Goal: Task Accomplishment & Management: Manage account settings

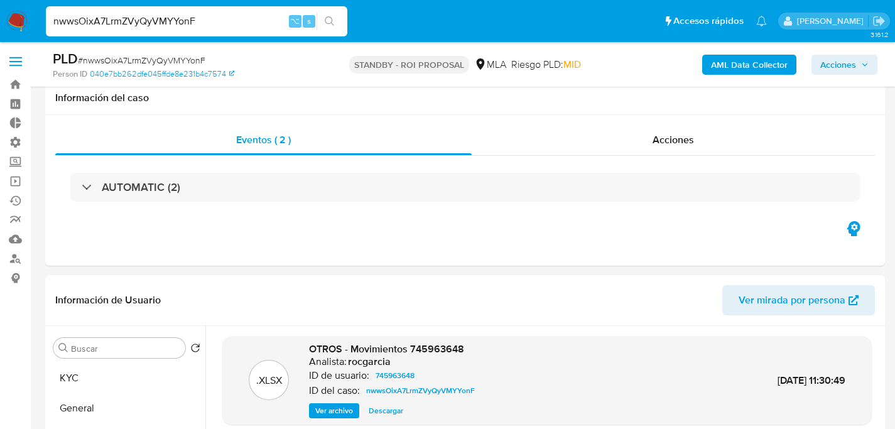
select select "10"
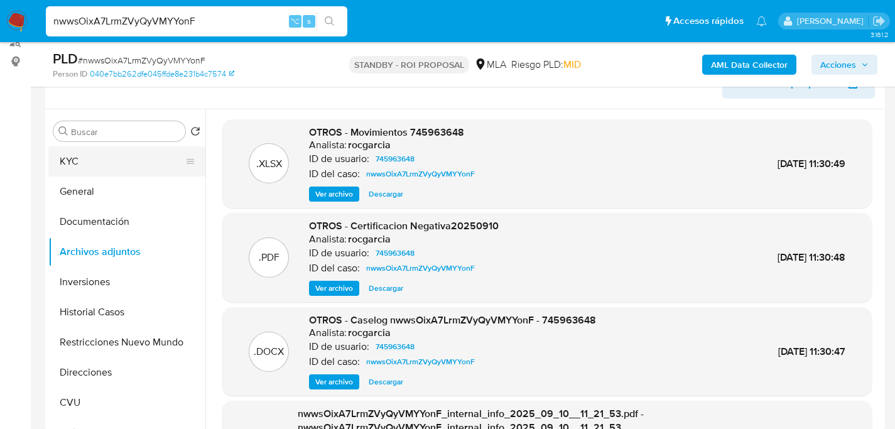
click at [62, 167] on button "KYC" at bounding box center [121, 161] width 147 height 30
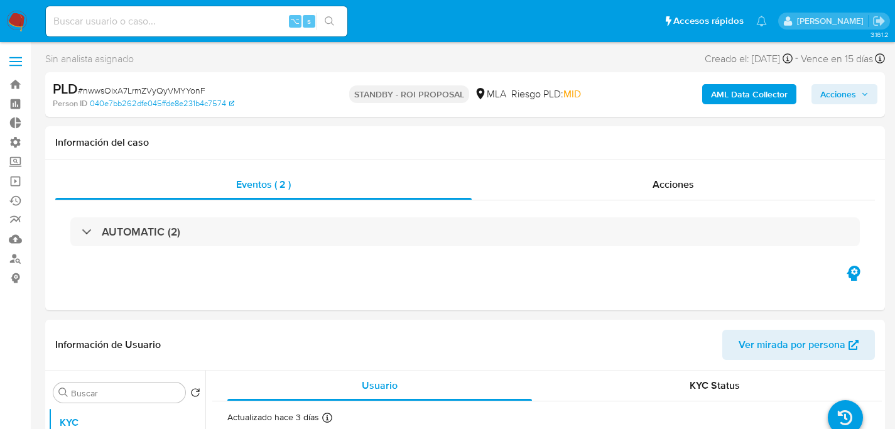
select select "10"
click at [251, 26] on input at bounding box center [197, 21] width 302 height 16
paste input "o7UrcBOFT356wsNh1dMou8xD"
type input "o7UrcBOFT356wsNh1dMou8xD"
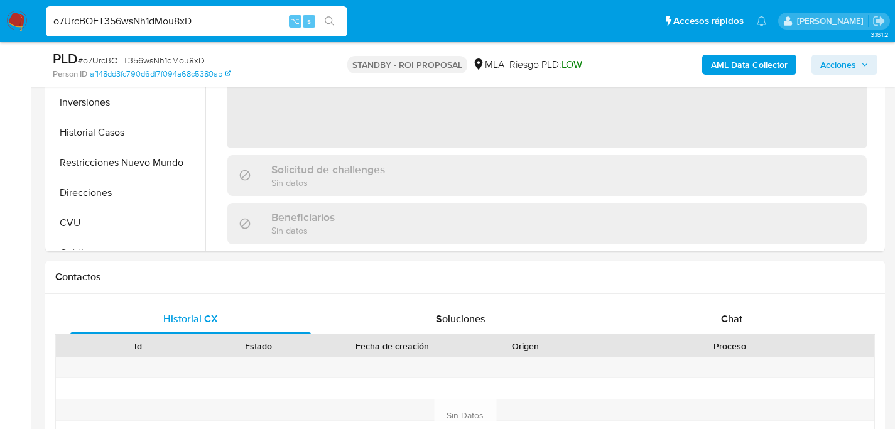
select select "10"
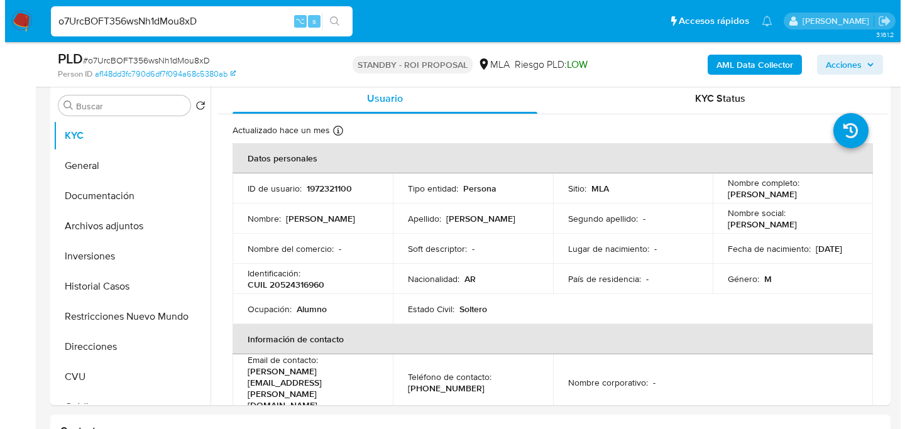
scroll to position [242, 0]
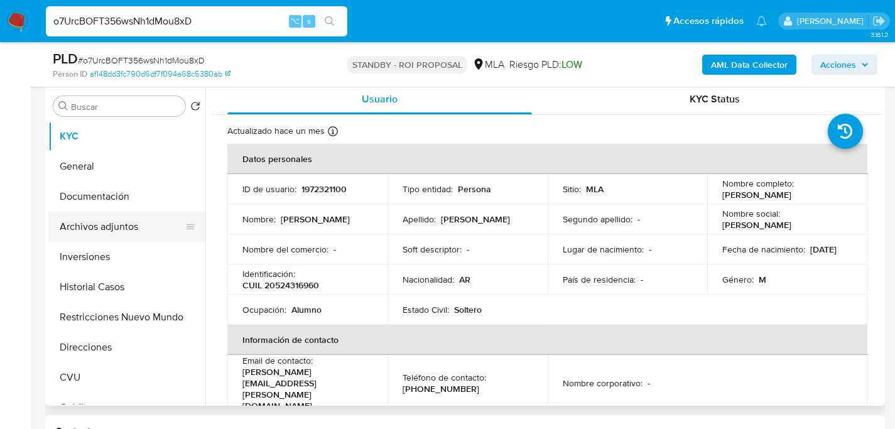
click at [106, 229] on button "Archivos adjuntos" at bounding box center [121, 227] width 147 height 30
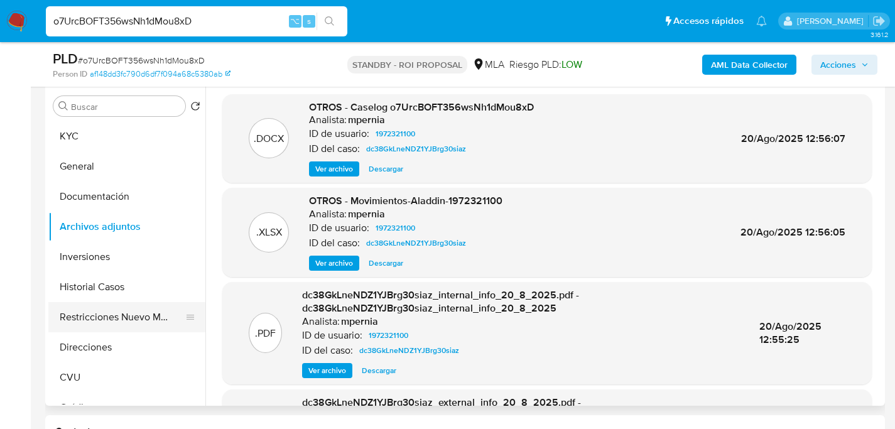
click at [89, 307] on button "Restricciones Nuevo Mundo" at bounding box center [121, 317] width 147 height 30
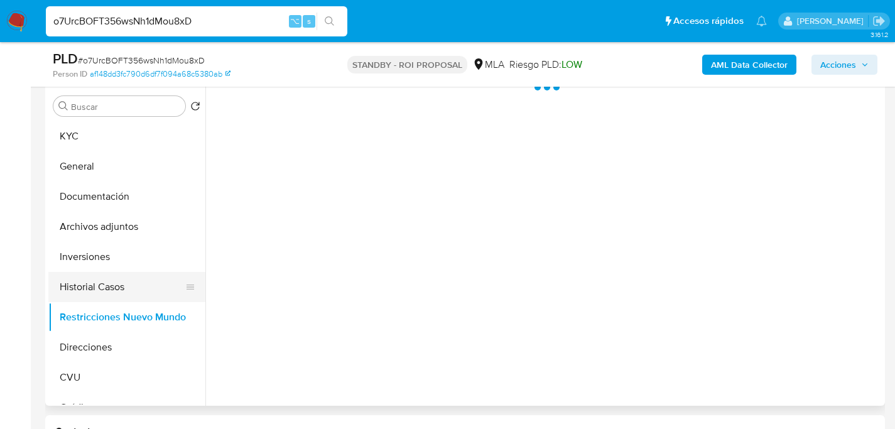
click at [95, 273] on button "Historial Casos" at bounding box center [121, 287] width 147 height 30
click at [94, 289] on button "Historial Casos" at bounding box center [121, 287] width 147 height 30
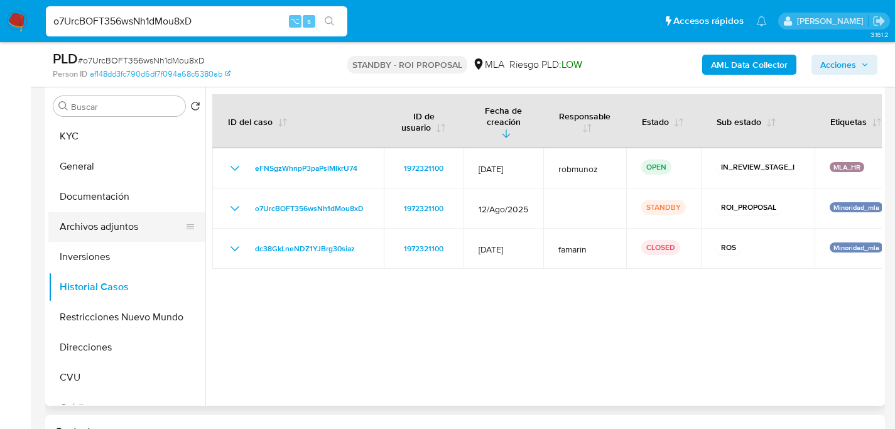
click at [90, 226] on button "Archivos adjuntos" at bounding box center [121, 227] width 147 height 30
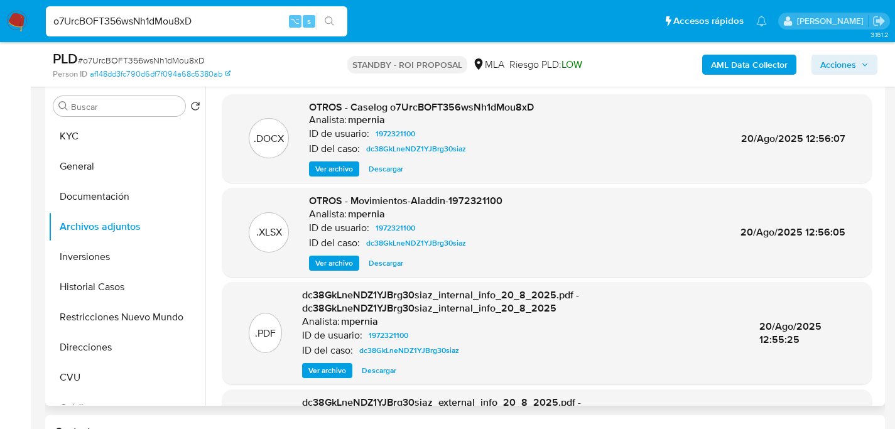
click at [322, 175] on span "Ver archivo" at bounding box center [334, 169] width 38 height 13
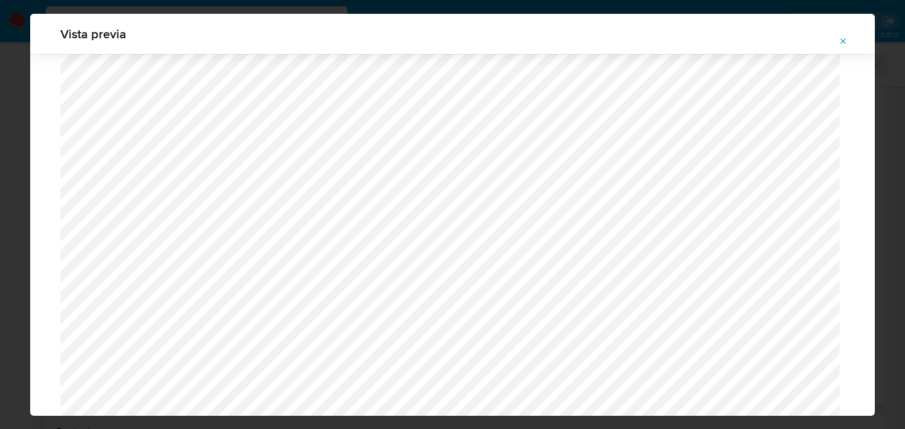
scroll to position [595, 0]
click at [848, 41] on icon "Attachment preview" at bounding box center [843, 41] width 10 height 10
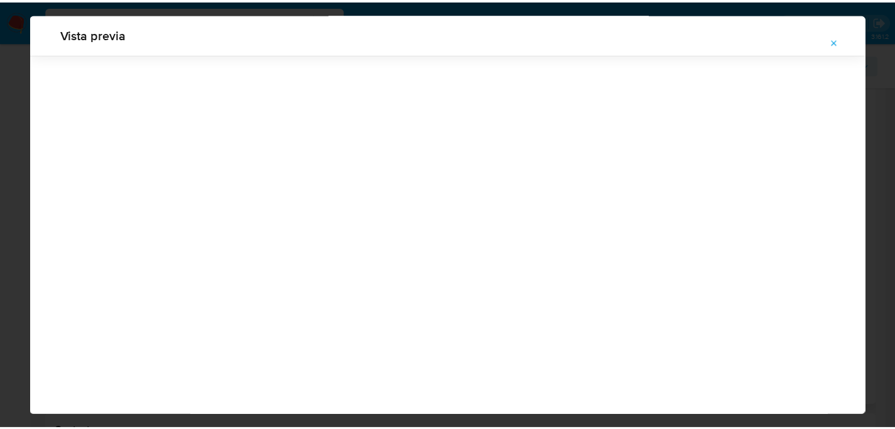
scroll to position [40, 0]
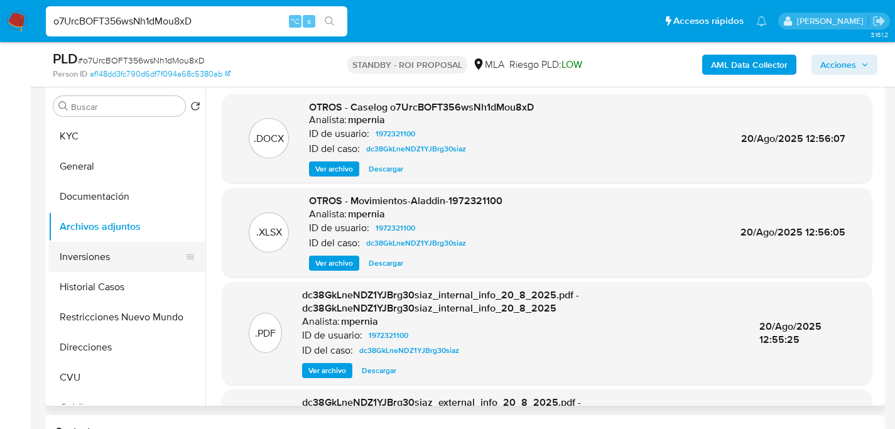
click at [107, 267] on button "Inversiones" at bounding box center [121, 257] width 147 height 30
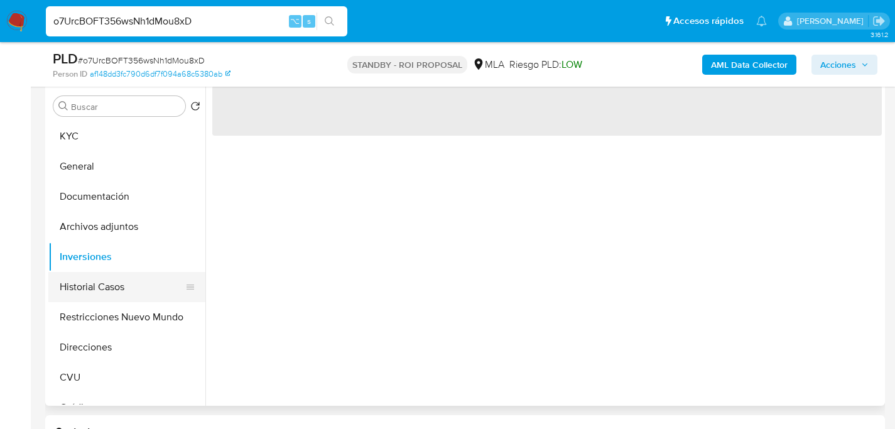
click at [105, 272] on button "Historial Casos" at bounding box center [121, 287] width 147 height 30
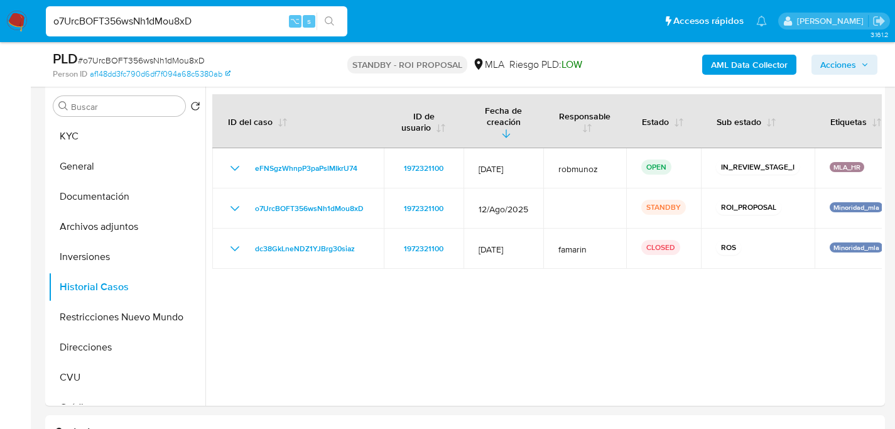
click at [205, 19] on input "o7UrcBOFT356wsNh1dMou8xD" at bounding box center [197, 21] width 302 height 16
paste input "XR5l1DBd8NgsxkoIwzoCGr5"
type input "oXR5l1DBd8NgsxkoIwzoCGr5"
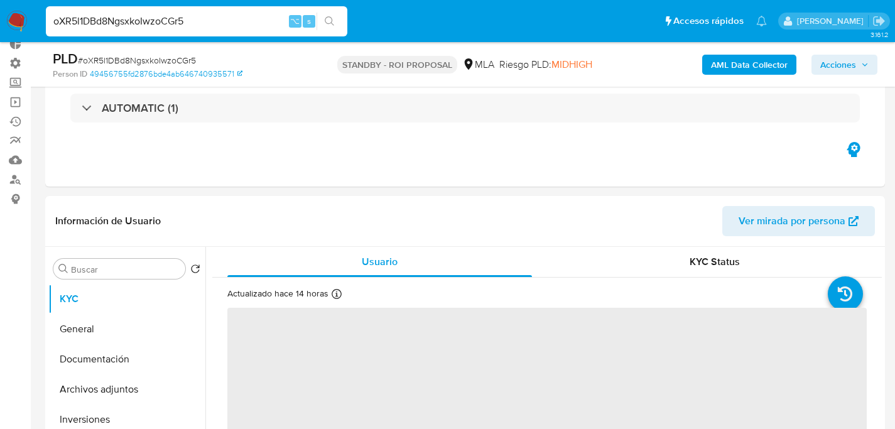
select select "10"
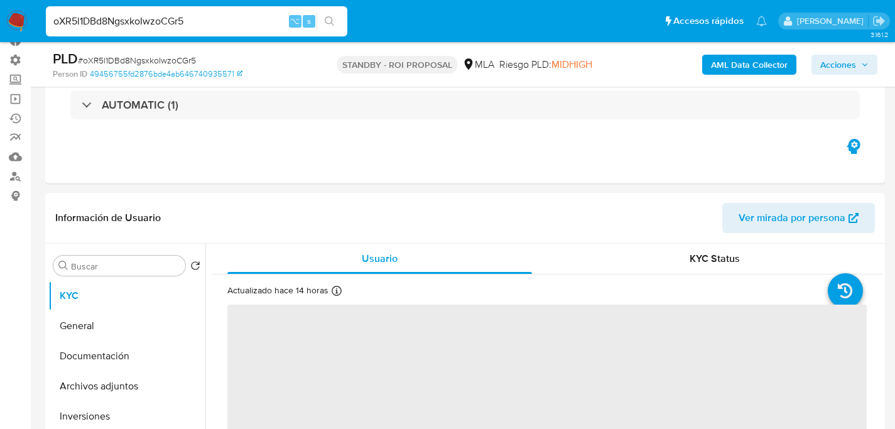
scroll to position [255, 0]
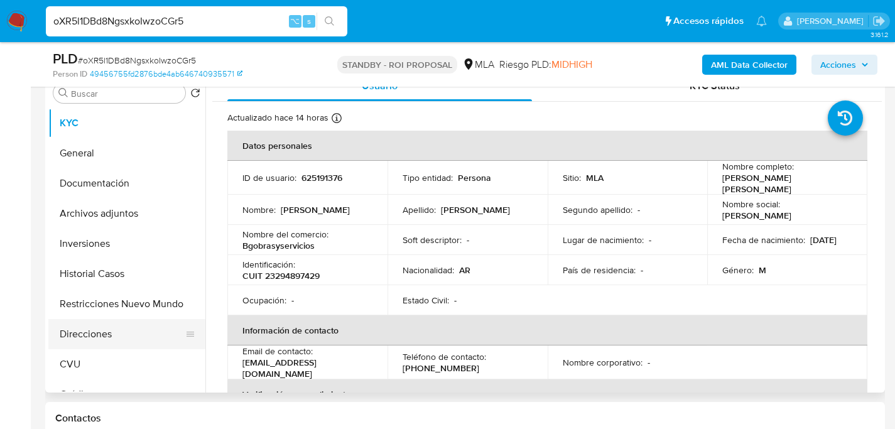
drag, startPoint x: 87, startPoint y: 280, endPoint x: 142, endPoint y: 339, distance: 80.9
click at [87, 280] on button "Historial Casos" at bounding box center [126, 274] width 157 height 30
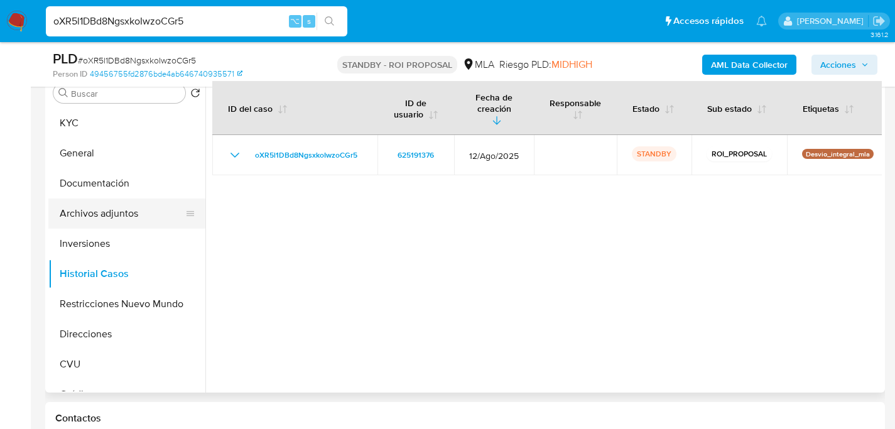
click at [107, 204] on button "Archivos adjuntos" at bounding box center [121, 214] width 147 height 30
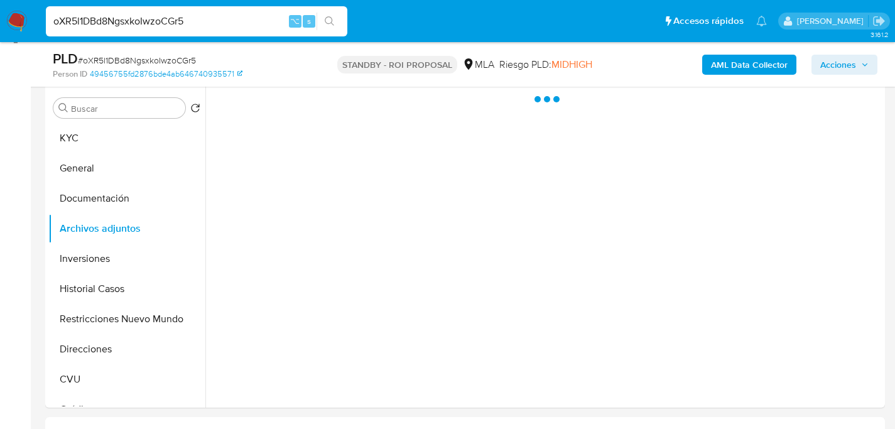
scroll to position [232, 0]
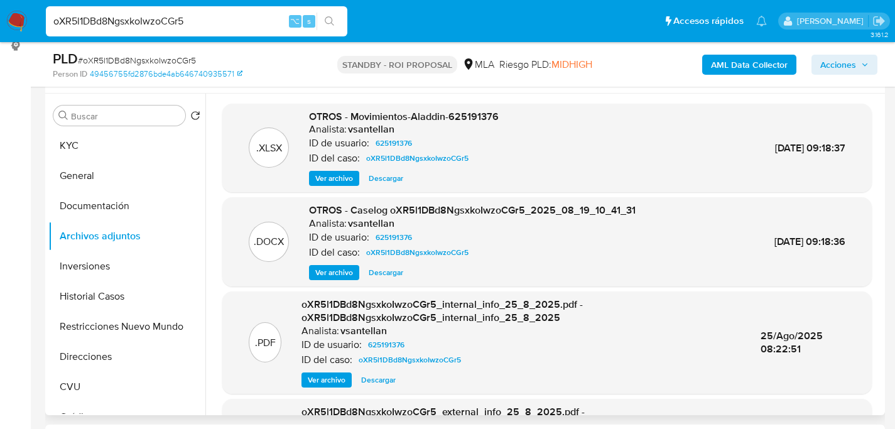
click at [386, 276] on span "Descargar" at bounding box center [386, 272] width 35 height 13
click at [95, 297] on button "Historial Casos" at bounding box center [121, 296] width 147 height 30
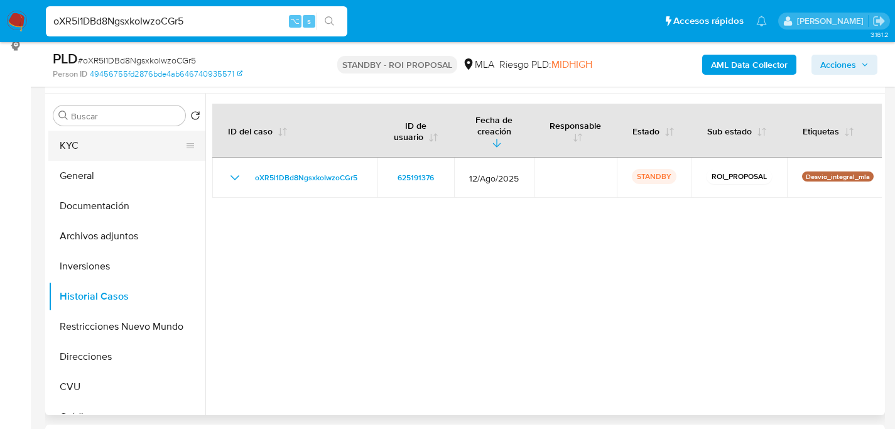
click at [85, 142] on button "KYC" at bounding box center [121, 146] width 147 height 30
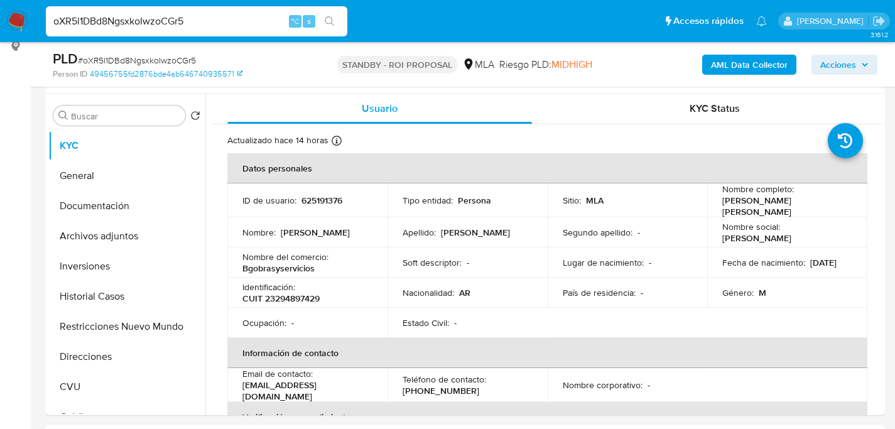
click at [213, 29] on input "oXR5l1DBd8NgsxkoIwzoCGr5" at bounding box center [197, 21] width 302 height 16
paste input "P6T1Tb0DvtlLoB2BIBFrKc60"
type input "P6T1Tb0DvtlLoB2BIBFrKc60"
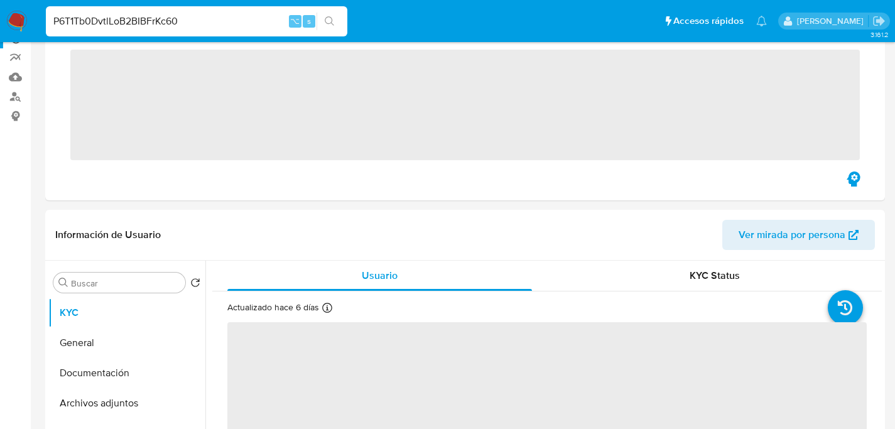
scroll to position [239, 0]
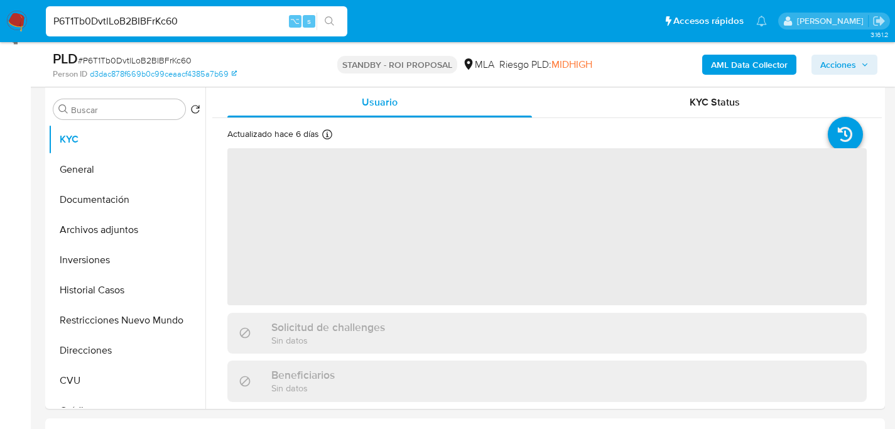
select select "10"
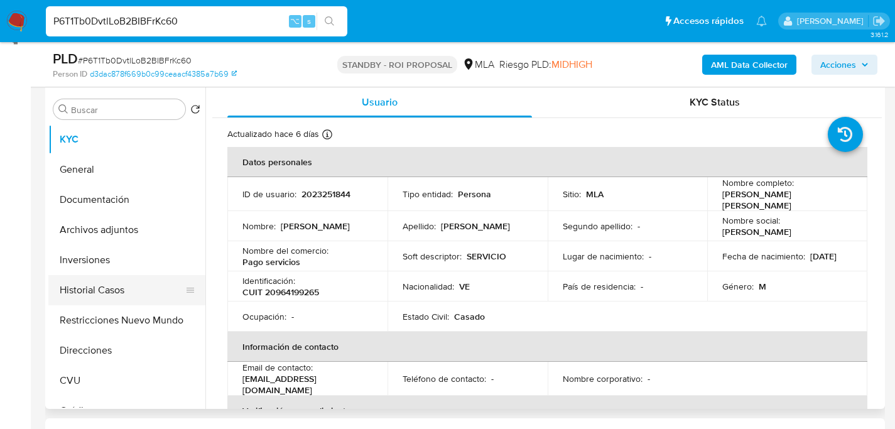
click at [100, 284] on button "Historial Casos" at bounding box center [121, 290] width 147 height 30
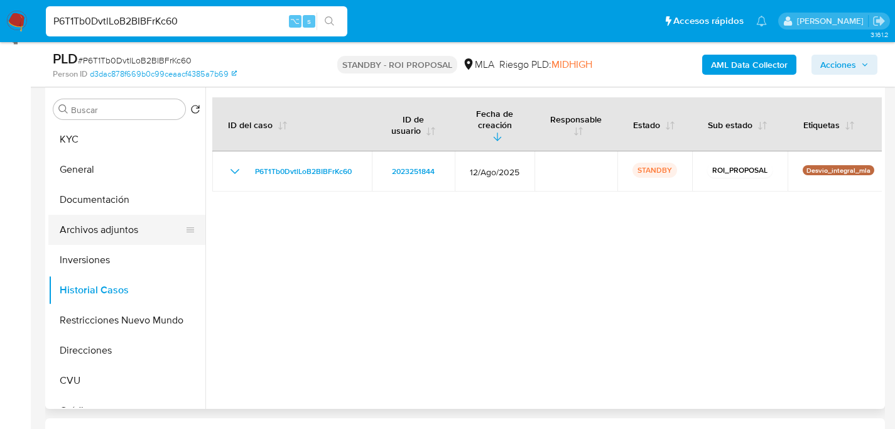
click at [109, 230] on button "Archivos adjuntos" at bounding box center [121, 230] width 147 height 30
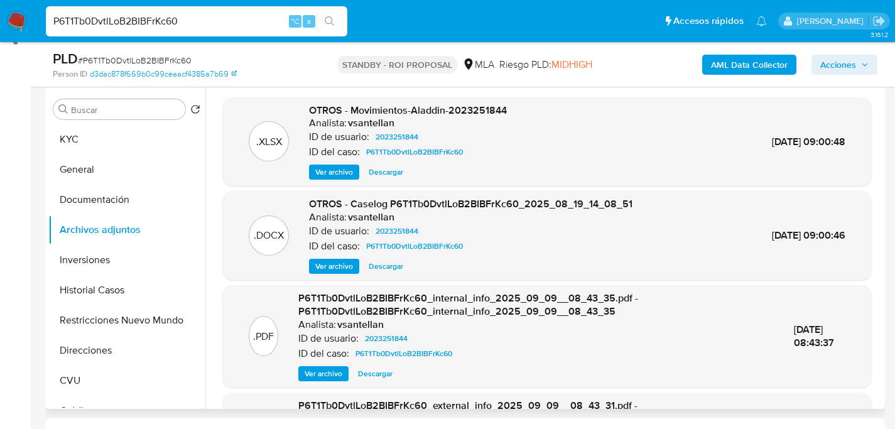
click at [380, 269] on span "Descargar" at bounding box center [386, 266] width 35 height 13
click at [165, 27] on input "P6T1Tb0DvtlLoB2BIBFrKc60" at bounding box center [197, 21] width 302 height 16
paste input "RQDbfKHfM2YMQfMCVLn12Ctd"
type input "RQDbfKHfM2YMQfMCVLn12Ctd"
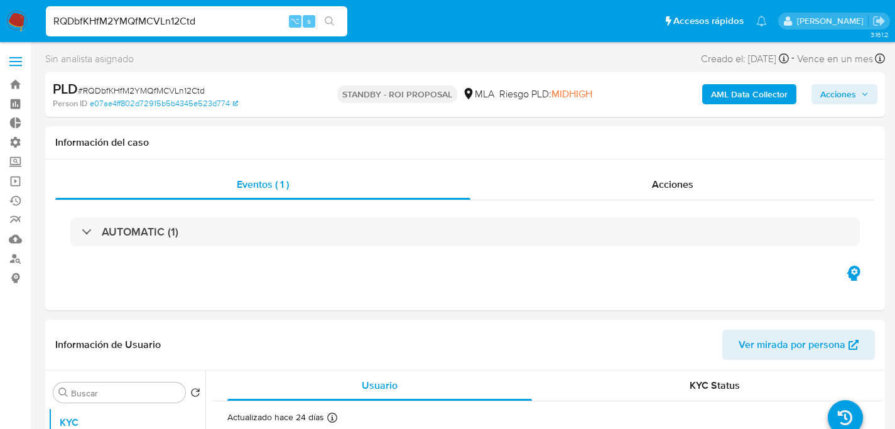
select select "10"
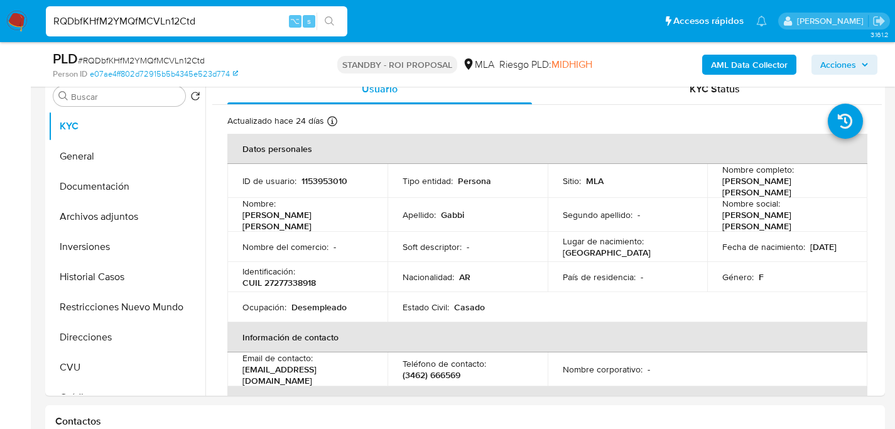
scroll to position [265, 0]
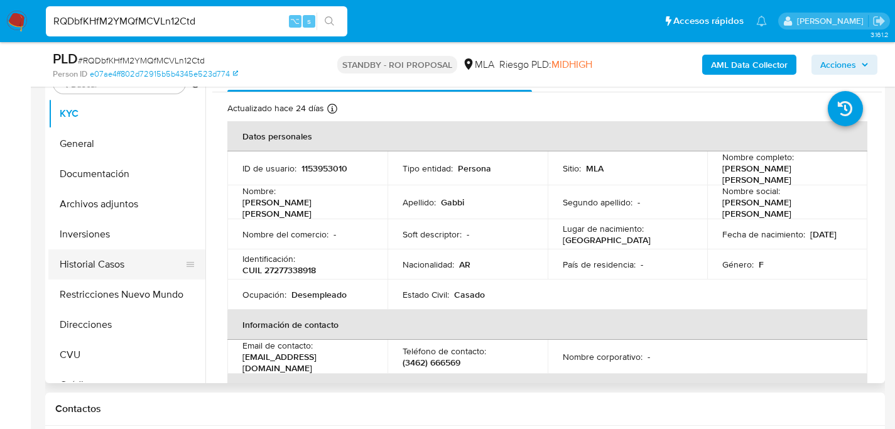
click at [106, 263] on button "Historial Casos" at bounding box center [121, 264] width 147 height 30
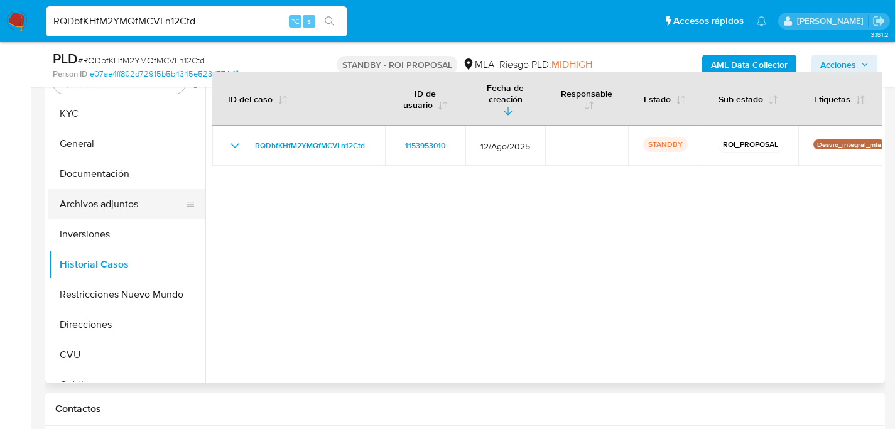
click at [104, 212] on button "Archivos adjuntos" at bounding box center [121, 204] width 147 height 30
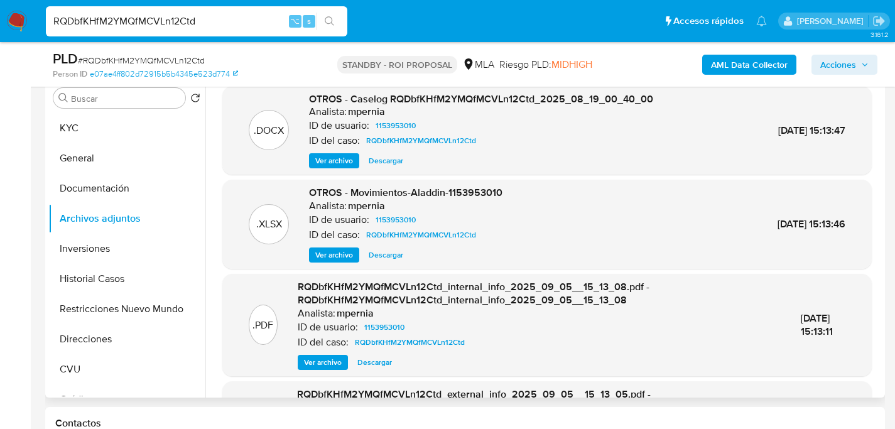
scroll to position [248, 0]
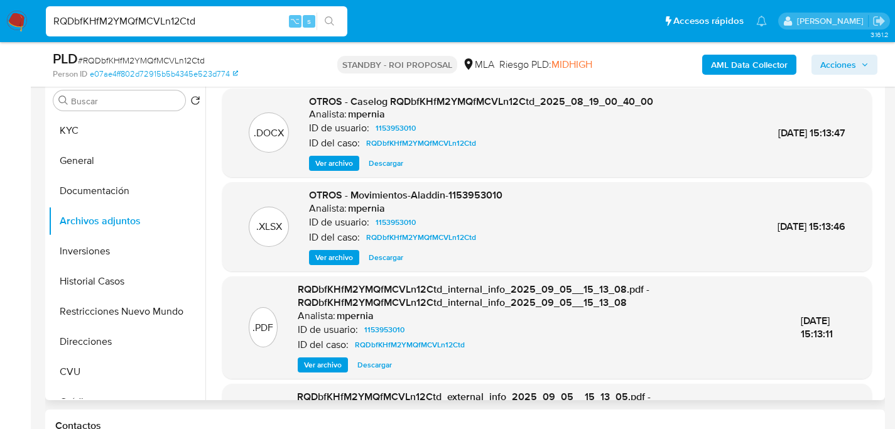
click at [388, 161] on span "Descargar" at bounding box center [386, 163] width 35 height 13
click at [200, 40] on nav "Pausado Ver notificaciones RQDbfKHfM2YMQfMCVLn12Ctd ⌥ s Accesos rápidos Presion…" at bounding box center [447, 21] width 895 height 42
click at [205, 33] on div "RQDbfKHfM2YMQfMCVLn12Ctd ⌥ s" at bounding box center [197, 21] width 302 height 30
click at [211, 23] on input "RQDbfKHfM2YMQfMCVLn12Ctd" at bounding box center [197, 21] width 302 height 16
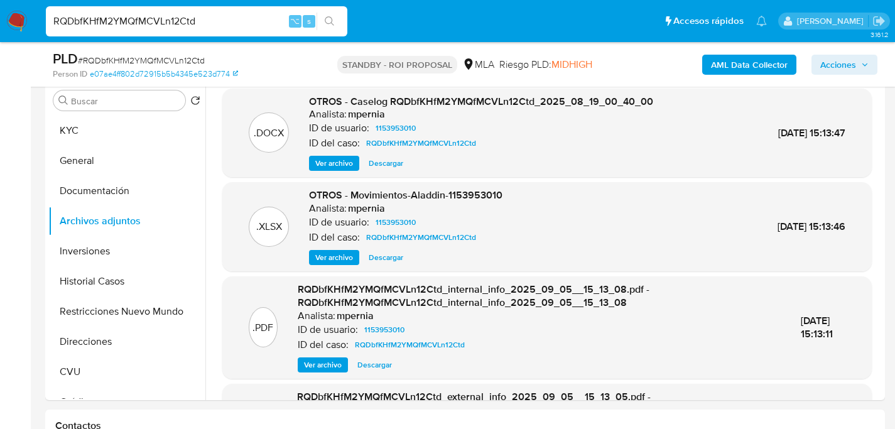
click at [211, 23] on input "RQDbfKHfM2YMQfMCVLn12Ctd" at bounding box center [197, 21] width 302 height 16
paste input "rVI51OgX0yyV6YdPR9DirJGm"
type input "rVI51OgX0yyV6YdPR9DirJGm"
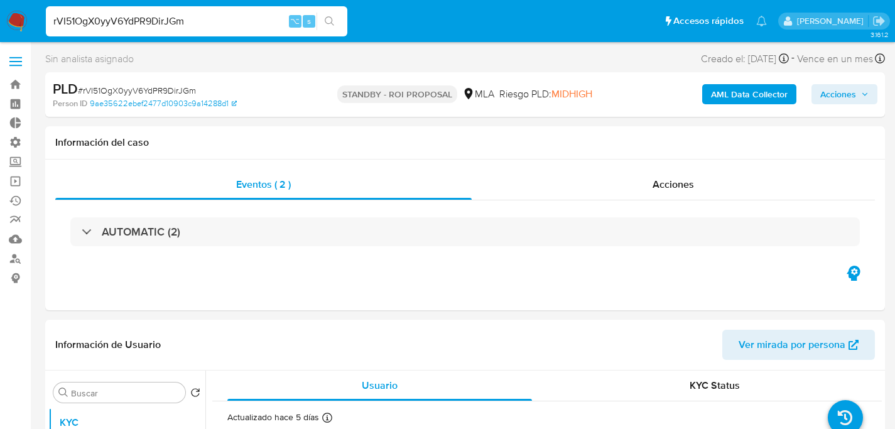
select select "10"
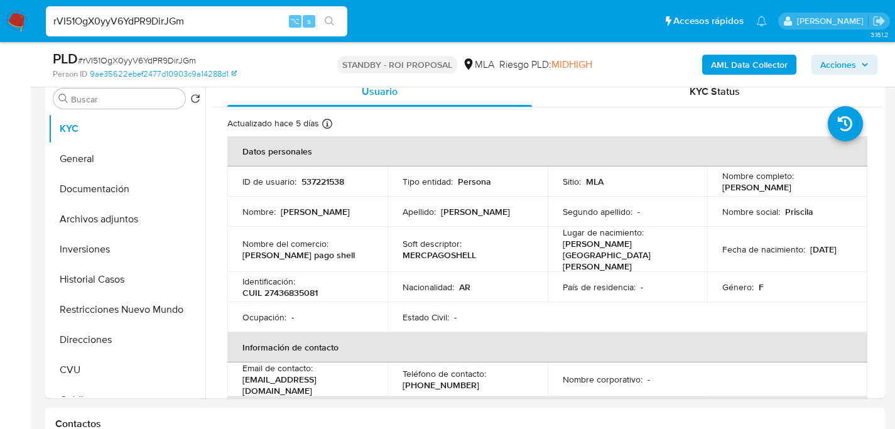
scroll to position [247, 0]
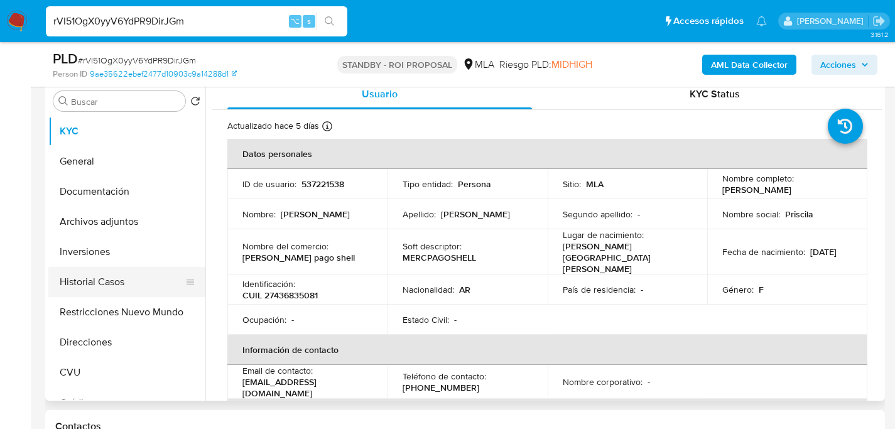
click at [95, 288] on button "Historial Casos" at bounding box center [121, 282] width 147 height 30
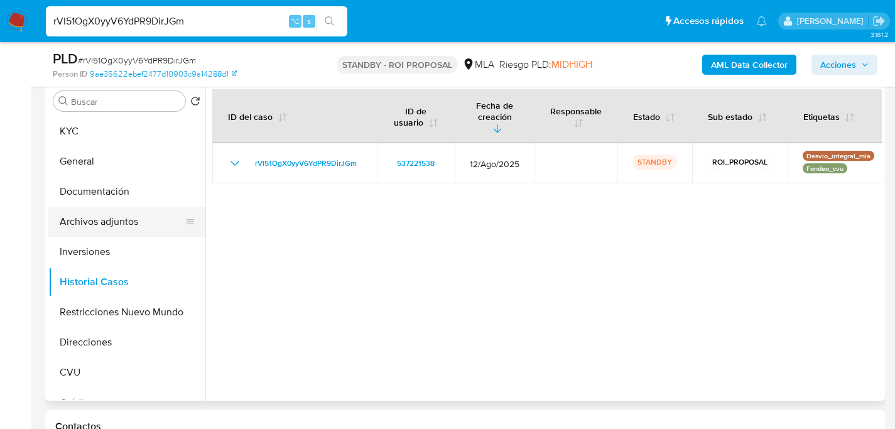
click at [96, 225] on button "Archivos adjuntos" at bounding box center [121, 222] width 147 height 30
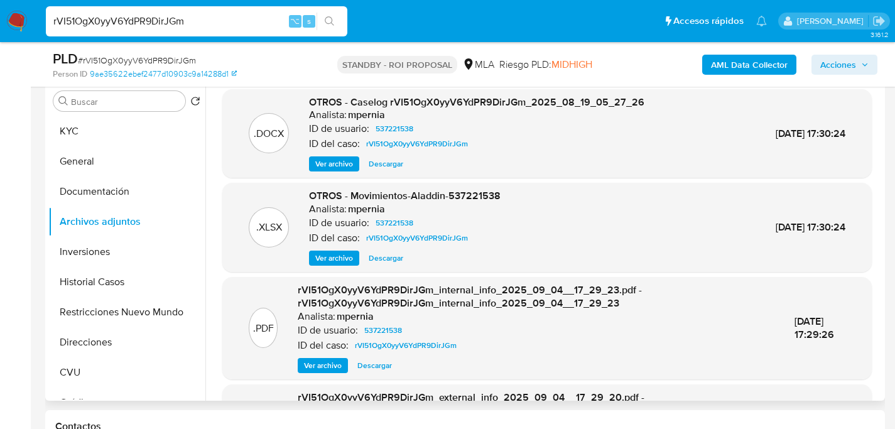
click at [405, 163] on button "Descargar" at bounding box center [386, 163] width 47 height 15
click at [195, 20] on input "rVI51OgX0yyV6YdPR9DirJGm" at bounding box center [197, 21] width 302 height 16
paste input "TNJ3Uk7wmND5jcntkqzHdBXB"
type input "TNJ3Uk7wmND5jcntkqzHdBXB"
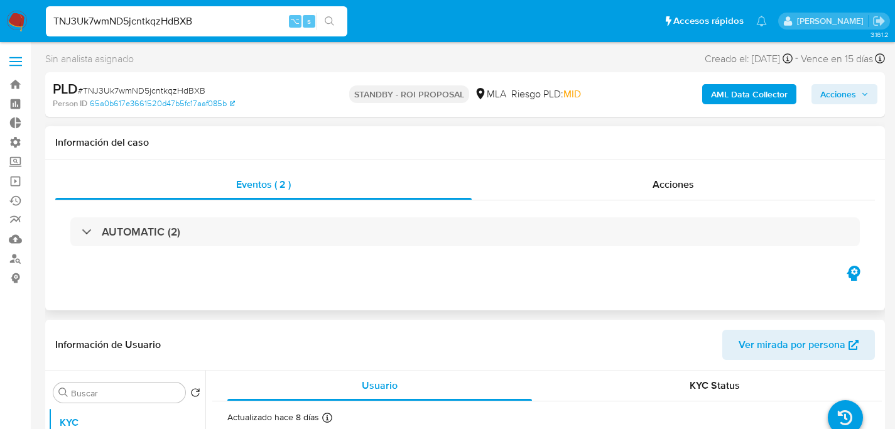
select select "10"
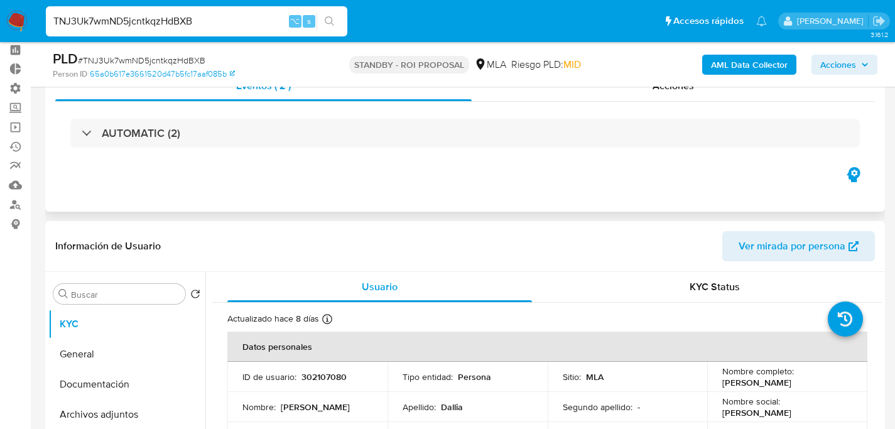
scroll to position [181, 0]
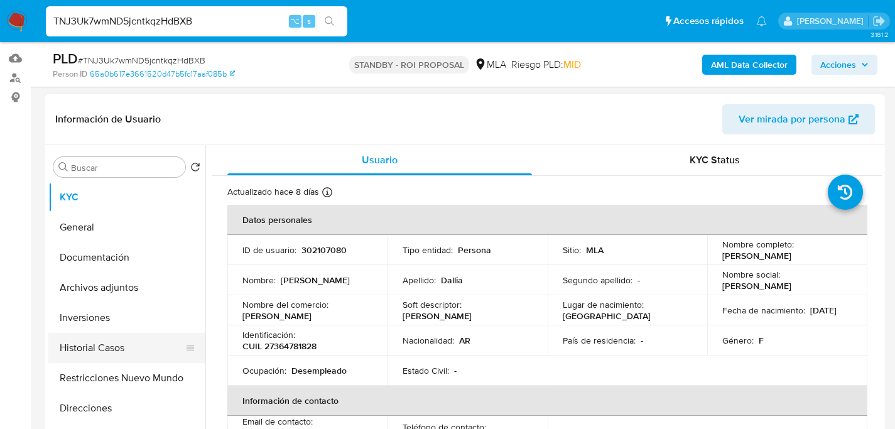
click at [91, 345] on button "Historial Casos" at bounding box center [121, 348] width 147 height 30
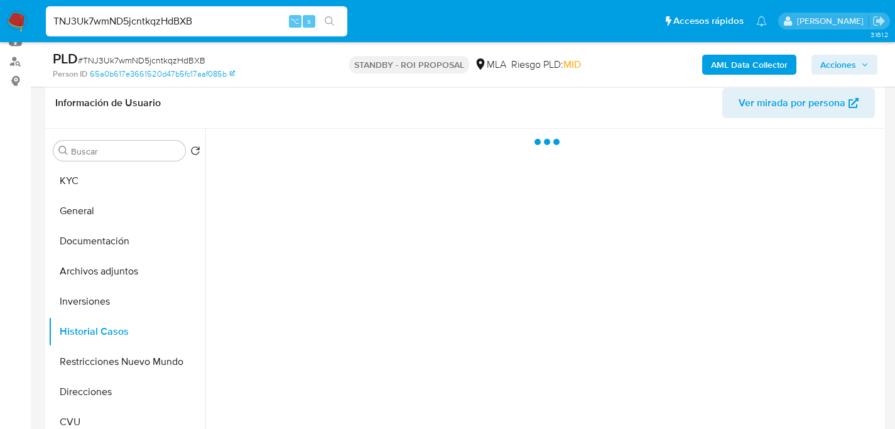
scroll to position [255, 0]
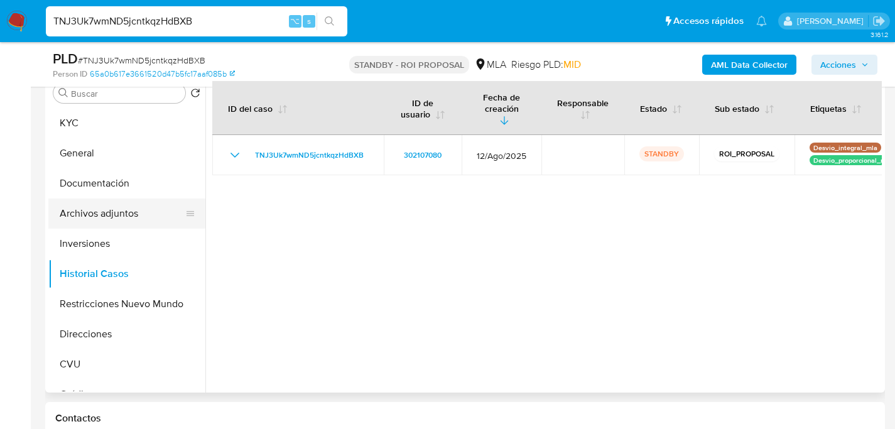
click at [73, 221] on button "Archivos adjuntos" at bounding box center [121, 214] width 147 height 30
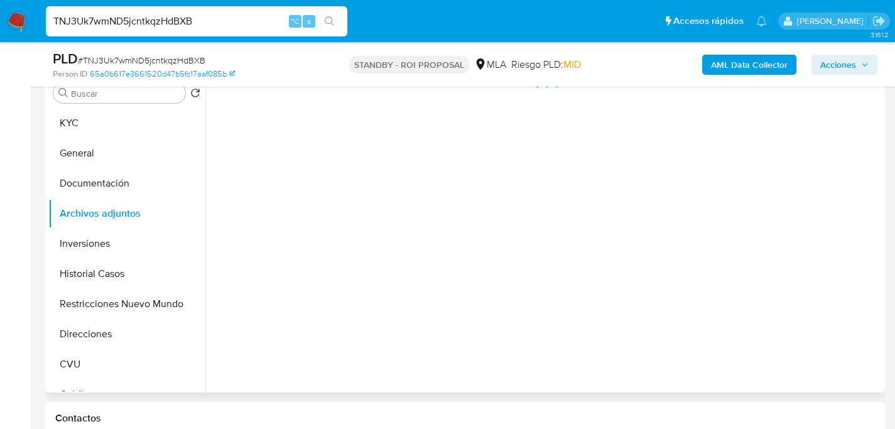
scroll to position [237, 0]
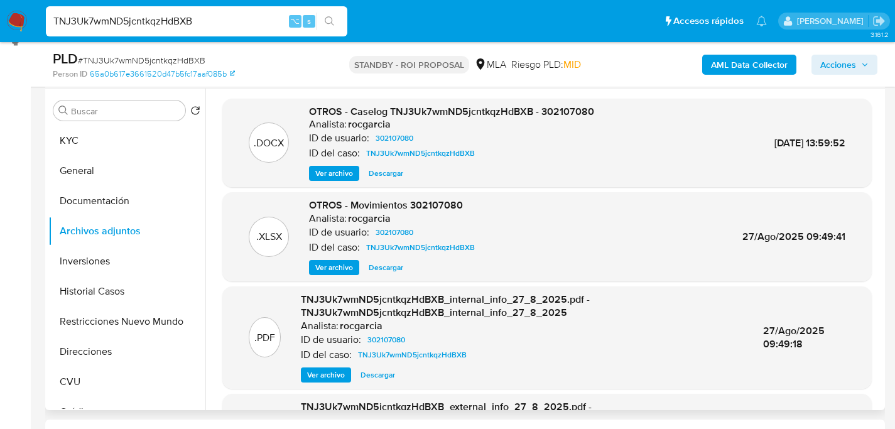
click at [393, 167] on span "Descargar" at bounding box center [386, 173] width 35 height 13
click at [90, 21] on input "TNJ3Uk7wmND5jcntkqzHdBXB" at bounding box center [197, 21] width 302 height 16
paste input "uqH87aVEdiZFuYUCLnkOFiWY"
type input "uqH87aVEdiZFuYUCLnkOFiWY"
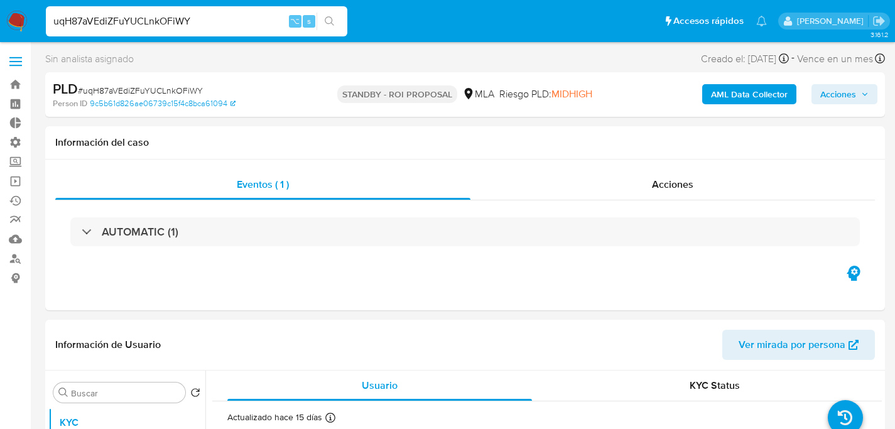
select select "10"
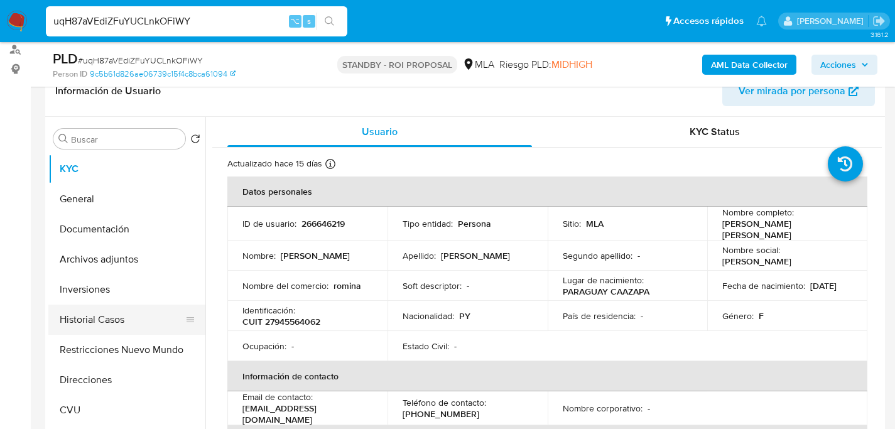
scroll to position [212, 0]
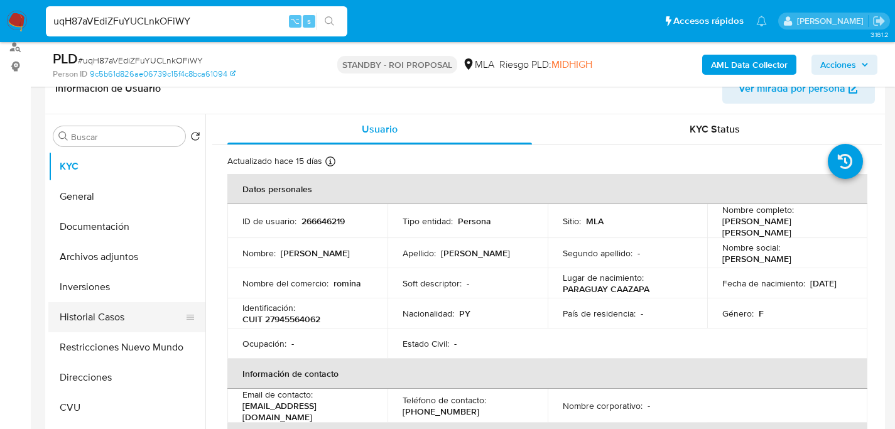
click at [99, 322] on button "Historial Casos" at bounding box center [121, 317] width 147 height 30
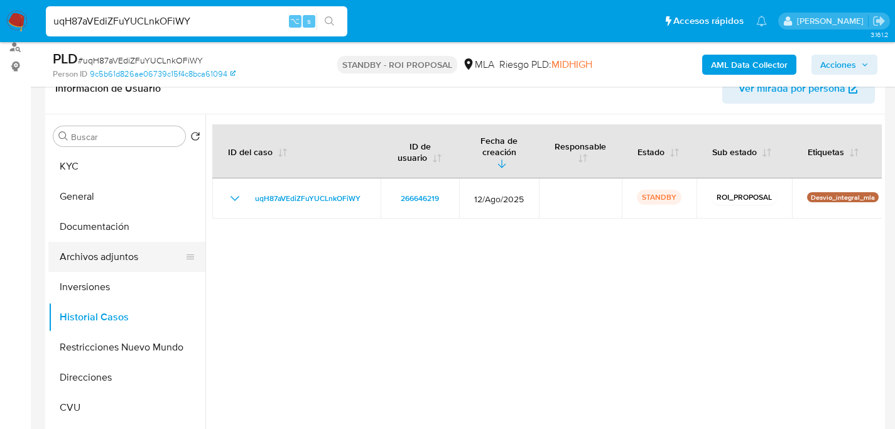
click at [100, 260] on button "Archivos adjuntos" at bounding box center [121, 257] width 147 height 30
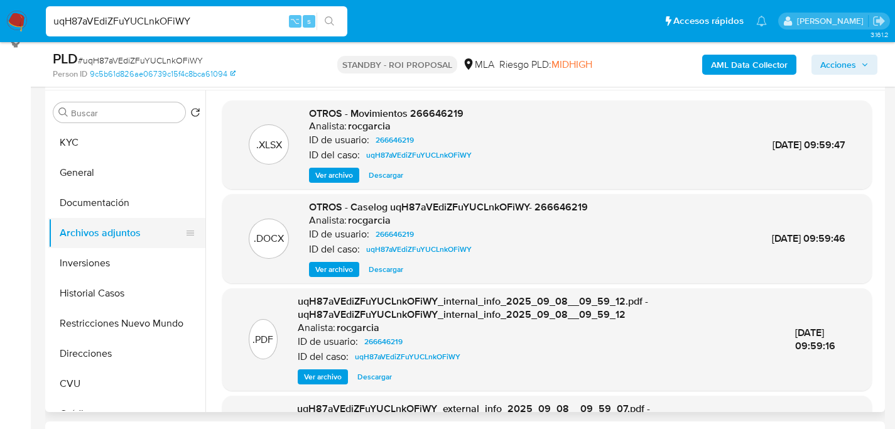
scroll to position [227, 0]
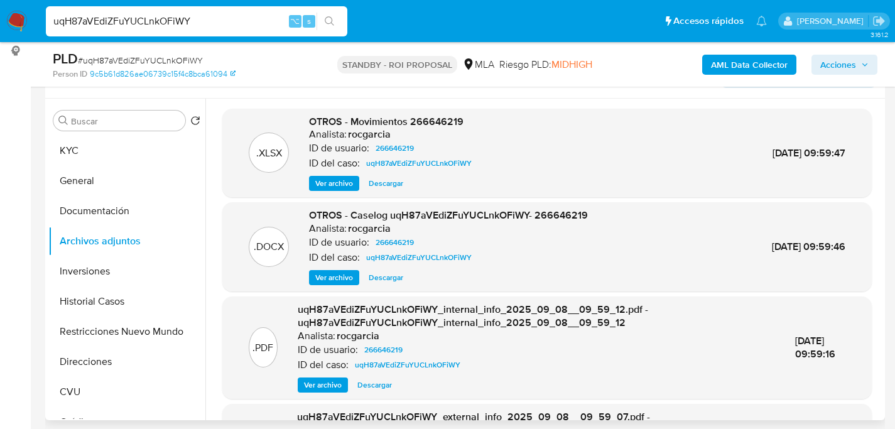
click at [383, 273] on span "Descargar" at bounding box center [386, 277] width 35 height 13
click at [162, 21] on input "uqH87aVEdiZFuYUCLnkOFiWY" at bounding box center [197, 21] width 302 height 16
paste input "V6V9RPP7XxN6w6laPZWhf8vE"
type input "V6V9RPP7XxN6w6laPZWhf8vE"
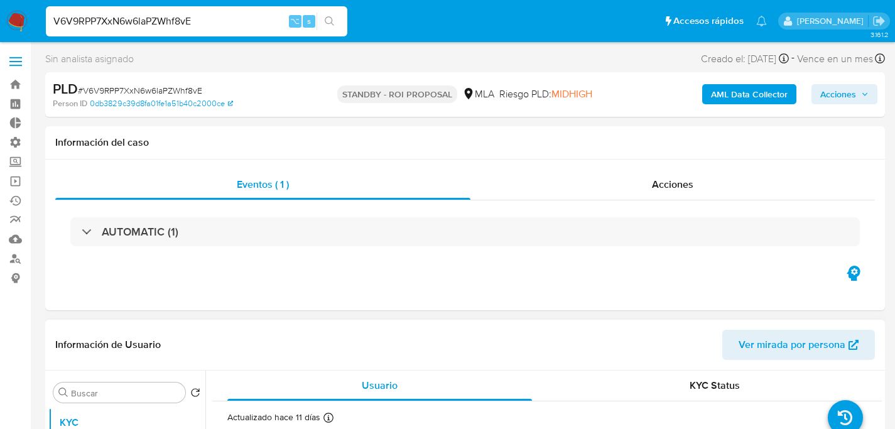
select select "10"
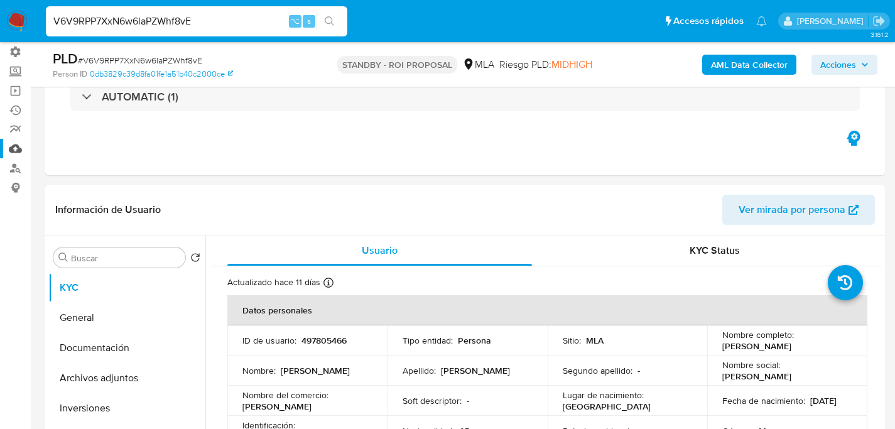
scroll to position [235, 0]
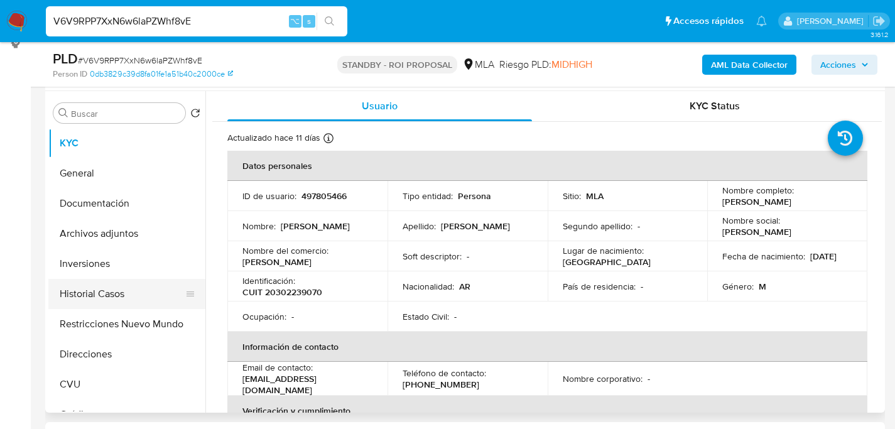
click at [89, 284] on button "Historial Casos" at bounding box center [121, 294] width 147 height 30
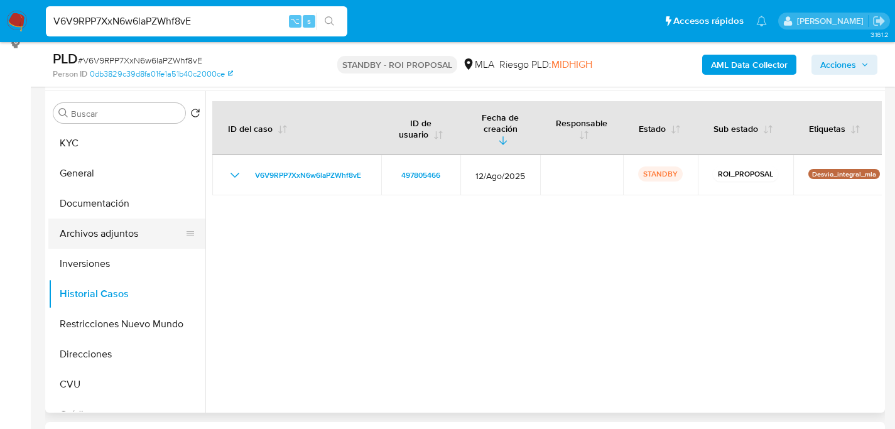
click at [84, 234] on button "Archivos adjuntos" at bounding box center [121, 234] width 147 height 30
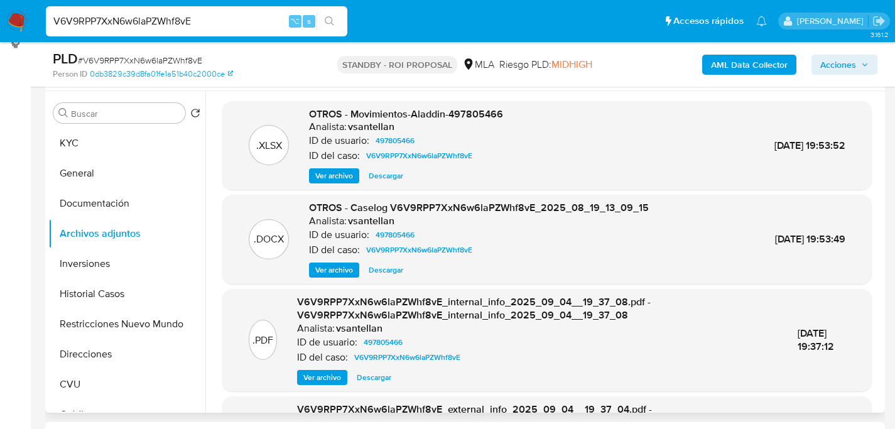
click at [388, 264] on span "Descargar" at bounding box center [386, 270] width 35 height 13
click at [218, 19] on input "V6V9RPP7XxN6w6laPZWhf8vE" at bounding box center [197, 21] width 302 height 16
paste input "v9OU3g4VSUASQMZGdLAJrayY"
type input "v9OU3g4VSUASQMZGdLAJrayY"
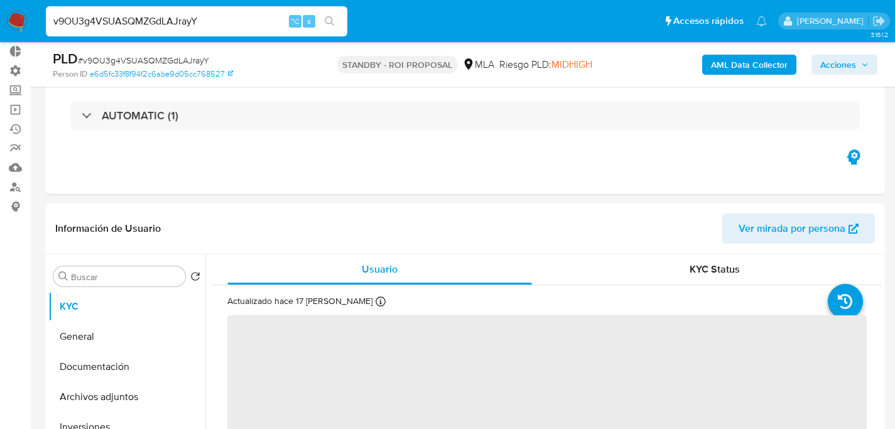
scroll to position [199, 0]
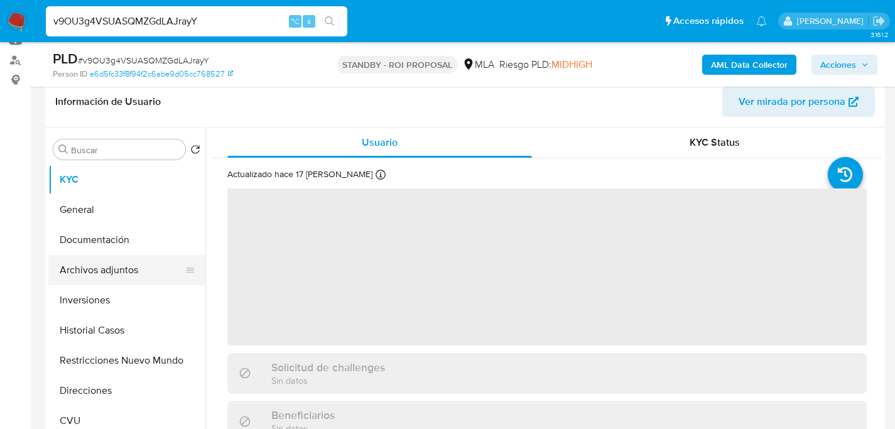
select select "10"
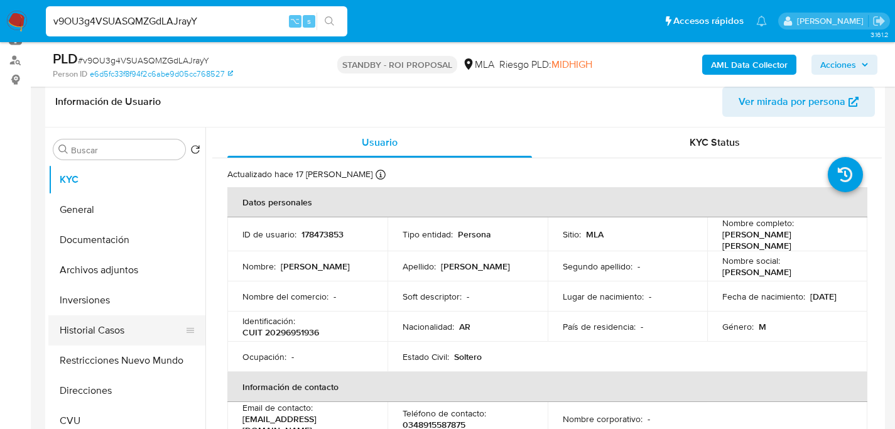
click at [85, 325] on button "Historial Casos" at bounding box center [121, 330] width 147 height 30
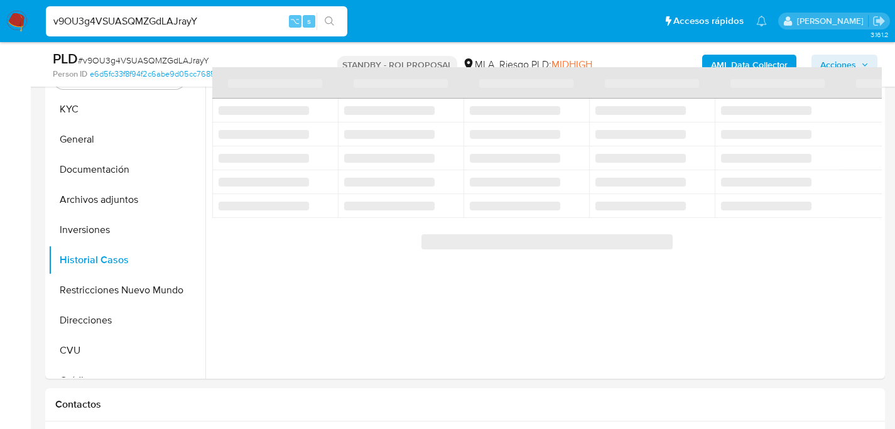
scroll to position [269, 0]
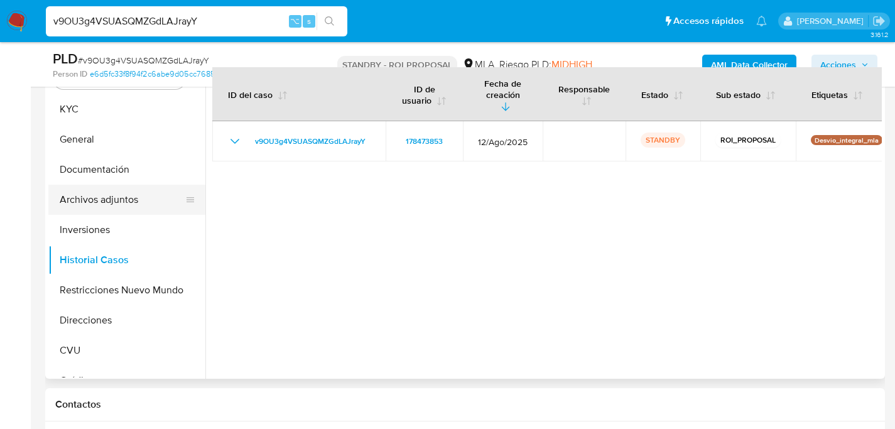
click at [103, 192] on button "Archivos adjuntos" at bounding box center [121, 200] width 147 height 30
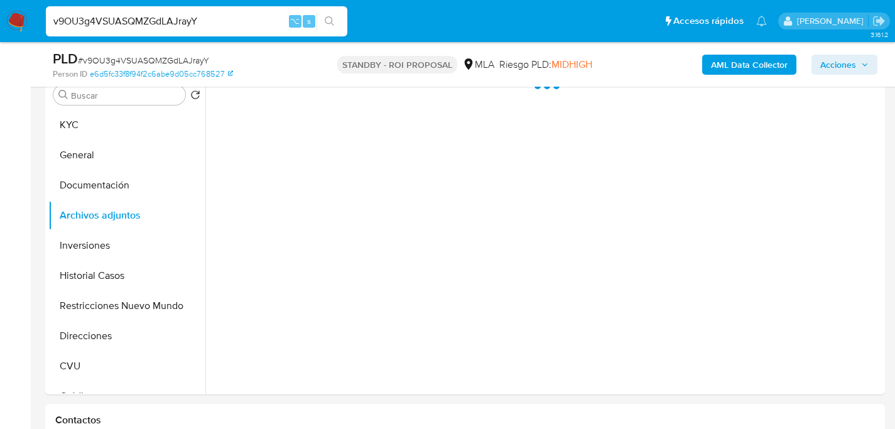
scroll to position [245, 0]
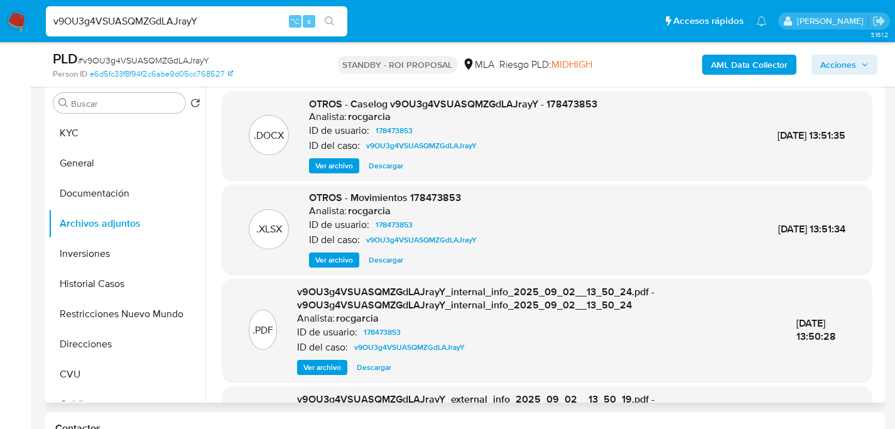
click at [376, 165] on span "Descargar" at bounding box center [386, 166] width 35 height 13
click at [185, 21] on input "v9OU3g4VSUASQMZGdLAJrayY" at bounding box center [197, 21] width 302 height 16
drag, startPoint x: 185, startPoint y: 21, endPoint x: 194, endPoint y: 19, distance: 8.9
click at [186, 19] on input "v9OU3g4VSUASQMZGdLAJrayY" at bounding box center [197, 21] width 302 height 16
paste input "kymr3pdKT5pF8N5cJGsWSgc"
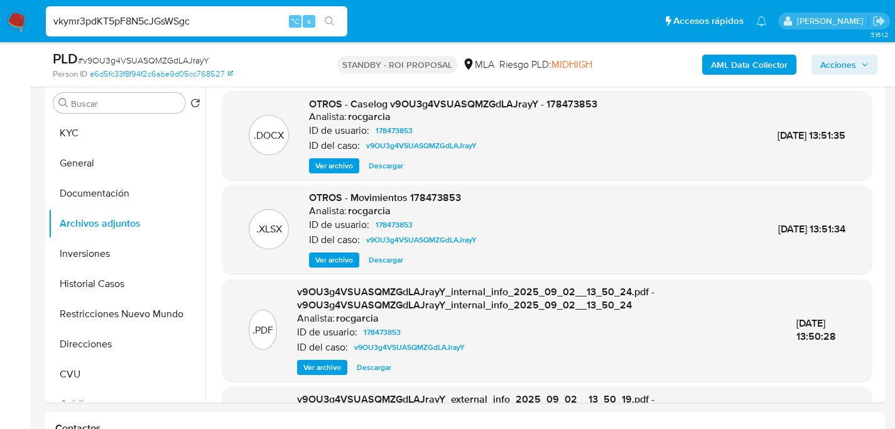
type input "vkymr3pdKT5pF8N5cJGsWSgc"
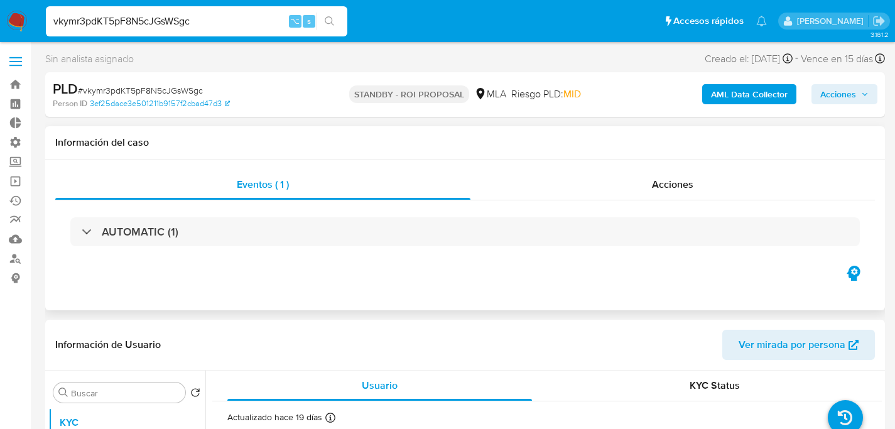
select select "10"
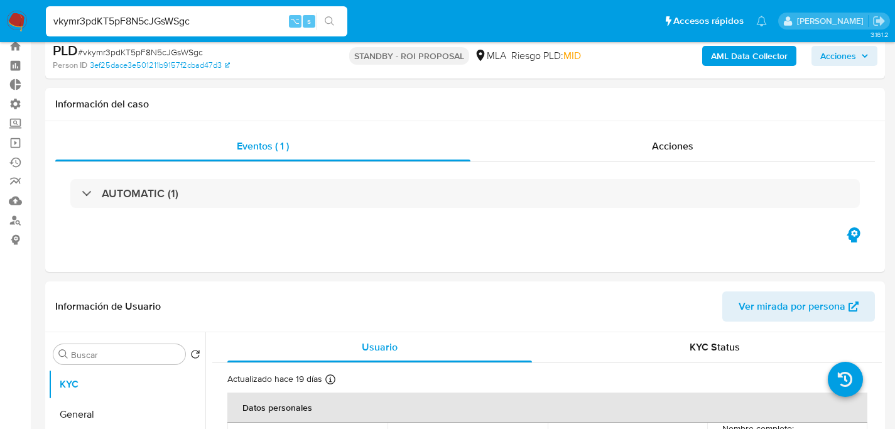
scroll to position [239, 0]
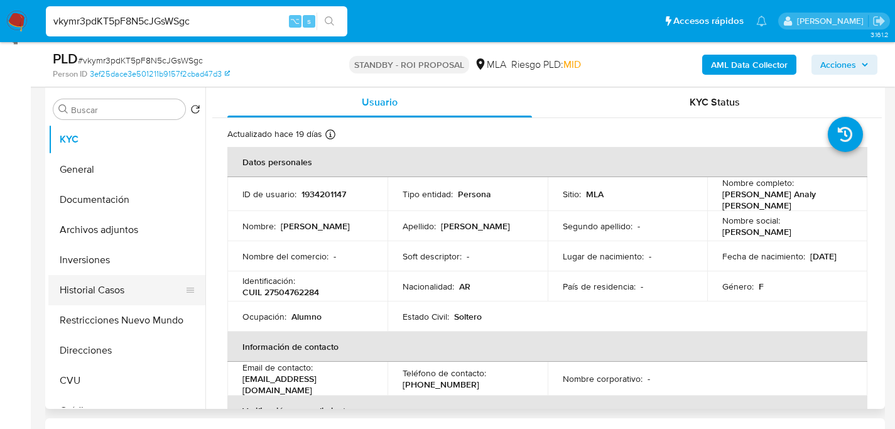
click at [82, 288] on button "Historial Casos" at bounding box center [121, 290] width 147 height 30
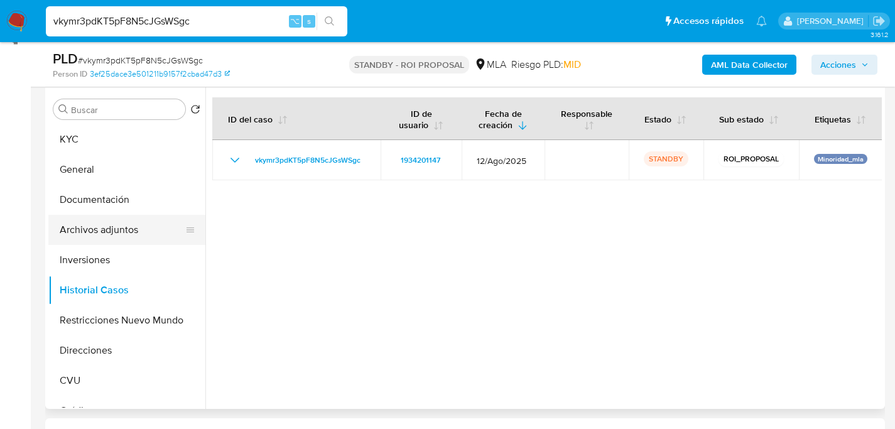
click at [106, 228] on button "Archivos adjuntos" at bounding box center [121, 230] width 147 height 30
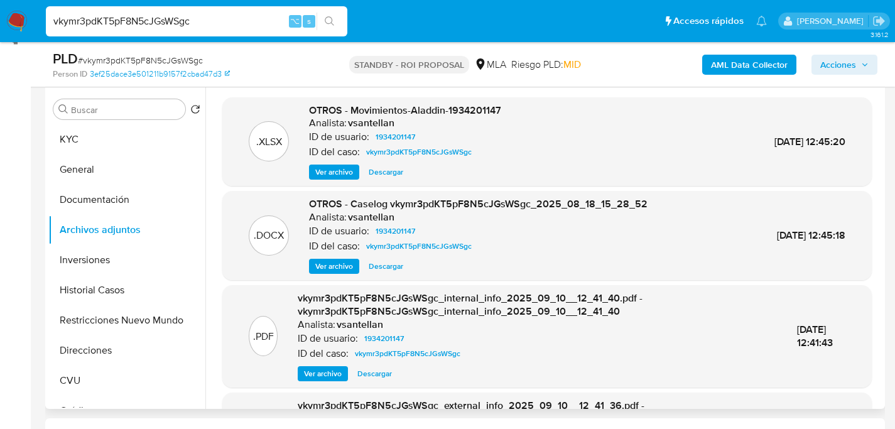
click at [381, 270] on span "Descargar" at bounding box center [386, 266] width 35 height 13
click at [177, 20] on input "vkymr3pdKT5pF8N5cJGsWSgc" at bounding box center [197, 21] width 302 height 16
paste input "wg7XgrtjyAO8TpCk7QlYIpsb"
type input "wg7XgrtjyAO8TpCk7QlYIpsb"
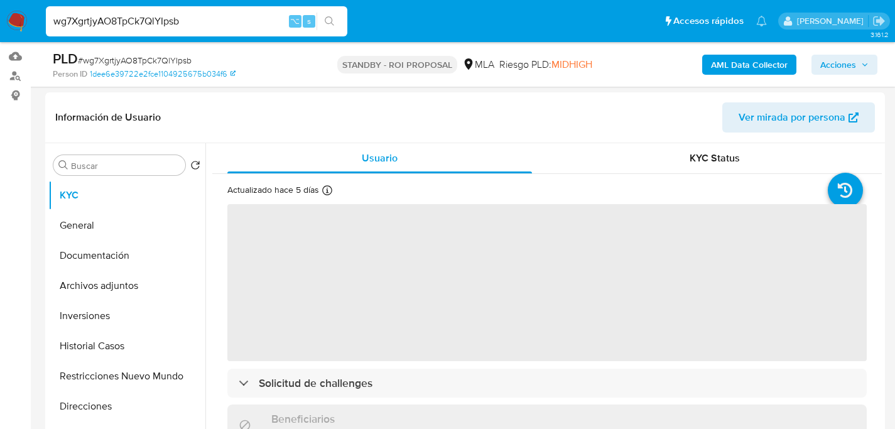
select select "10"
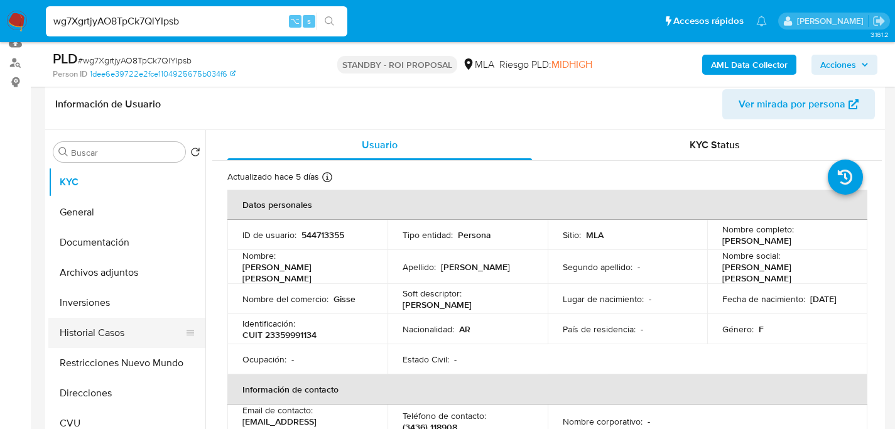
click at [88, 335] on button "Historial Casos" at bounding box center [121, 333] width 147 height 30
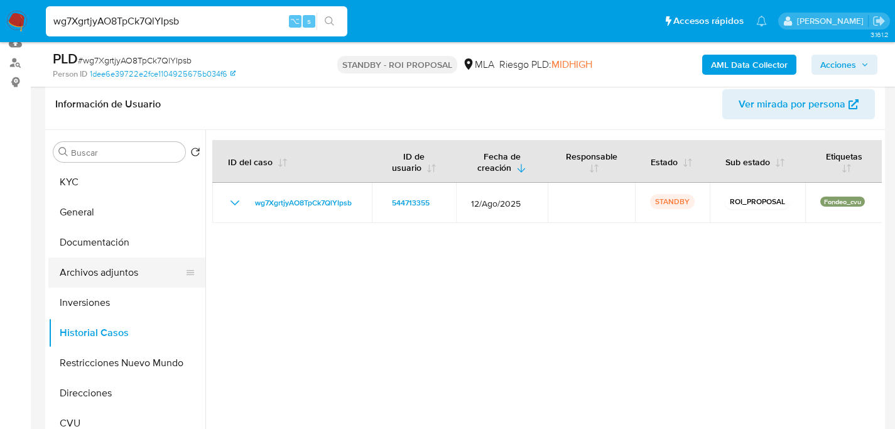
click at [118, 278] on button "Archivos adjuntos" at bounding box center [121, 273] width 147 height 30
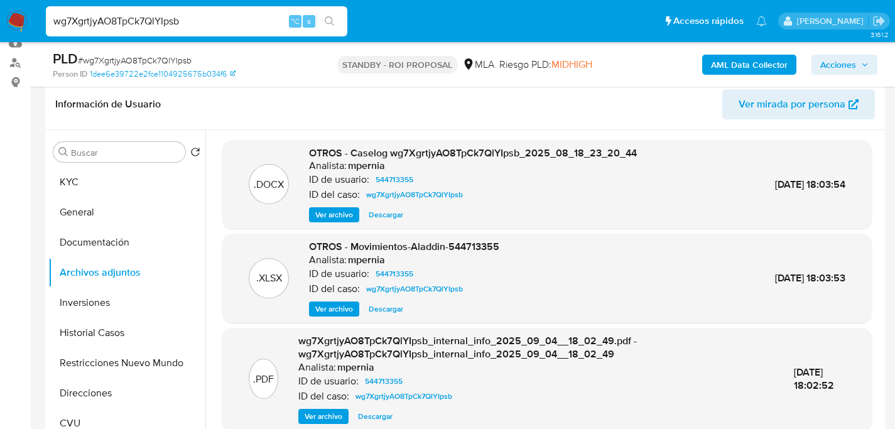
click at [396, 209] on span "Descargar" at bounding box center [386, 215] width 35 height 13
click at [230, 16] on input "wg7XgrtjyAO8TpCk7QlYIpsb" at bounding box center [197, 21] width 302 height 16
paste input "WkToS1X5cPY1qeZA0zlhi2Jj"
type input "WkToS1X5cPY1qeZA0zlhi2Jj"
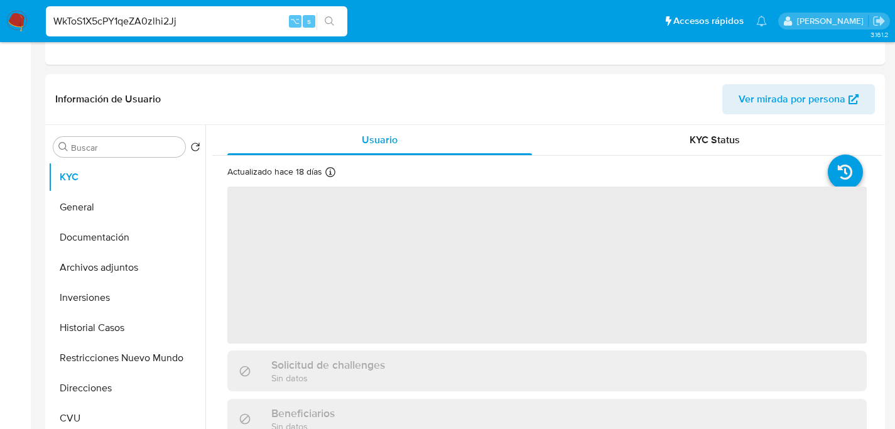
select select "10"
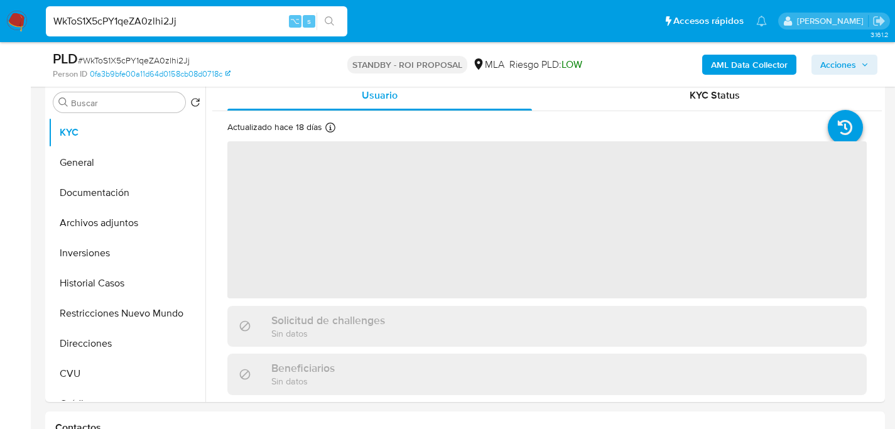
scroll to position [266, 0]
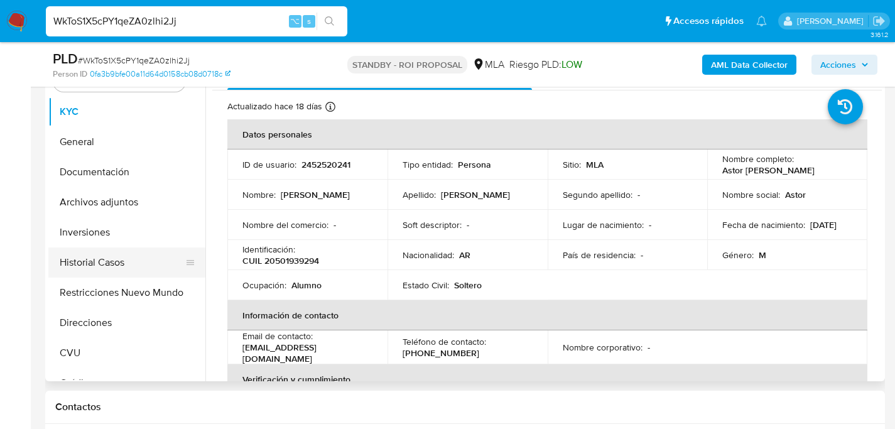
click at [72, 259] on button "Historial Casos" at bounding box center [121, 263] width 147 height 30
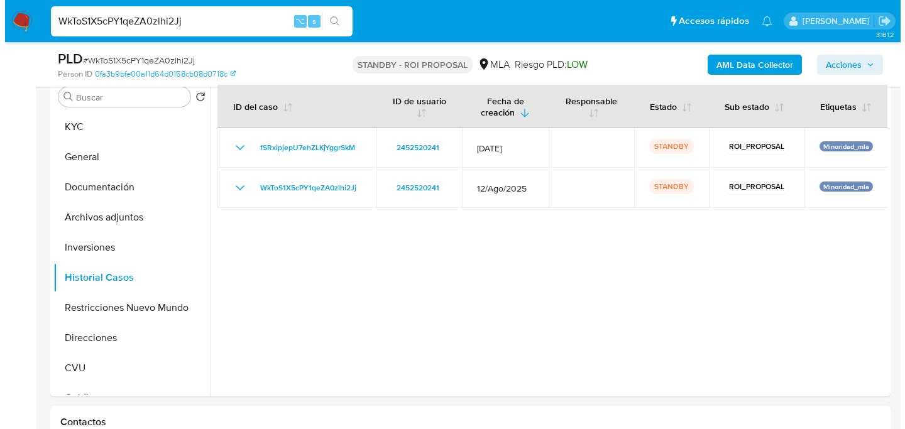
scroll to position [249, 0]
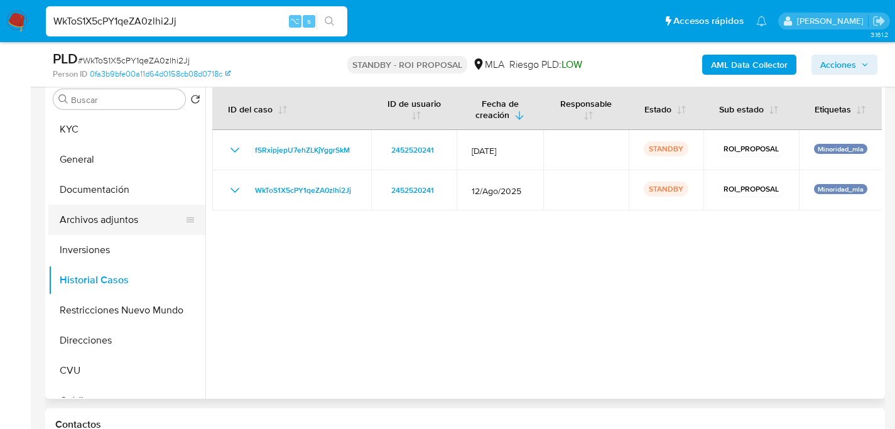
click at [84, 219] on button "Archivos adjuntos" at bounding box center [121, 220] width 147 height 30
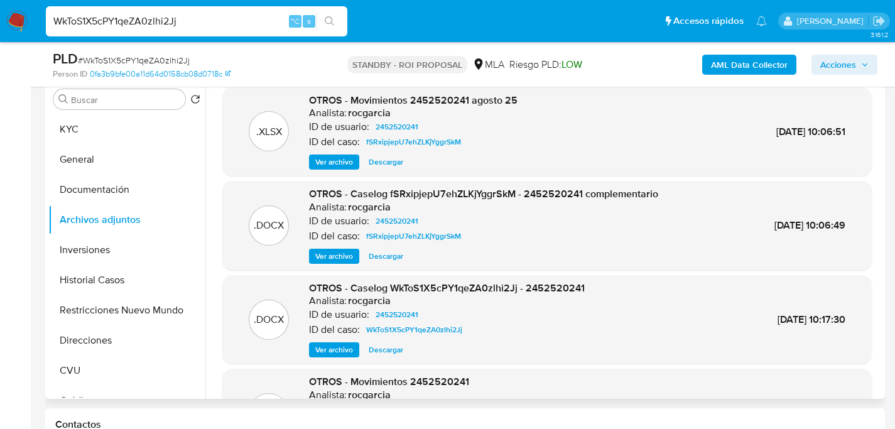
click at [339, 253] on span "Ver archivo" at bounding box center [334, 256] width 38 height 13
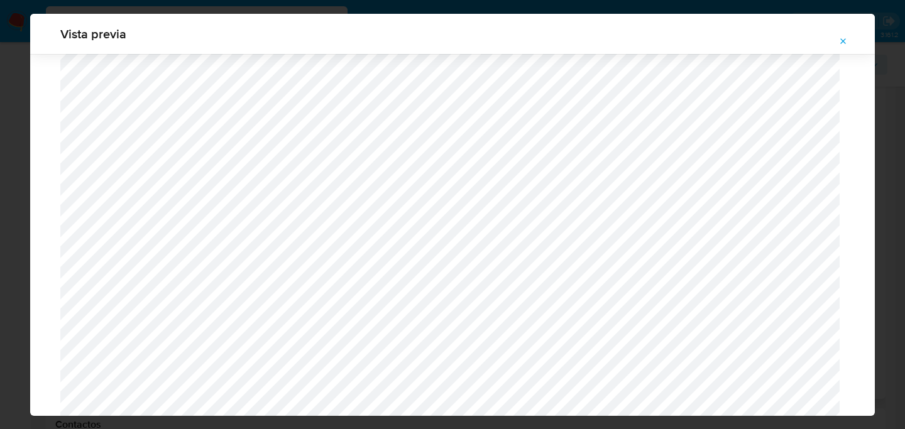
scroll to position [517, 0]
click at [839, 35] on span "Attachment preview" at bounding box center [843, 42] width 10 height 18
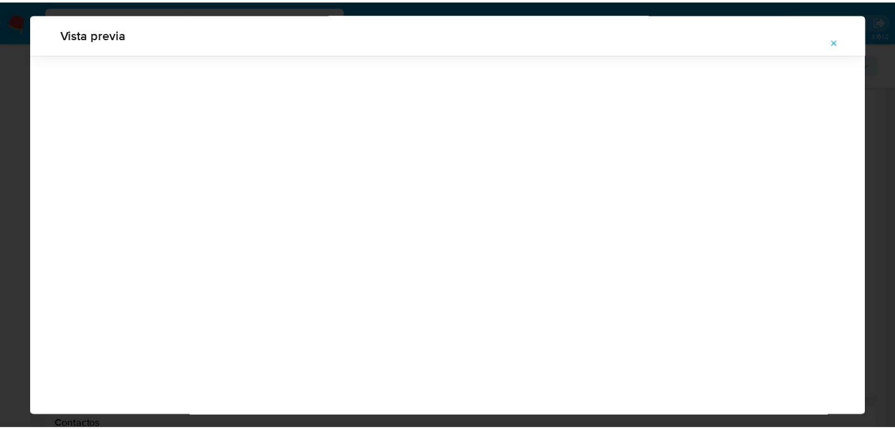
scroll to position [40, 0]
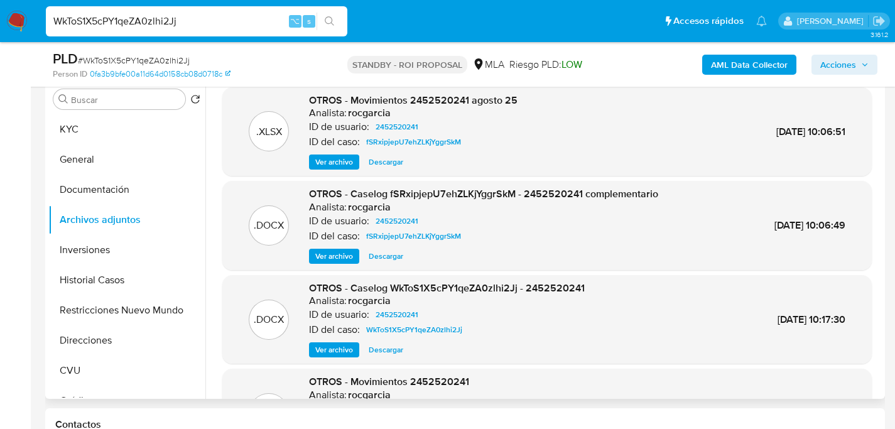
click at [377, 348] on span "Descargar" at bounding box center [386, 350] width 35 height 13
click at [182, 25] on input "WkToS1X5cPY1qeZA0zlhi2Jj" at bounding box center [197, 21] width 302 height 16
paste input "tDJmnvuhTJ1gwDf9N4Mrmvq"
type input "WtDJmnvuhTJ1gwDf9N4Mrmvq"
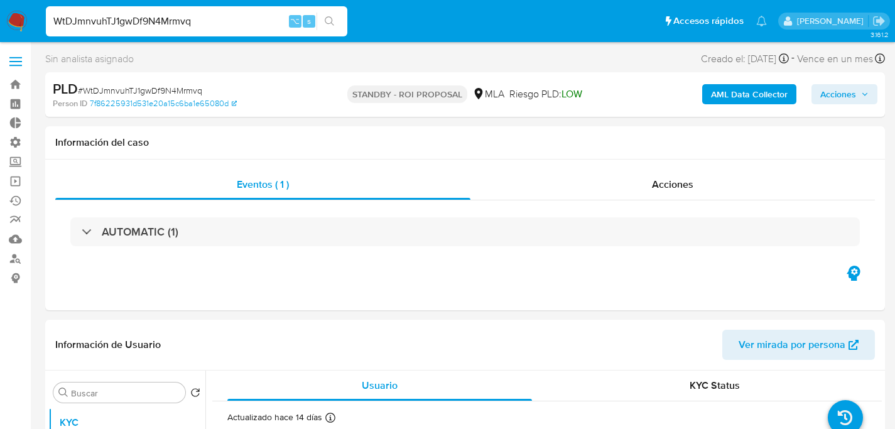
select select "10"
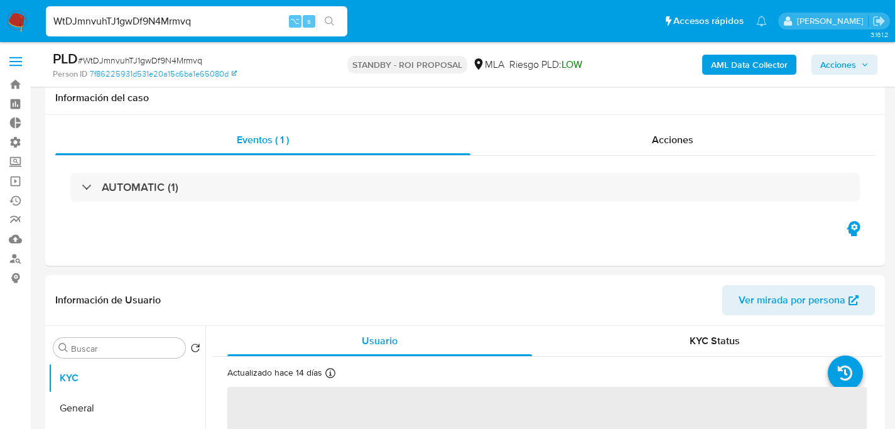
scroll to position [246, 0]
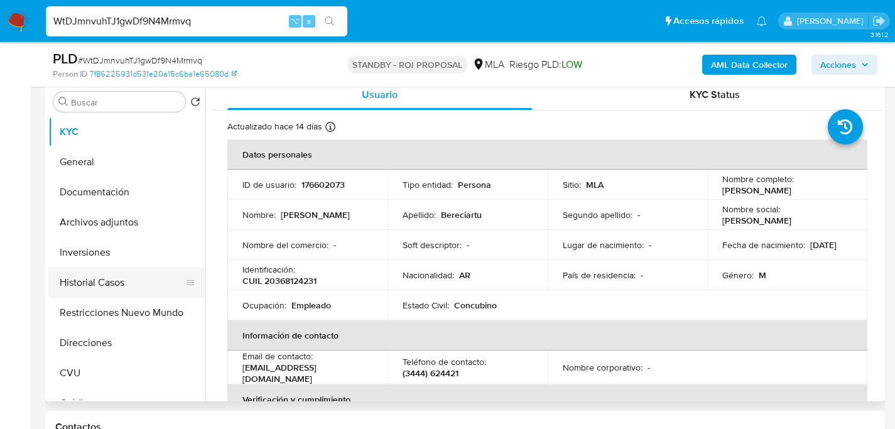
click at [70, 292] on button "Historial Casos" at bounding box center [121, 283] width 147 height 30
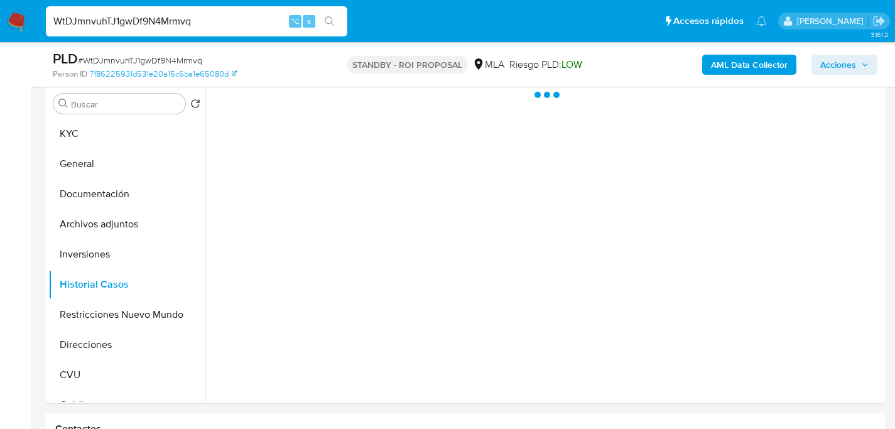
scroll to position [244, 0]
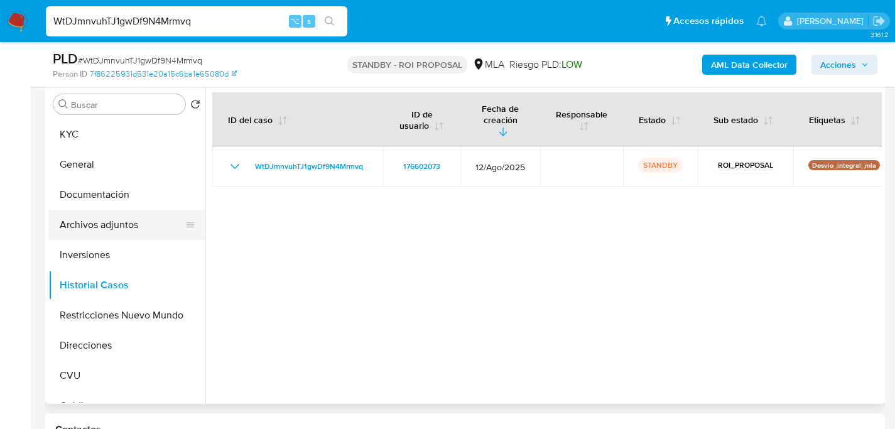
click at [101, 231] on button "Archivos adjuntos" at bounding box center [121, 225] width 147 height 30
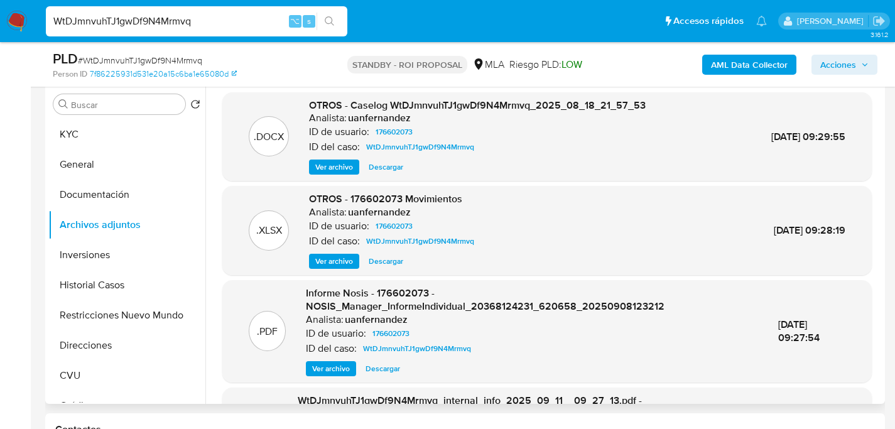
click at [374, 173] on span "Descargar" at bounding box center [386, 167] width 35 height 13
click at [200, 15] on input "WtDJmnvuhTJ1gwDf9N4Mrmvq" at bounding box center [197, 21] width 302 height 16
paste input "XUqAtTkNR0sCrQL4igJ6YJn"
type input "WXUqAtTkNR0sCrQL4igJ6YJn"
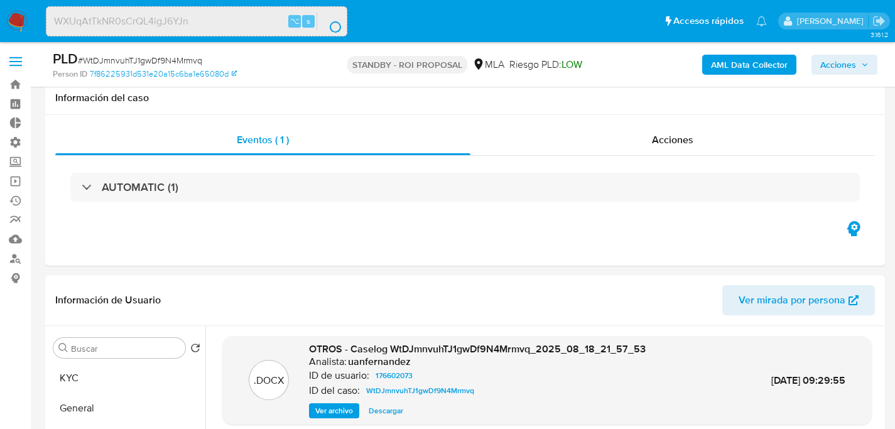
select select "10"
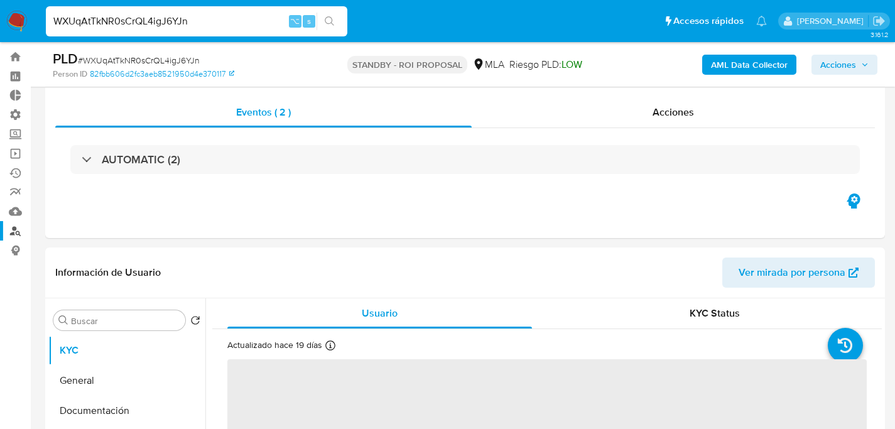
scroll to position [94, 0]
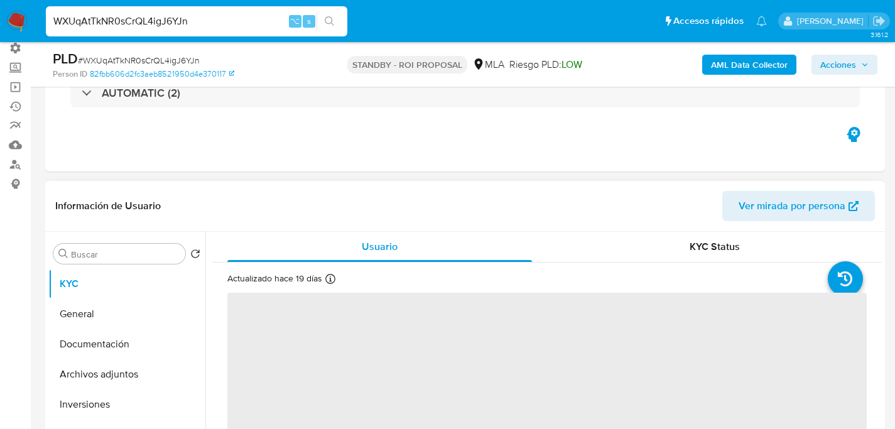
select select "10"
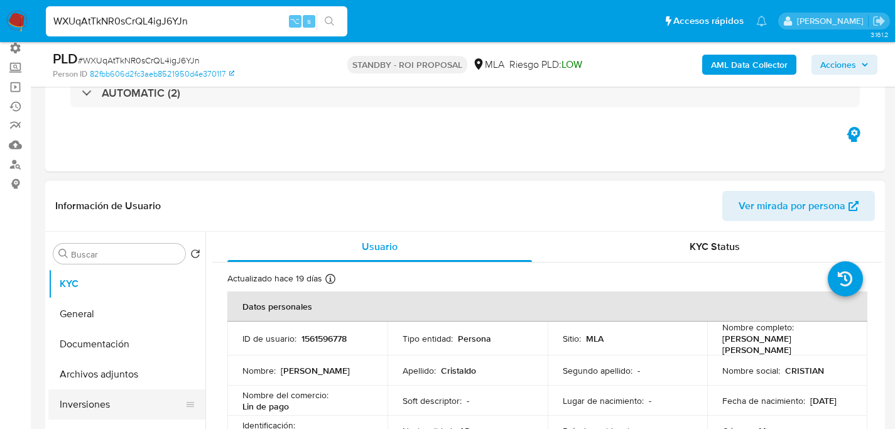
click at [66, 405] on button "Inversiones" at bounding box center [121, 405] width 147 height 30
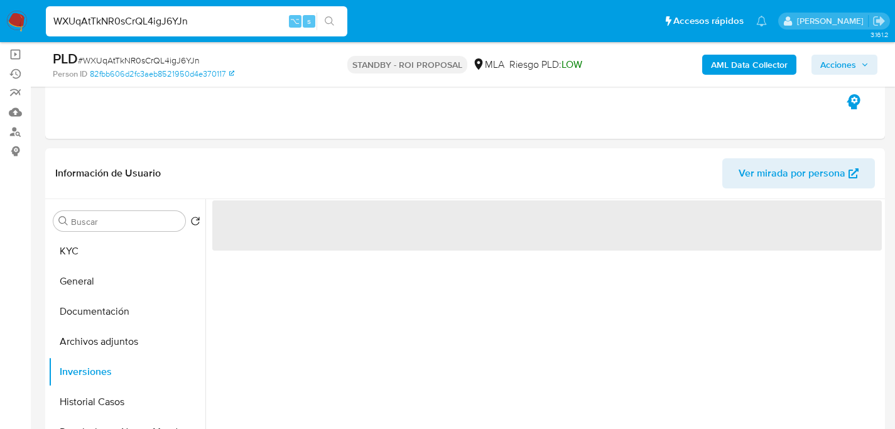
scroll to position [179, 0]
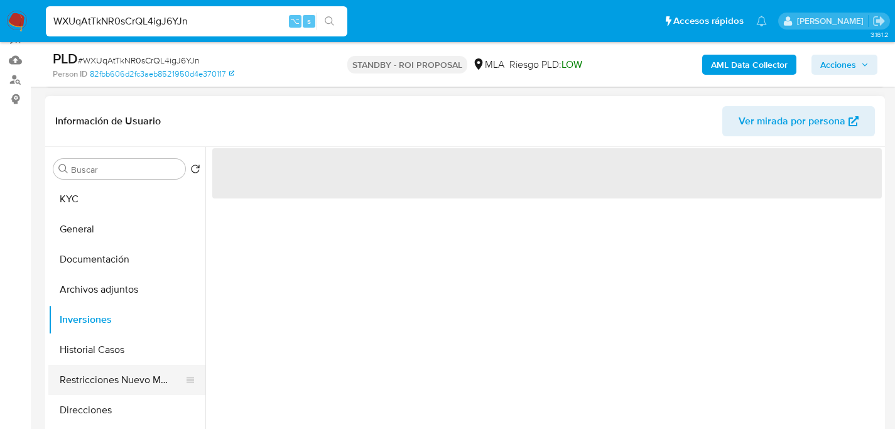
click at [77, 368] on button "Restricciones Nuevo Mundo" at bounding box center [121, 380] width 147 height 30
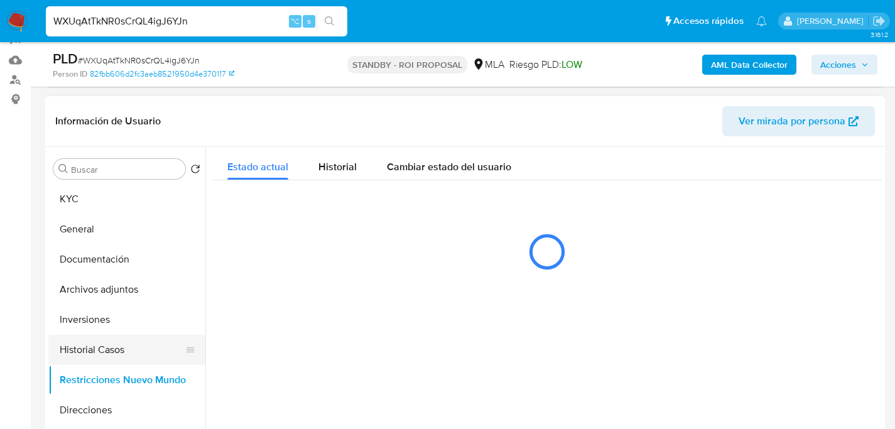
click at [84, 351] on button "Historial Casos" at bounding box center [121, 350] width 147 height 30
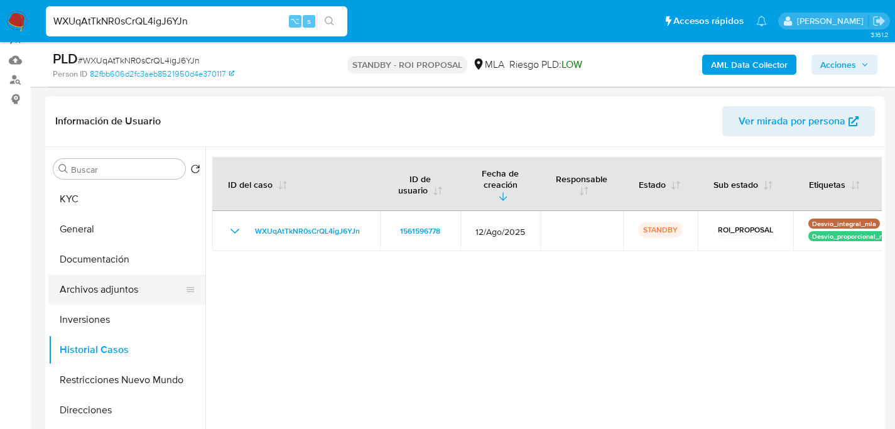
click at [87, 289] on button "Archivos adjuntos" at bounding box center [121, 290] width 147 height 30
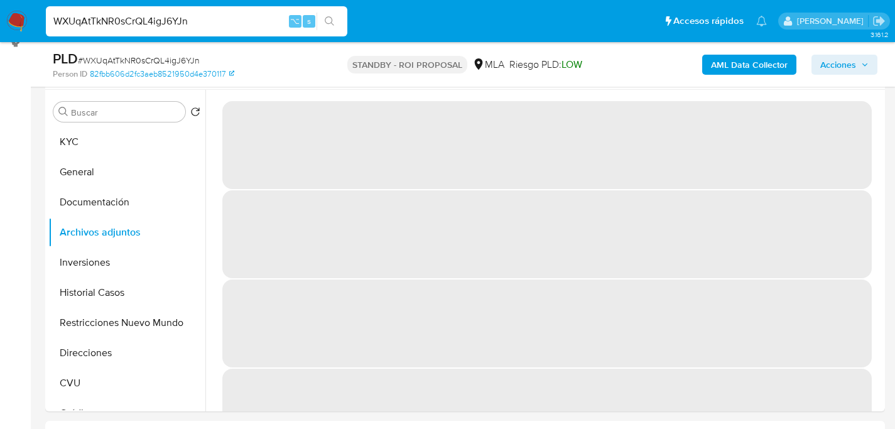
scroll to position [254, 0]
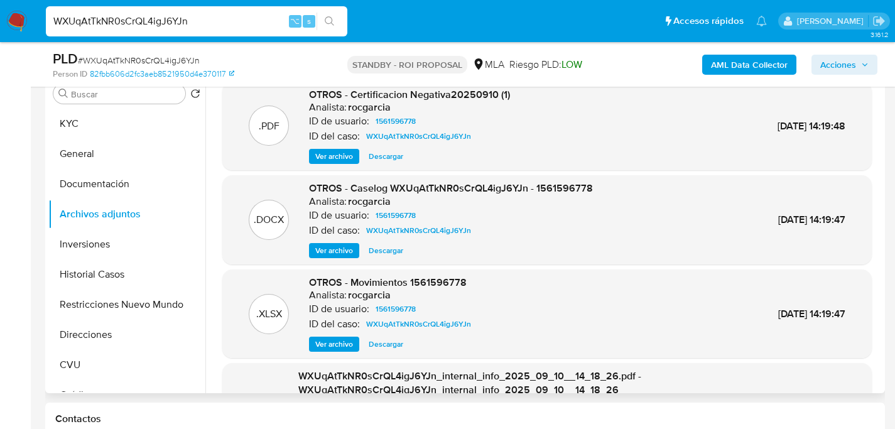
click at [388, 250] on span "Descargar" at bounding box center [386, 250] width 35 height 13
click at [187, 9] on div "WXUqAtTkNR0sCrQL4igJ6YJn ⌥ s" at bounding box center [197, 21] width 302 height 30
click at [189, 12] on div "WXUqAtTkNR0sCrQL4igJ6YJn ⌥ s" at bounding box center [197, 21] width 302 height 30
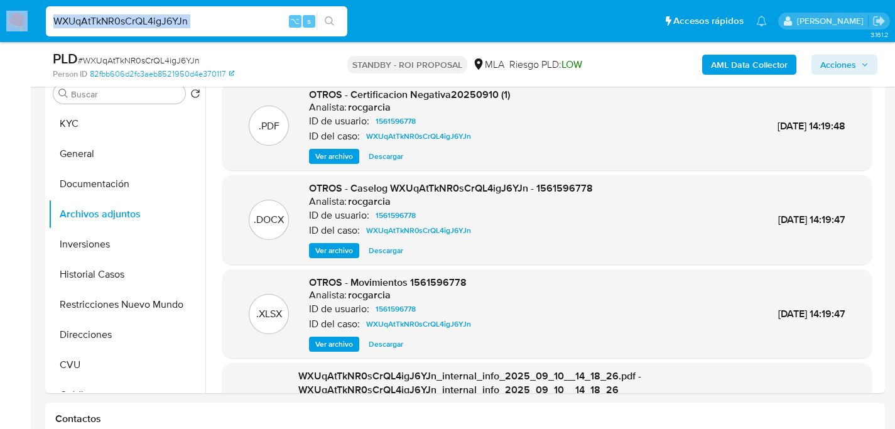
click at [161, 28] on input "WXUqAtTkNR0sCrQL4igJ6YJn" at bounding box center [197, 21] width 302 height 16
paste input "yIw9hPpe6ZWsOaHaxDjuRczR"
type input "yIw9hPpe6ZWsOaHaxDjuRczR"
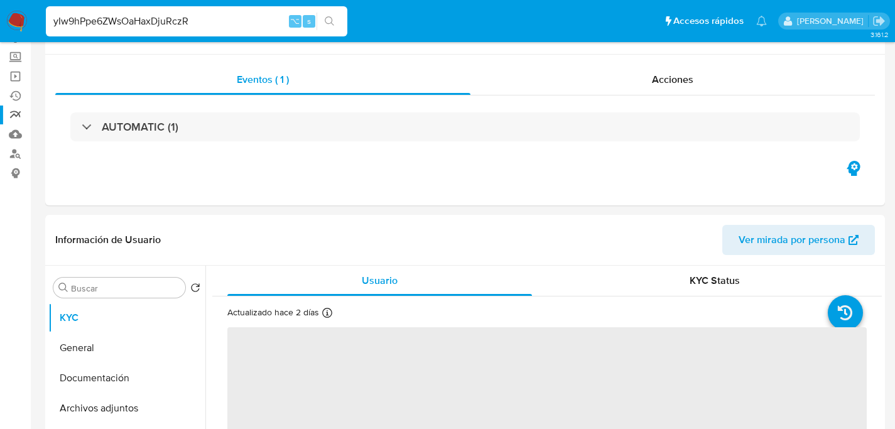
select select "10"
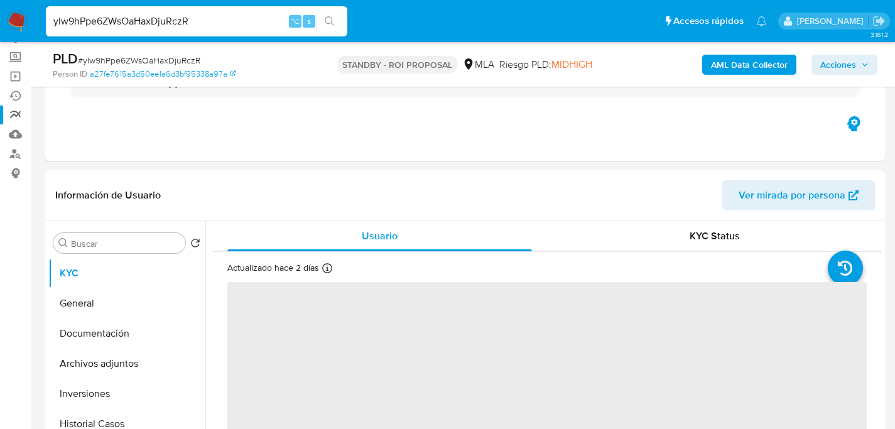
scroll to position [253, 0]
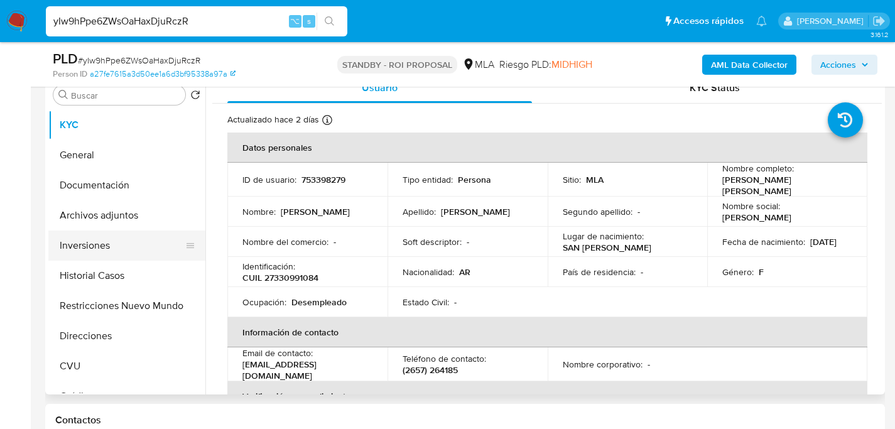
click at [86, 258] on button "Inversiones" at bounding box center [121, 246] width 147 height 30
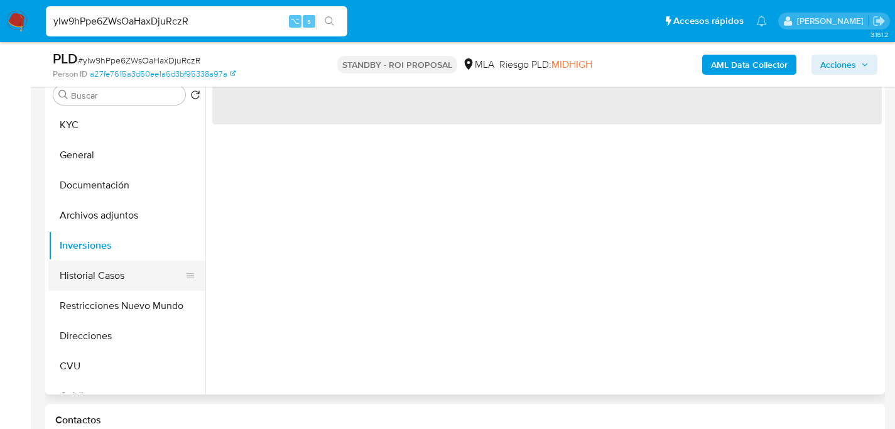
click at [79, 276] on button "Historial Casos" at bounding box center [121, 276] width 147 height 30
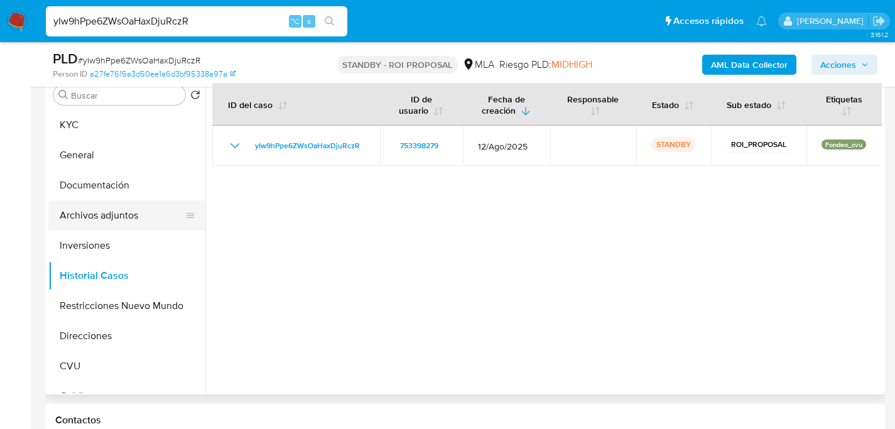
click at [79, 219] on button "Archivos adjuntos" at bounding box center [121, 215] width 147 height 30
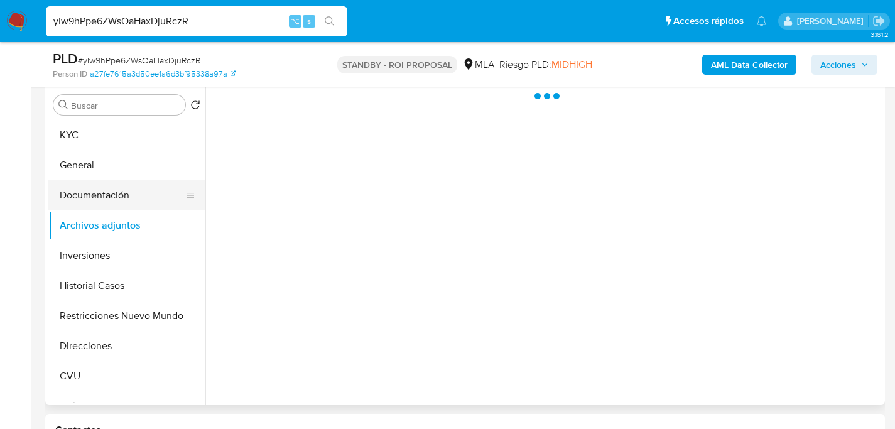
scroll to position [241, 0]
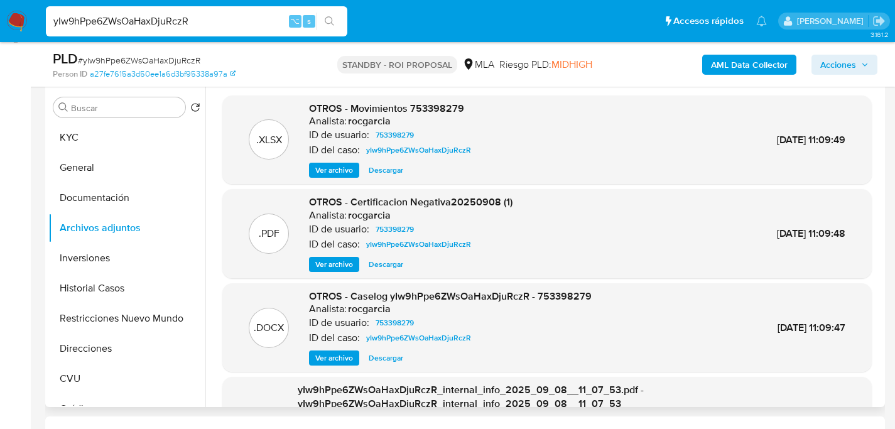
click at [385, 357] on span "Descargar" at bounding box center [386, 358] width 35 height 13
click at [169, 26] on input "yIw9hPpe6ZWsOaHaxDjuRczR" at bounding box center [197, 21] width 302 height 16
paste input "z0728ntkKsj5XHrq3SK9lUdr"
type input "z0728ntkKsj5XHrq3SK9lUdr"
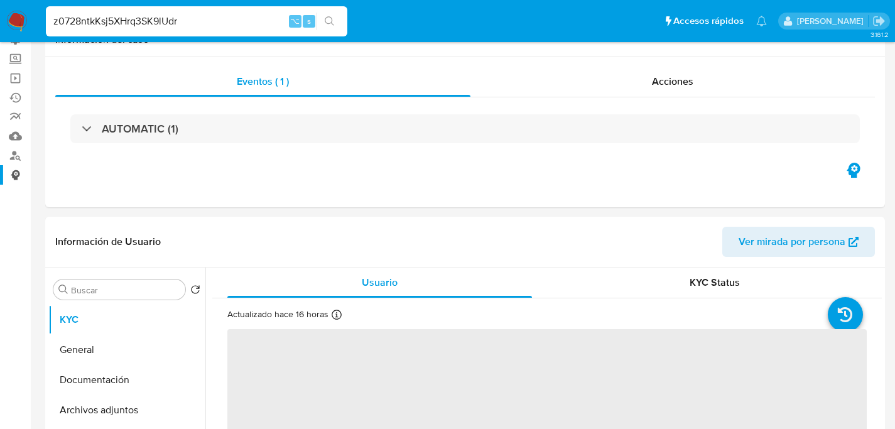
scroll to position [227, 0]
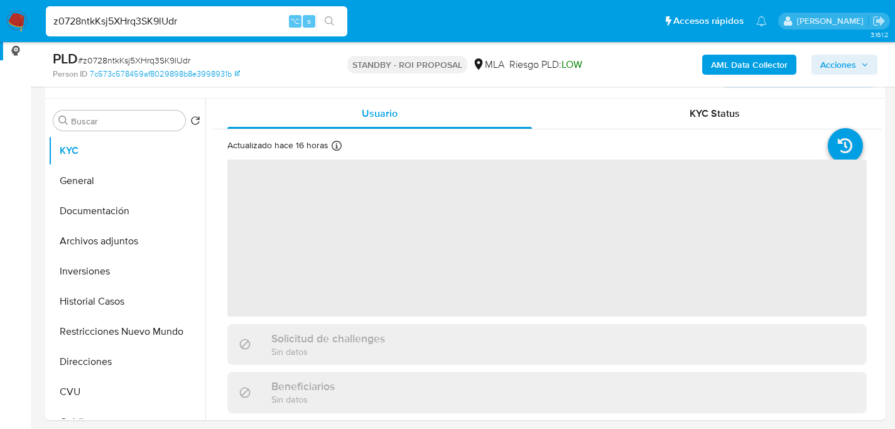
select select "10"
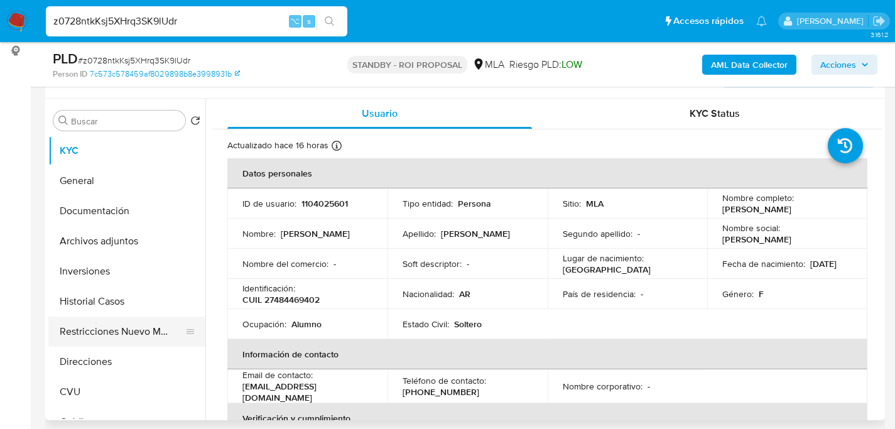
click at [64, 332] on button "Restricciones Nuevo Mundo" at bounding box center [121, 332] width 147 height 30
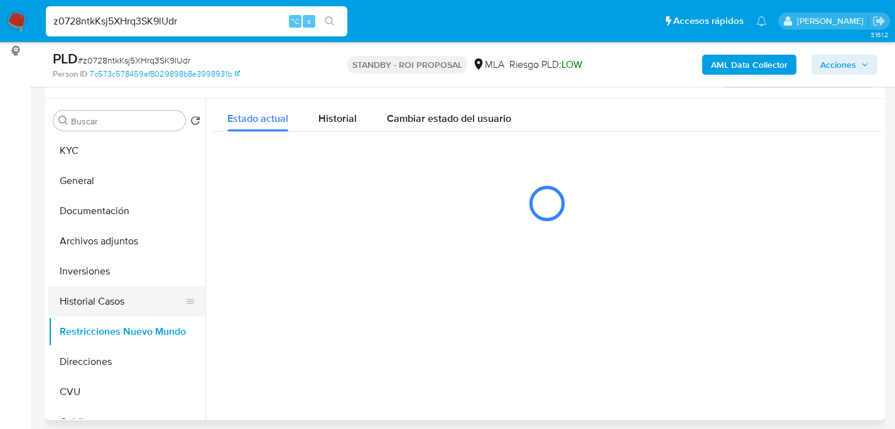
click at [77, 298] on button "Historial Casos" at bounding box center [121, 301] width 147 height 30
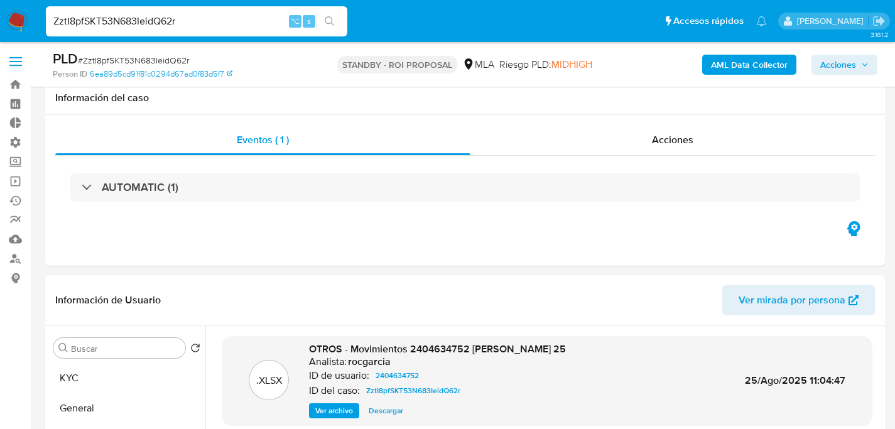
select select "10"
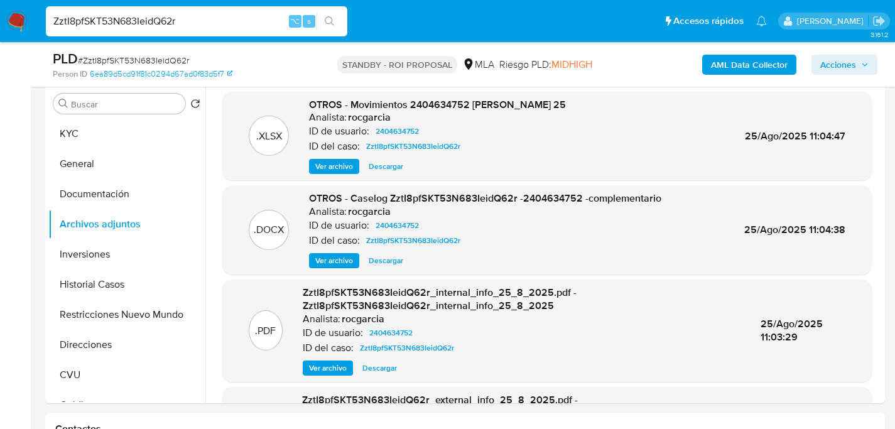
scroll to position [244, 0]
click at [190, 15] on input "ZztI8pfSKT53N683IeidQ62r" at bounding box center [197, 21] width 302 height 16
paste input "nlX3z12tj5DaFnSsiUF3O7De"
type input "nlX3z12tj5DaFnSsiUF3O7De"
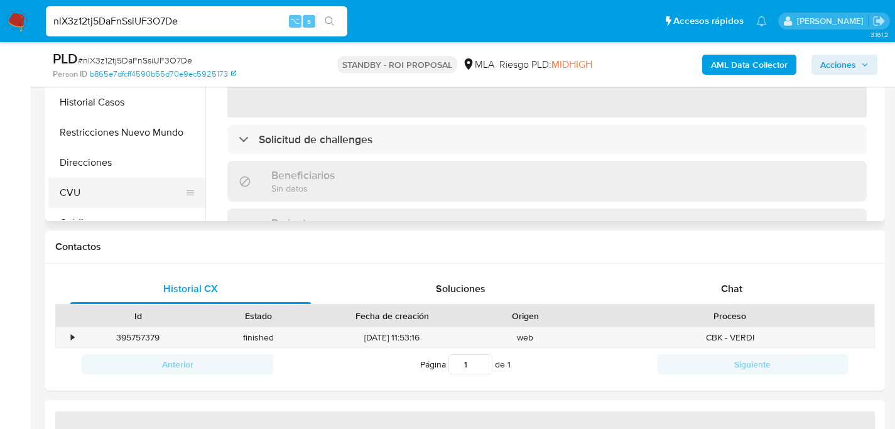
scroll to position [305, 0]
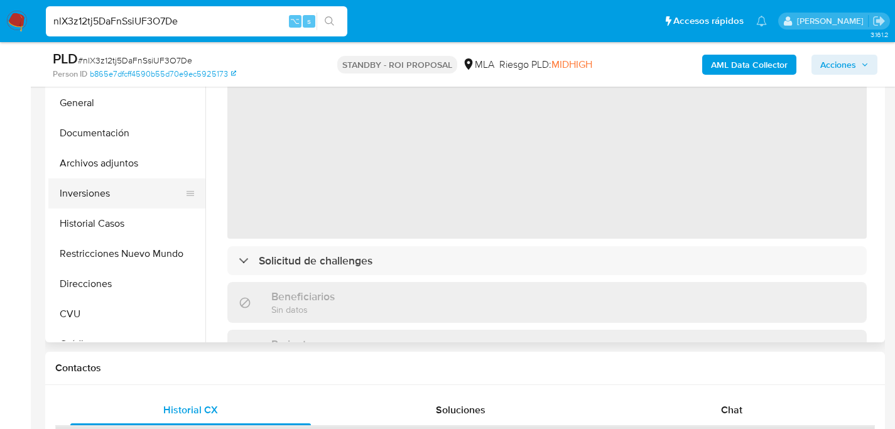
click at [79, 199] on button "Inversiones" at bounding box center [121, 193] width 147 height 30
select select "10"
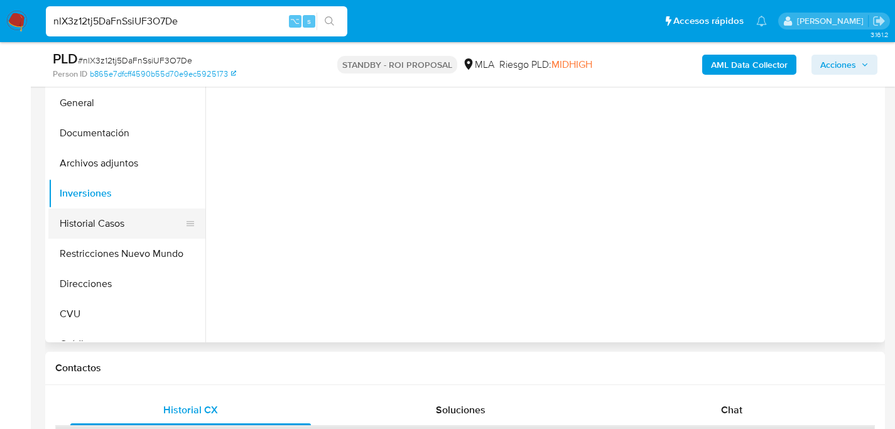
click at [77, 219] on button "Historial Casos" at bounding box center [121, 224] width 147 height 30
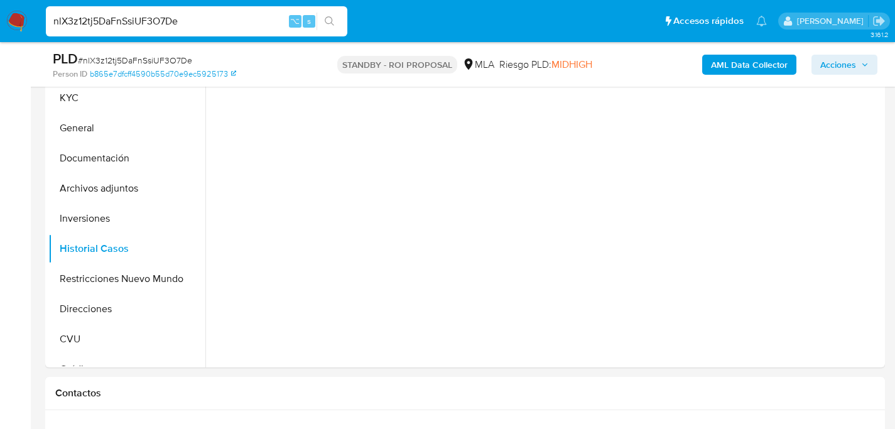
scroll to position [214, 0]
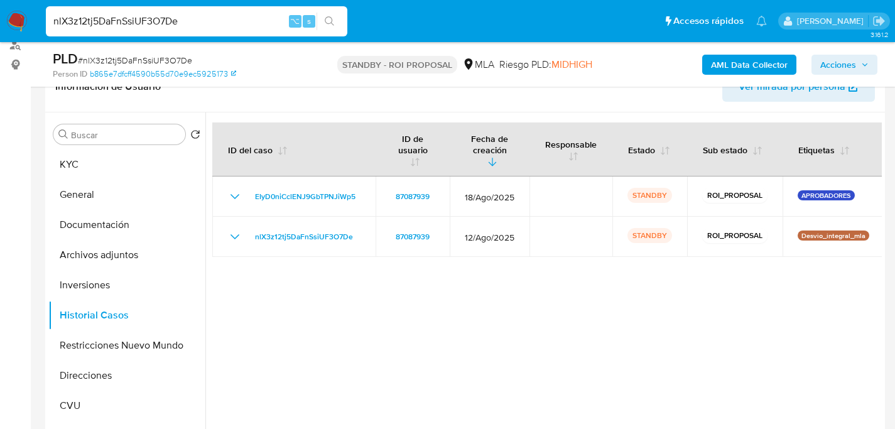
click at [731, 66] on b "AML Data Collector" at bounding box center [749, 65] width 77 height 20
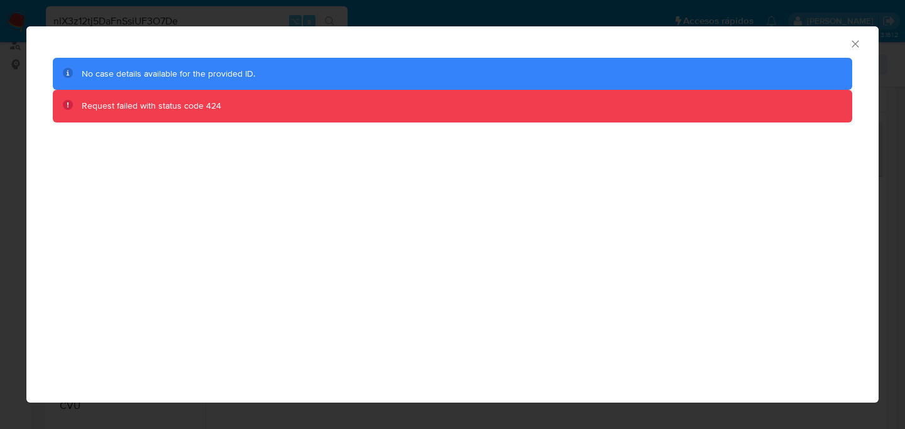
click at [854, 40] on icon "Cerrar ventana" at bounding box center [855, 44] width 13 height 13
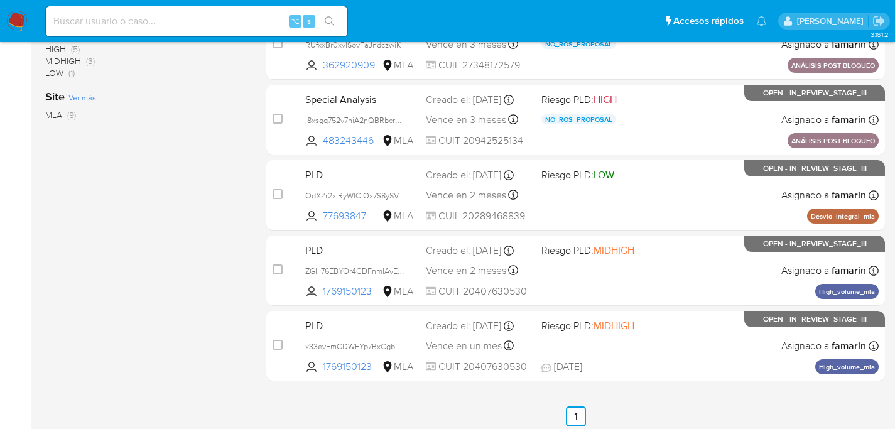
scroll to position [532, 0]
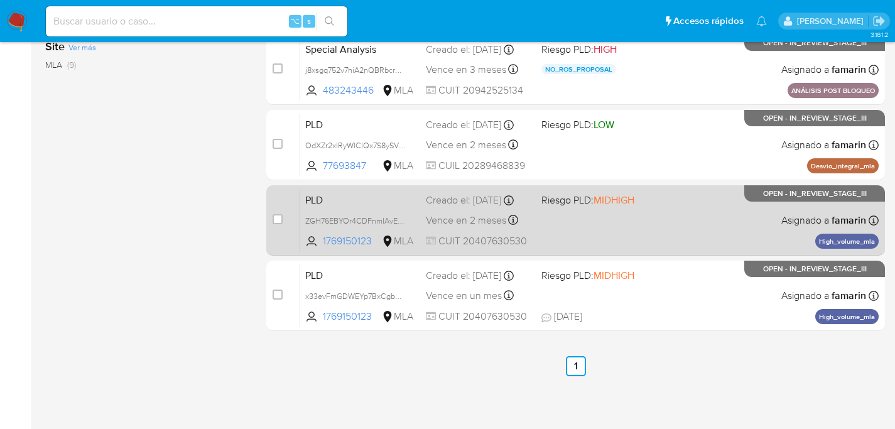
click at [447, 227] on span "Vence en 2 meses" at bounding box center [466, 221] width 80 height 14
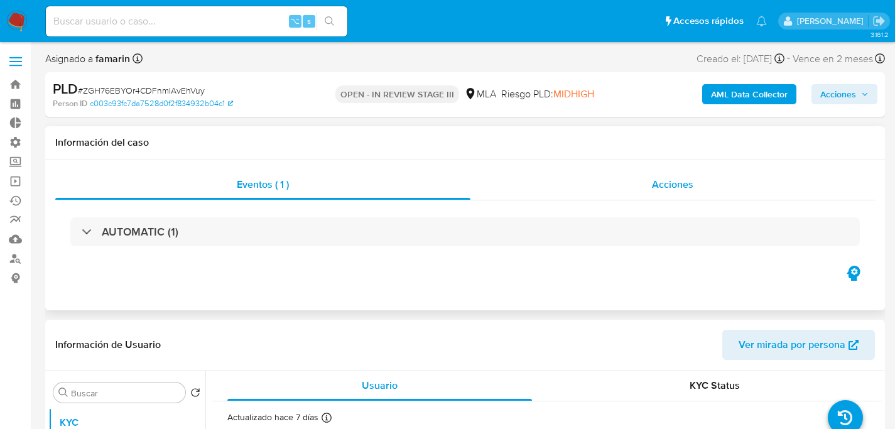
select select "10"
click at [654, 197] on div "Acciones" at bounding box center [673, 185] width 405 height 30
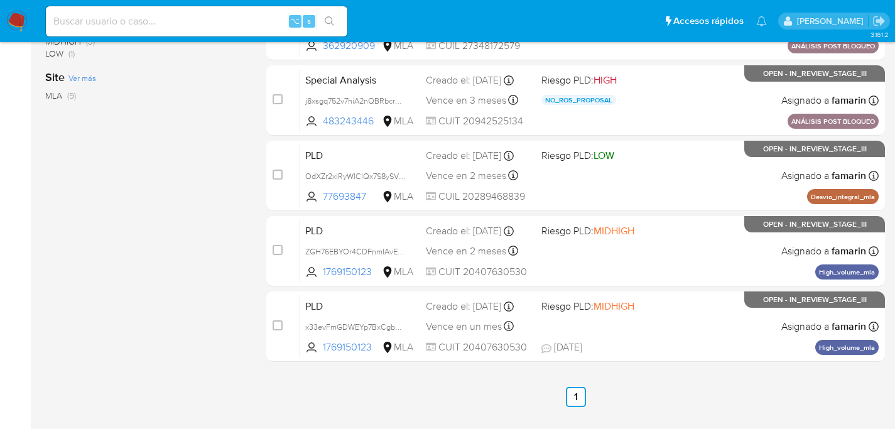
scroll to position [470, 0]
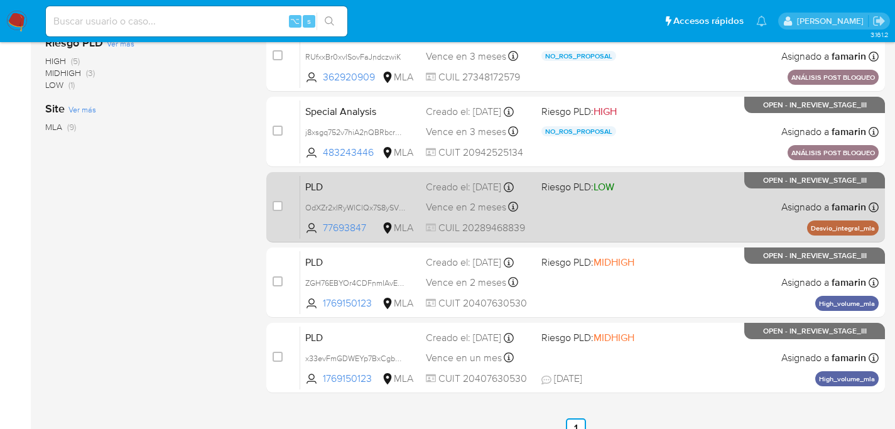
click at [681, 215] on div "PLD OdXZr2xIRyWlClQx7S8ySVUu 77693847 MLA Riesgo PLD: LOW Creado el: [DATE] Cre…" at bounding box center [589, 206] width 579 height 63
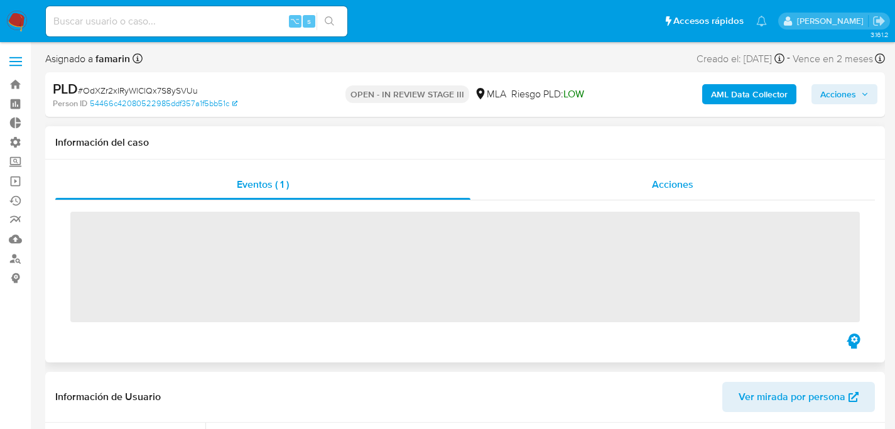
click at [624, 173] on div "Acciones" at bounding box center [673, 185] width 405 height 30
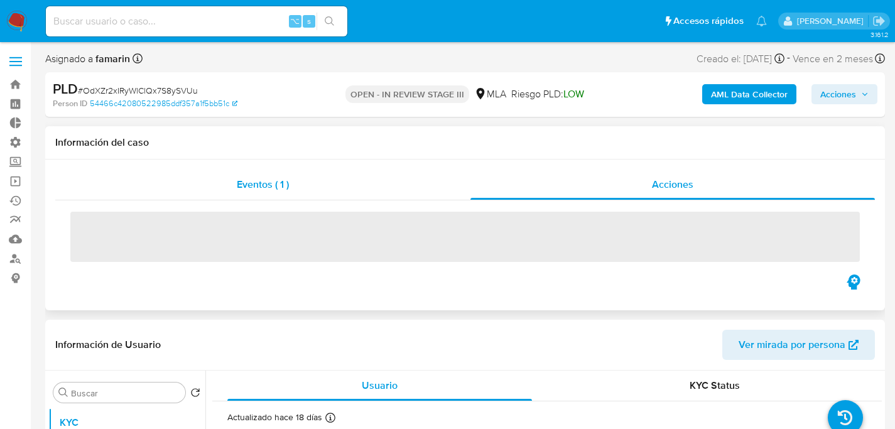
select select "10"
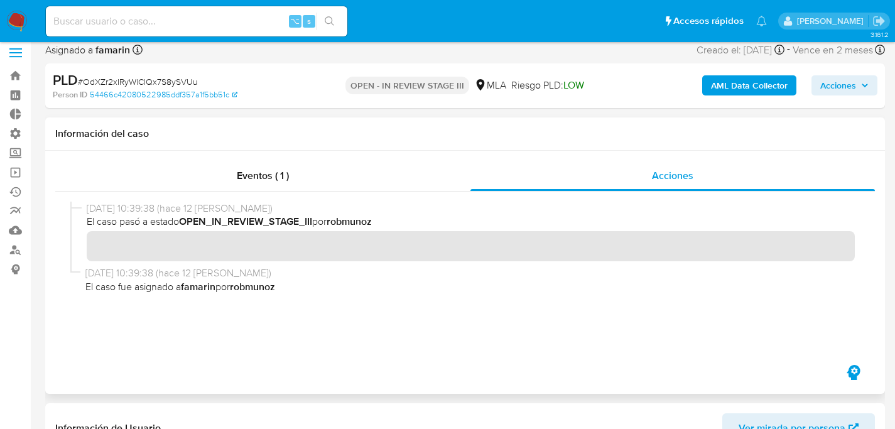
scroll to position [21, 0]
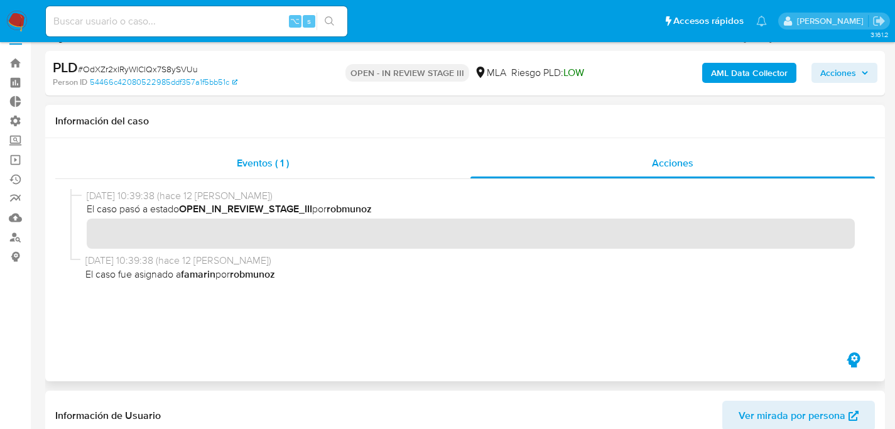
click at [273, 164] on span "Eventos ( 1 )" at bounding box center [263, 163] width 52 height 14
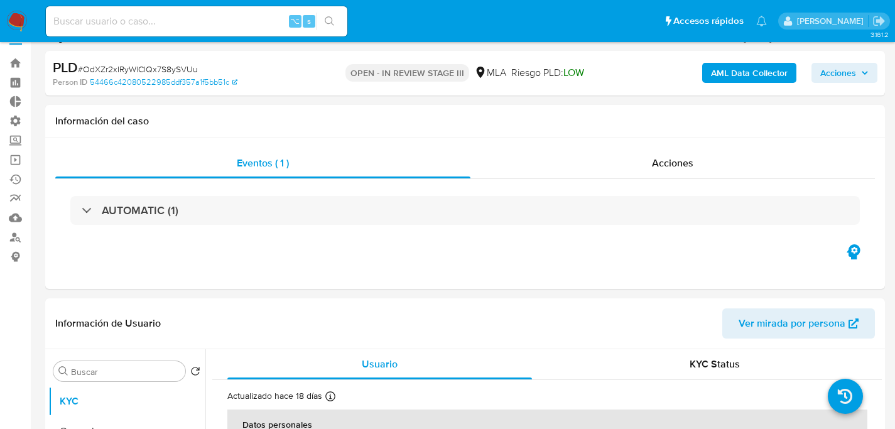
click at [766, 76] on b "AML Data Collector" at bounding box center [749, 73] width 77 height 20
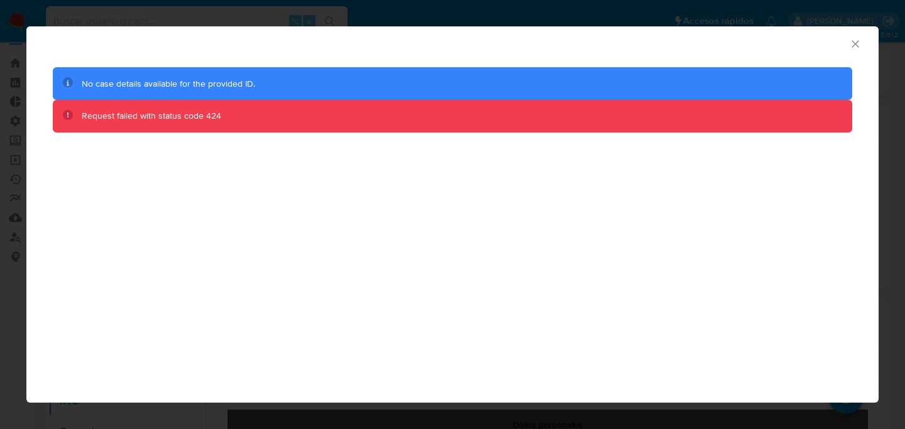
click at [852, 42] on icon "Cerrar ventana" at bounding box center [855, 44] width 13 height 13
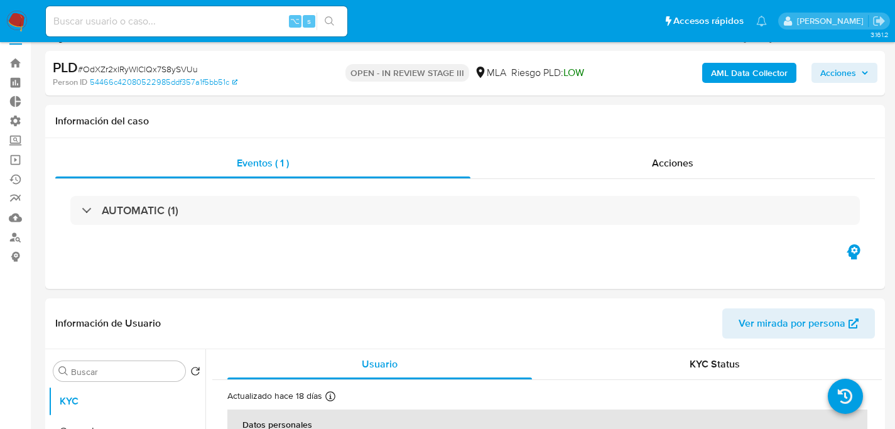
click at [773, 75] on b "AML Data Collector" at bounding box center [749, 73] width 77 height 20
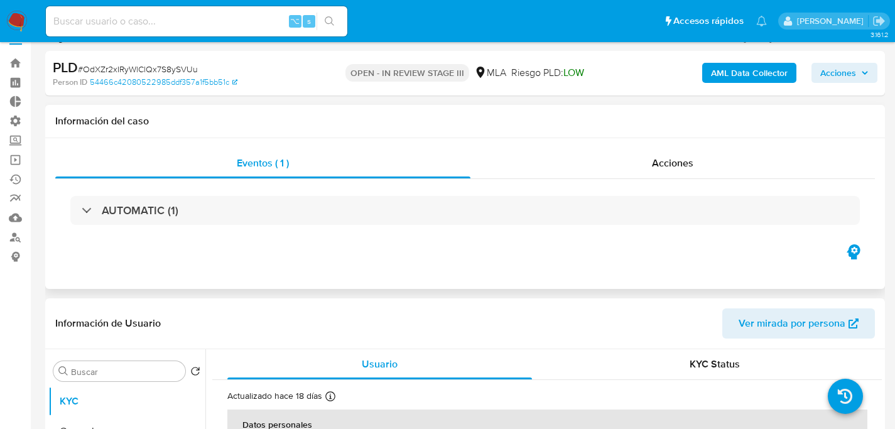
click at [654, 120] on h1 "Información del caso" at bounding box center [465, 121] width 820 height 13
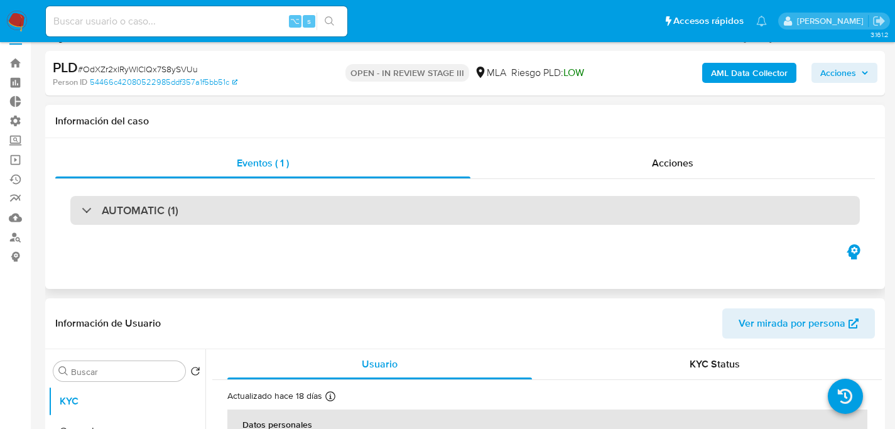
click at [87, 217] on div "AUTOMATIC (1)" at bounding box center [465, 210] width 790 height 29
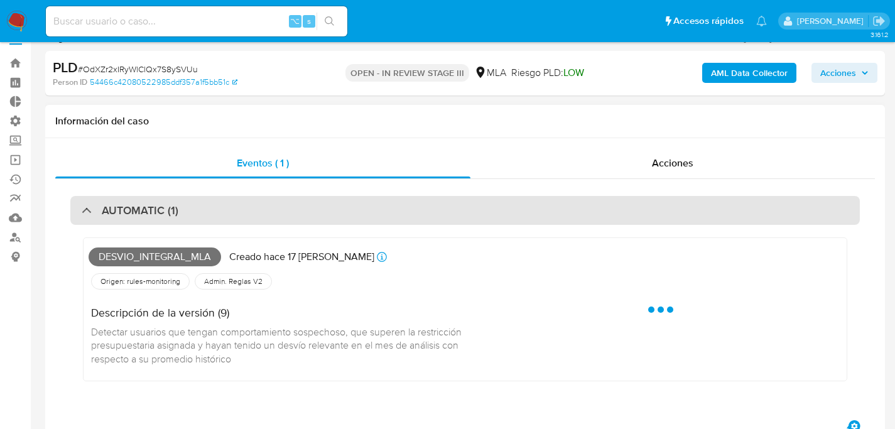
click at [85, 217] on div "AUTOMATIC (1)" at bounding box center [130, 211] width 97 height 14
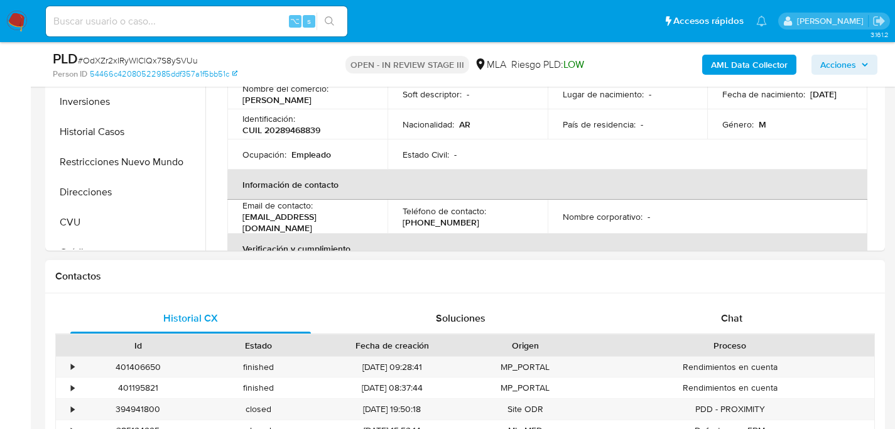
scroll to position [0, 0]
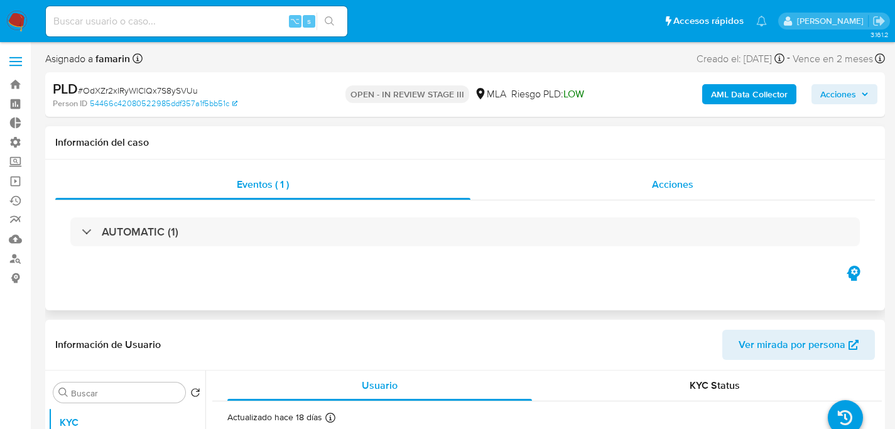
click at [599, 195] on div "Acciones" at bounding box center [673, 185] width 405 height 30
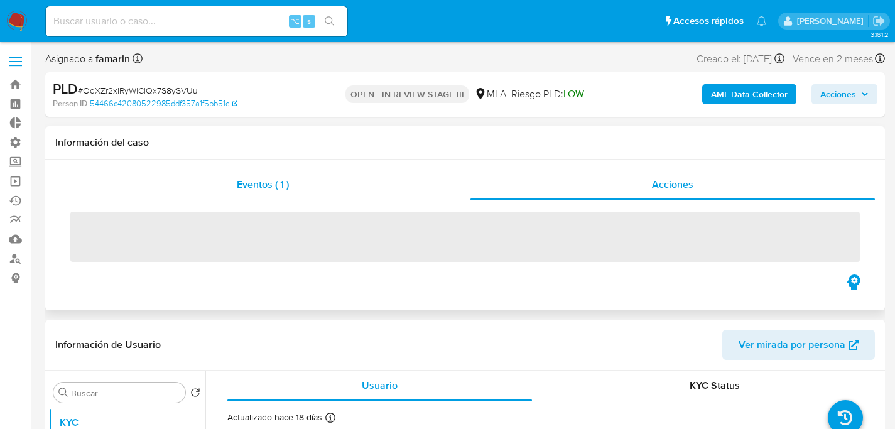
click at [367, 188] on div "Eventos ( 1 )" at bounding box center [262, 185] width 415 height 30
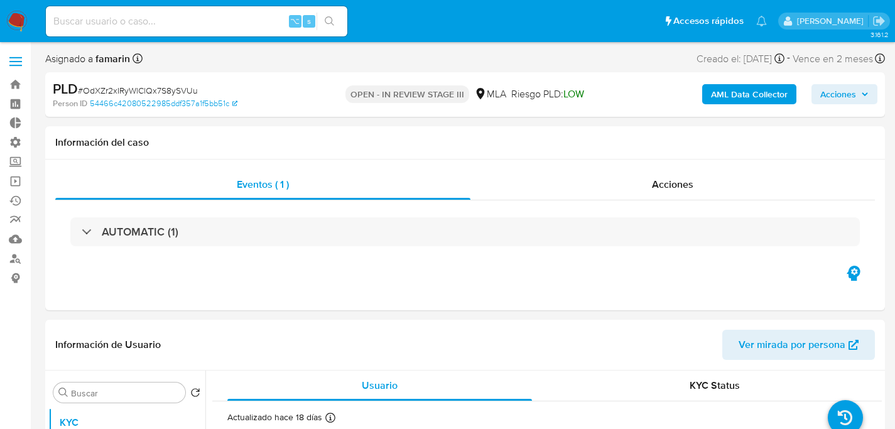
click at [773, 99] on b "AML Data Collector" at bounding box center [749, 94] width 77 height 20
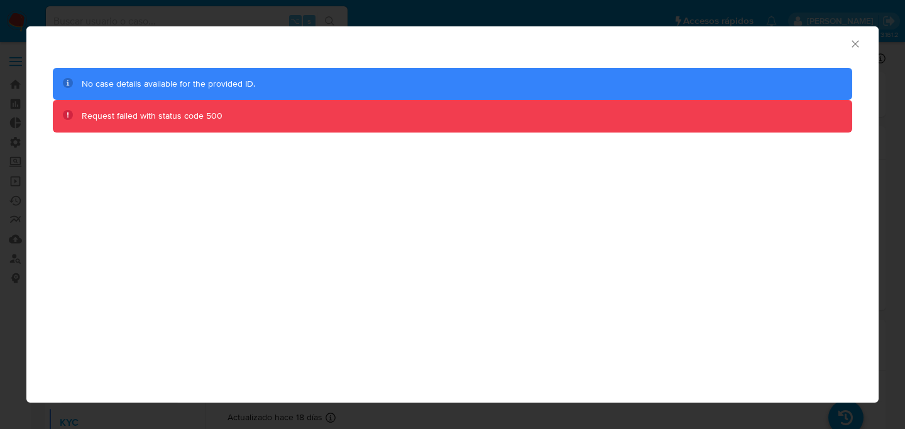
click at [856, 43] on icon "Cerrar ventana" at bounding box center [855, 44] width 13 height 13
click at [856, 43] on div "AML Data Collector No case details available for the provided ID. Request faile…" at bounding box center [452, 214] width 905 height 429
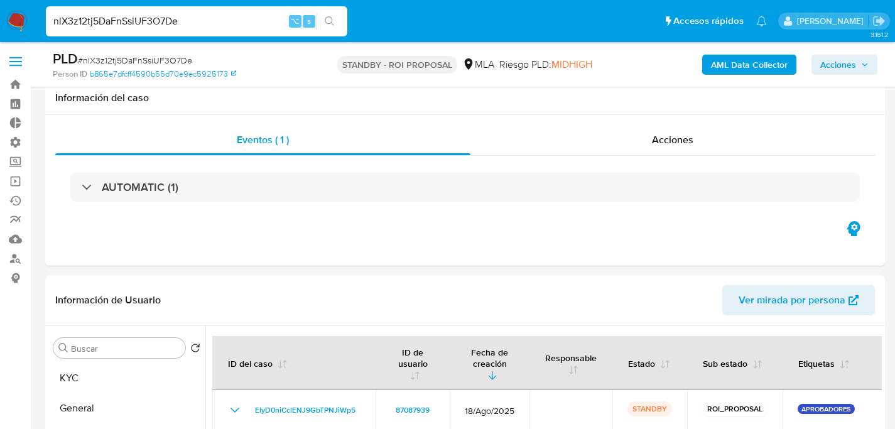
select select "10"
click at [207, 26] on input "nlX3z12tj5DaFnSsiUF3O7De" at bounding box center [197, 21] width 302 height 16
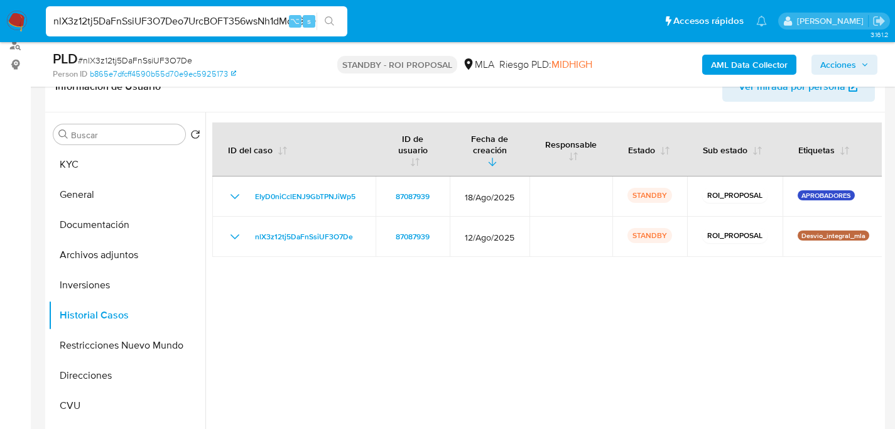
scroll to position [0, 1]
click at [215, 23] on input "nlX3z12tj5DaFnSsiUF3O7Deo7UrcBOFT356wsNh1dMou8xD" at bounding box center [197, 21] width 302 height 16
type input "o7UrcBOFT356wsNh1dMou8xD"
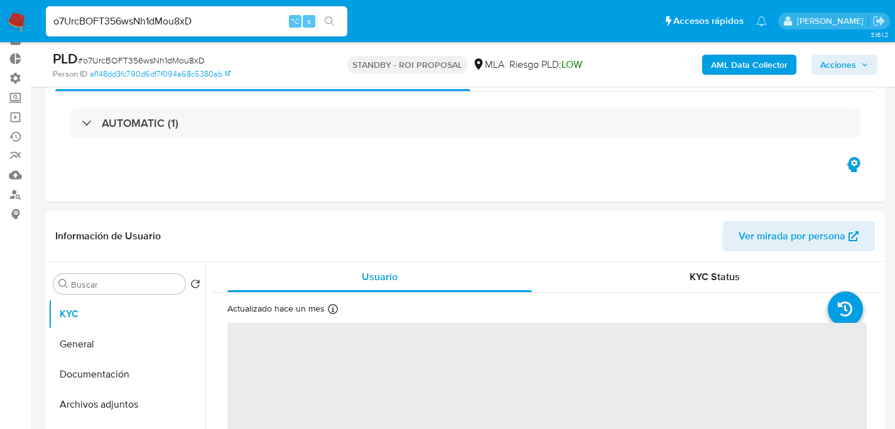
select select "10"
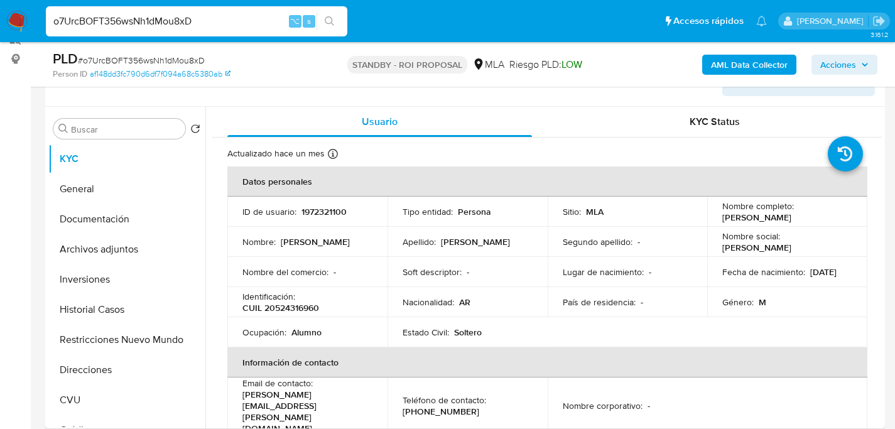
scroll to position [224, 0]
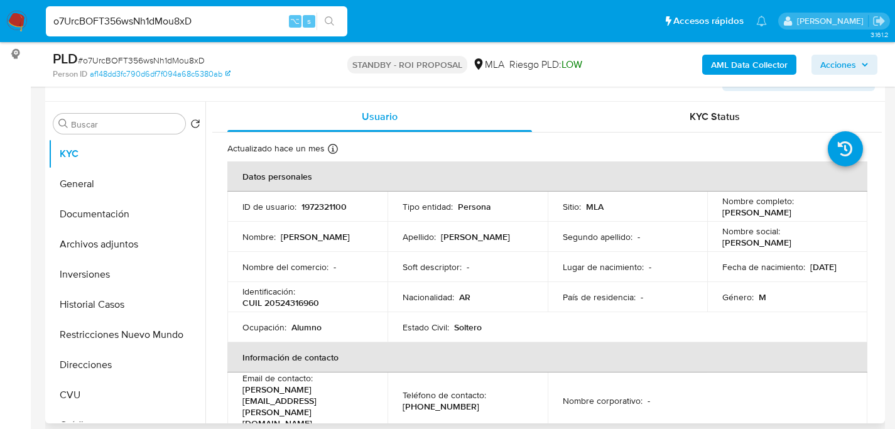
click at [45, 295] on div "Buscar Volver al orden por defecto KYC General Documentación Archivos adjuntos …" at bounding box center [465, 263] width 840 height 322
click at [65, 305] on button "Historial Casos" at bounding box center [121, 305] width 147 height 30
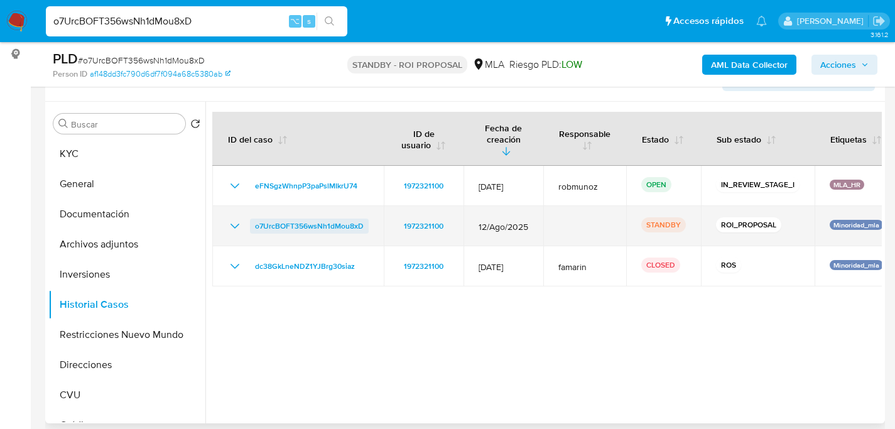
click at [327, 219] on span "o7UrcBOFT356wsNh1dMou8xD" at bounding box center [309, 226] width 109 height 15
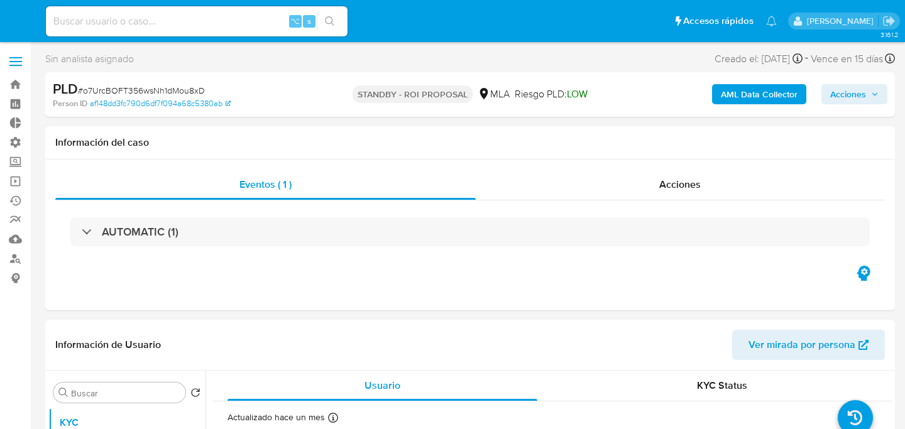
select select "10"
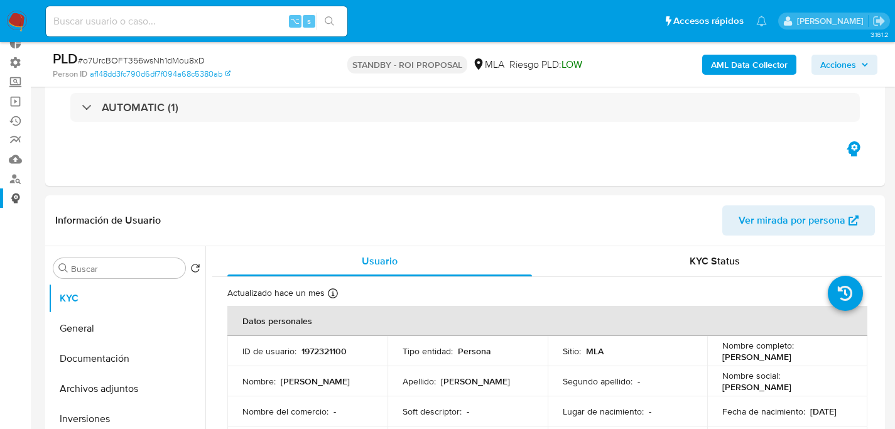
scroll to position [232, 0]
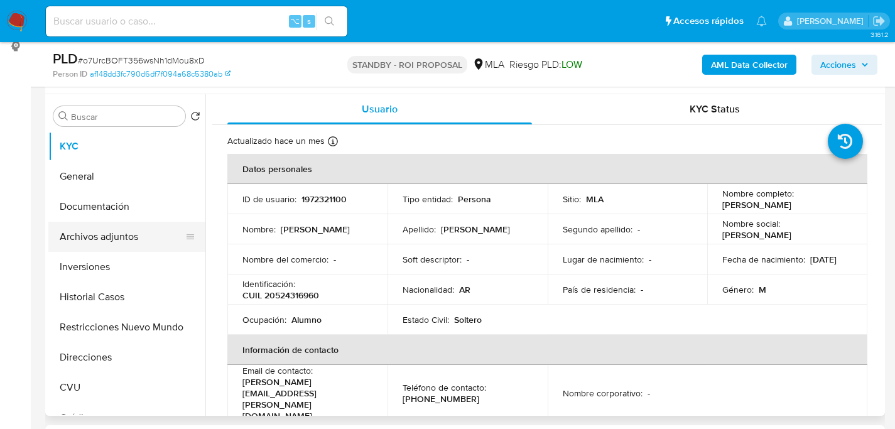
click at [92, 243] on button "Archivos adjuntos" at bounding box center [121, 237] width 147 height 30
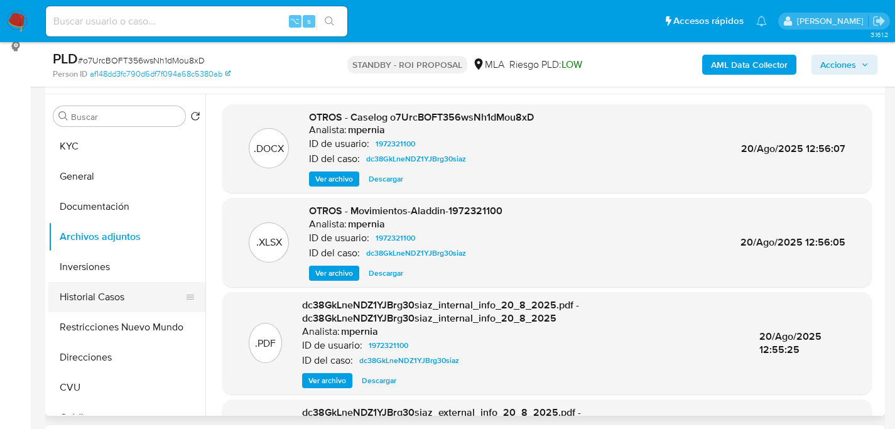
click at [91, 291] on button "Historial Casos" at bounding box center [121, 297] width 147 height 30
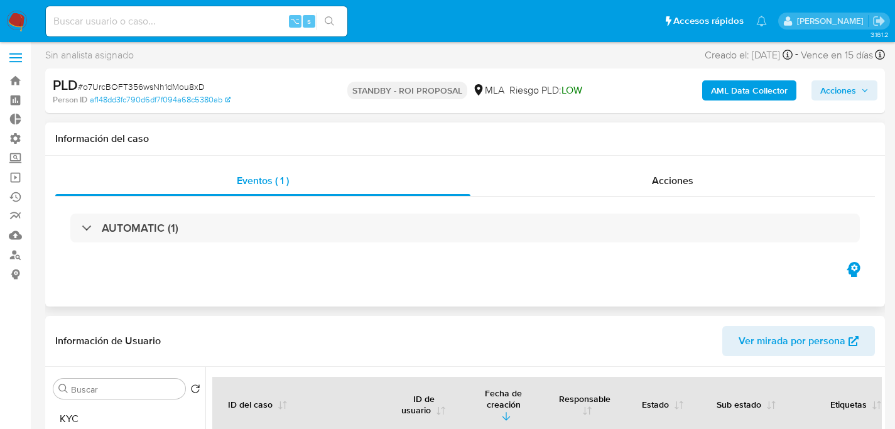
scroll to position [0, 0]
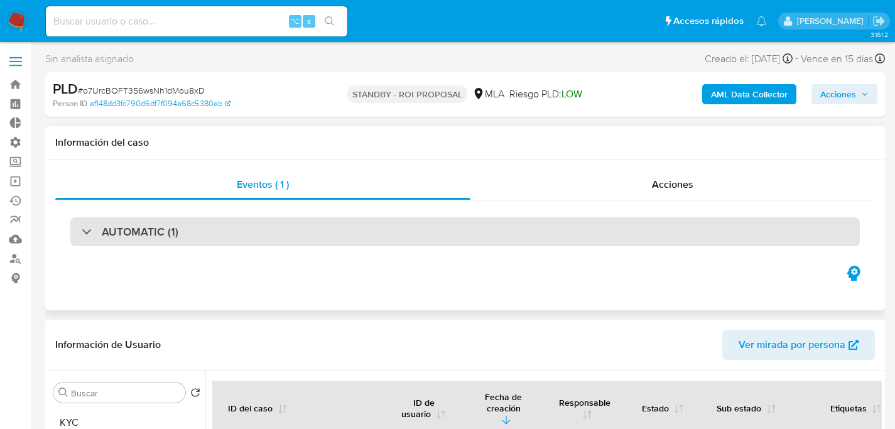
click at [182, 234] on div "AUTOMATIC (1)" at bounding box center [465, 231] width 790 height 29
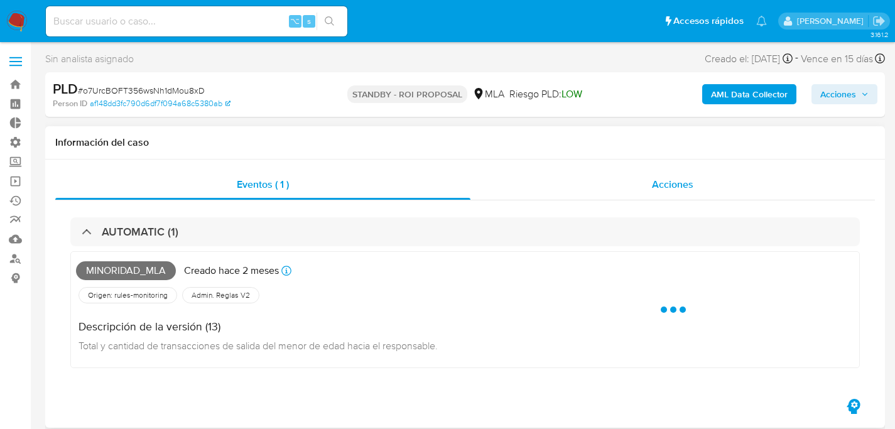
drag, startPoint x: 518, startPoint y: 187, endPoint x: 538, endPoint y: 188, distance: 19.5
click at [526, 188] on div "Acciones" at bounding box center [673, 185] width 405 height 30
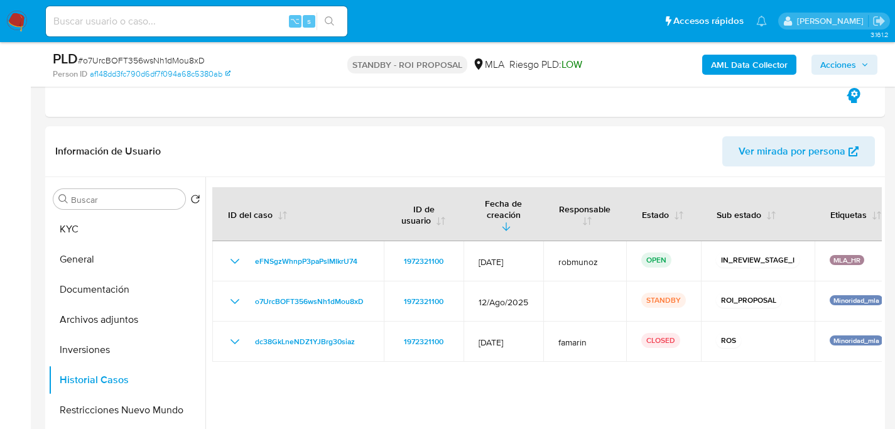
scroll to position [243, 0]
click at [158, 31] on div "⌥ s" at bounding box center [197, 21] width 302 height 30
click at [179, 21] on input at bounding box center [197, 21] width 302 height 16
paste input "WkToS1X5cPY1qeZA0zlhi2Jj"
type input "WkToS1X5cPY1qeZA0zlhi2Jj"
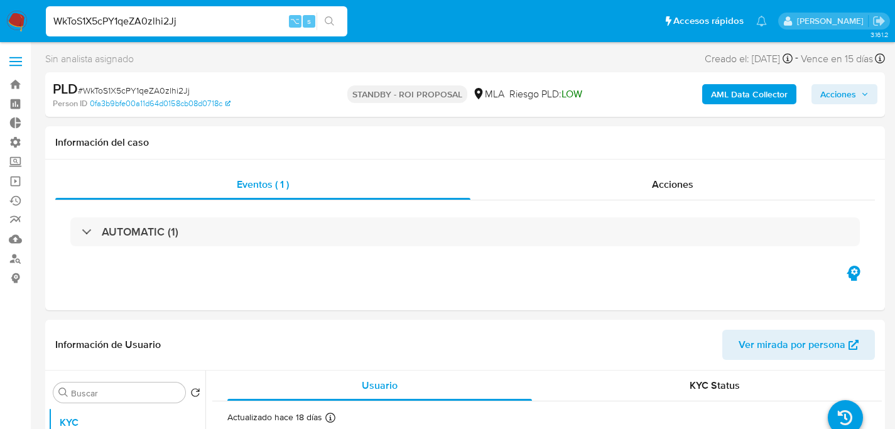
select select "10"
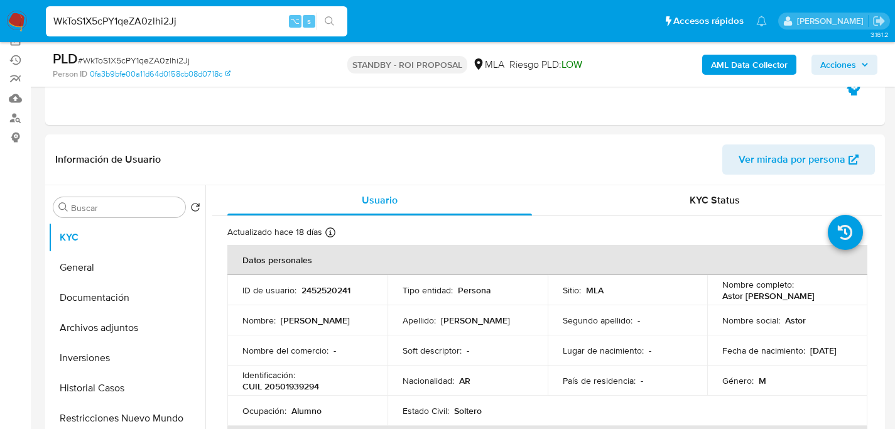
scroll to position [227, 0]
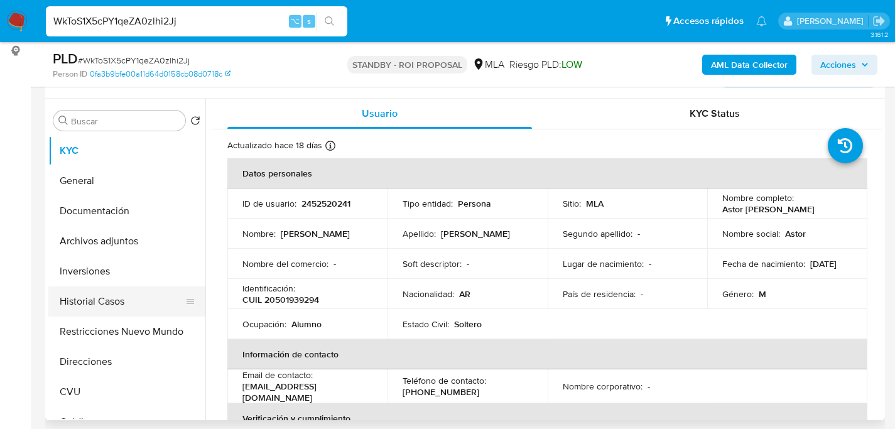
click at [111, 310] on button "Historial Casos" at bounding box center [121, 301] width 147 height 30
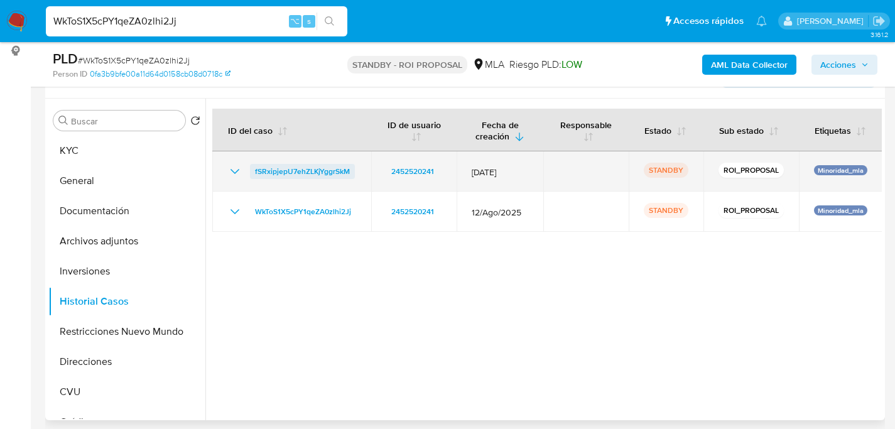
click at [319, 175] on span "fSRxipjepU7ehZLKjYggrSkM" at bounding box center [302, 171] width 95 height 15
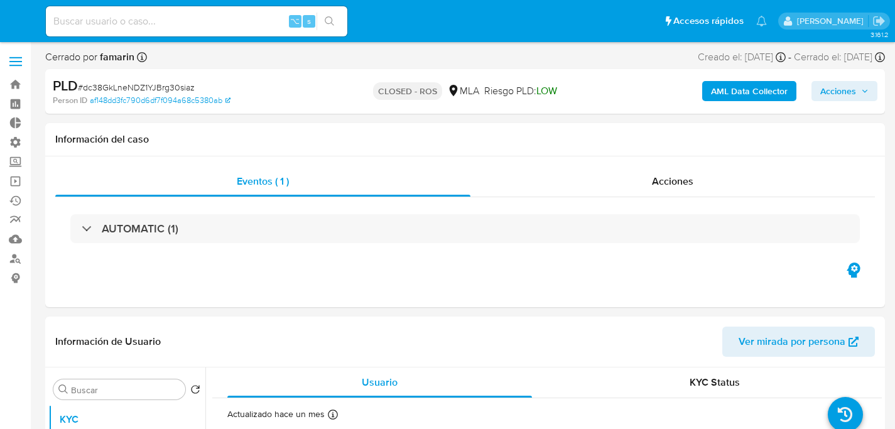
select select "10"
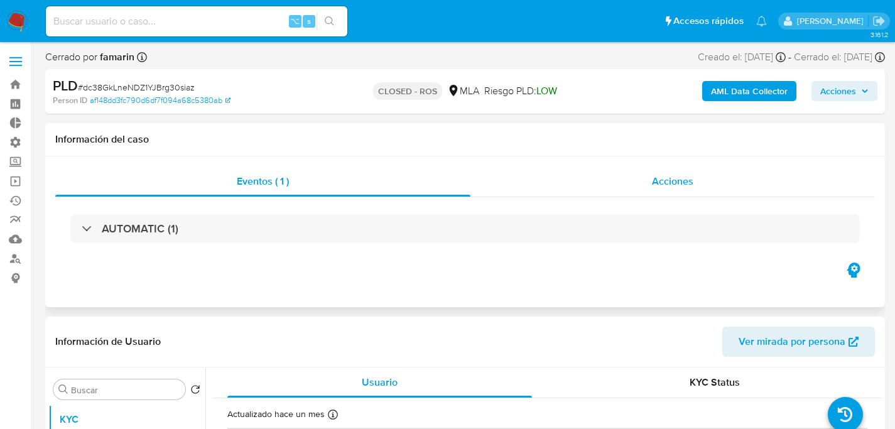
click at [544, 170] on div "Acciones" at bounding box center [673, 181] width 405 height 30
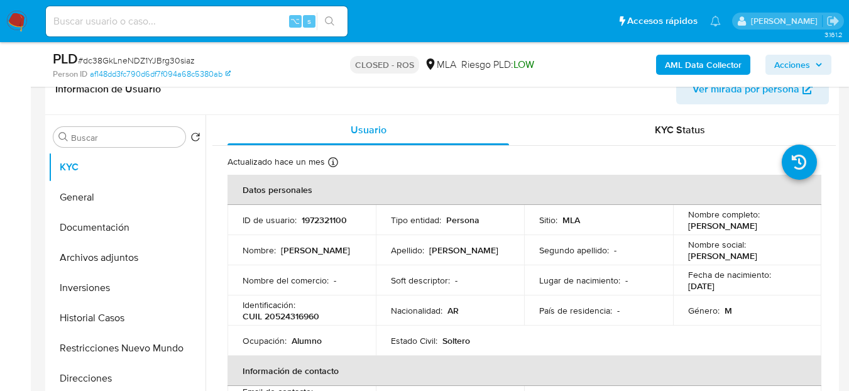
scroll to position [293, 0]
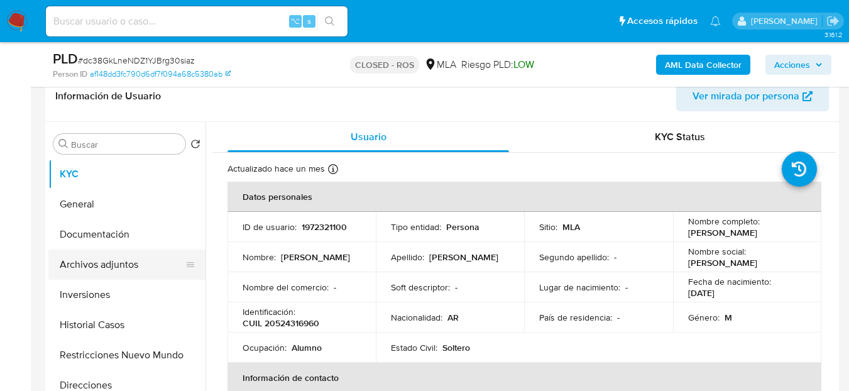
click at [89, 263] on button "Archivos adjuntos" at bounding box center [121, 264] width 147 height 30
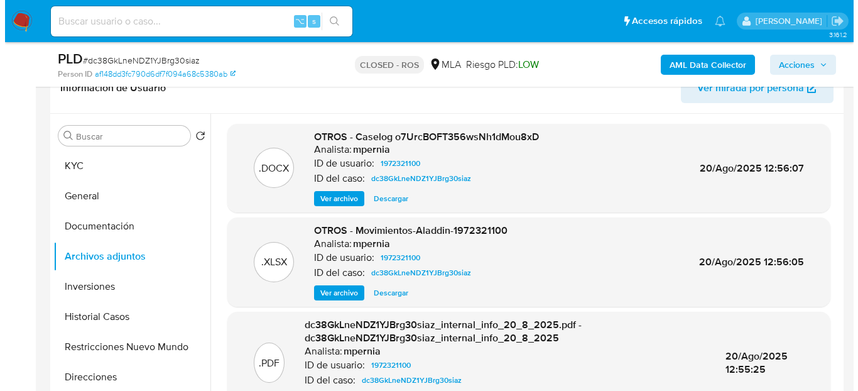
scroll to position [295, 0]
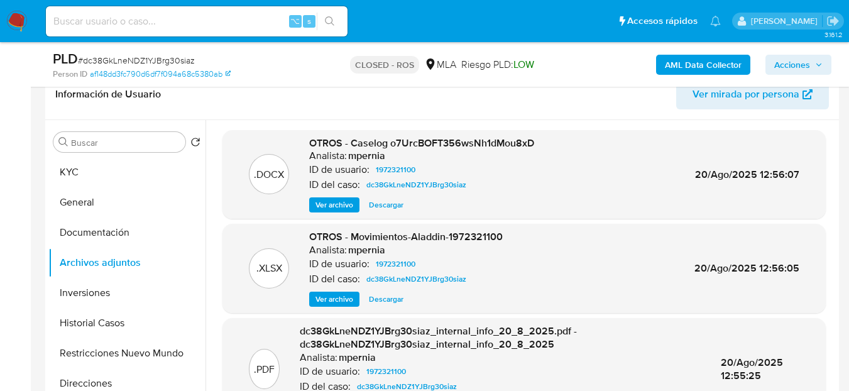
click at [337, 206] on span "Ver archivo" at bounding box center [334, 205] width 38 height 13
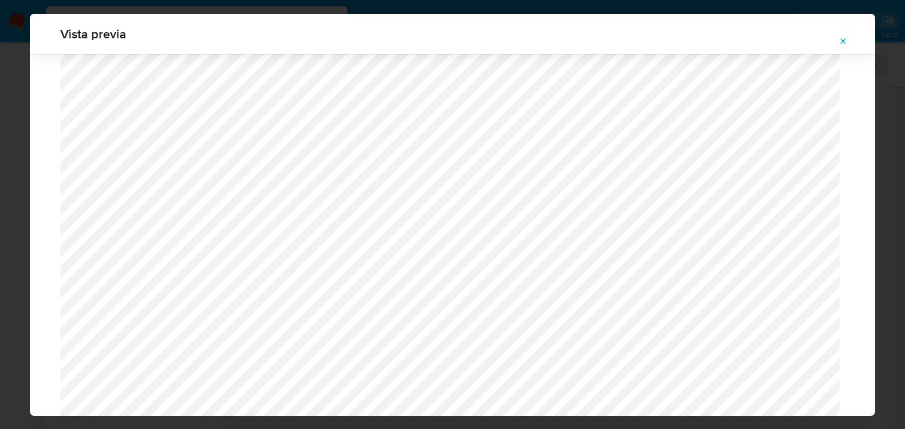
scroll to position [623, 0]
click at [839, 44] on icon "Attachment preview" at bounding box center [843, 41] width 10 height 10
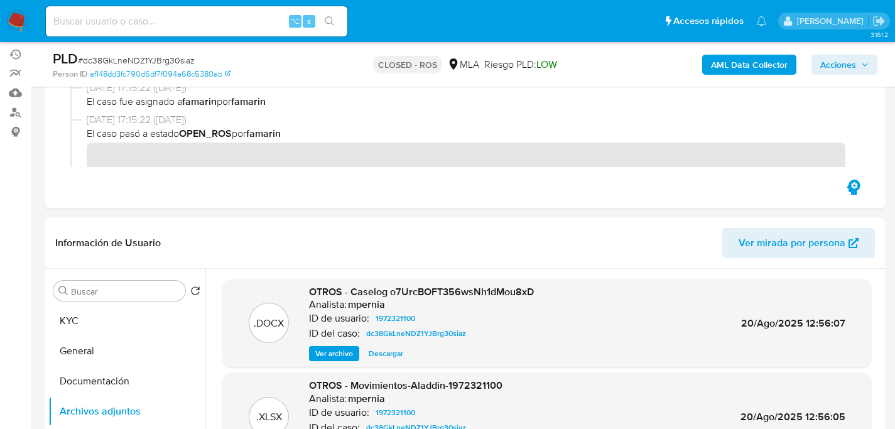
scroll to position [145, 0]
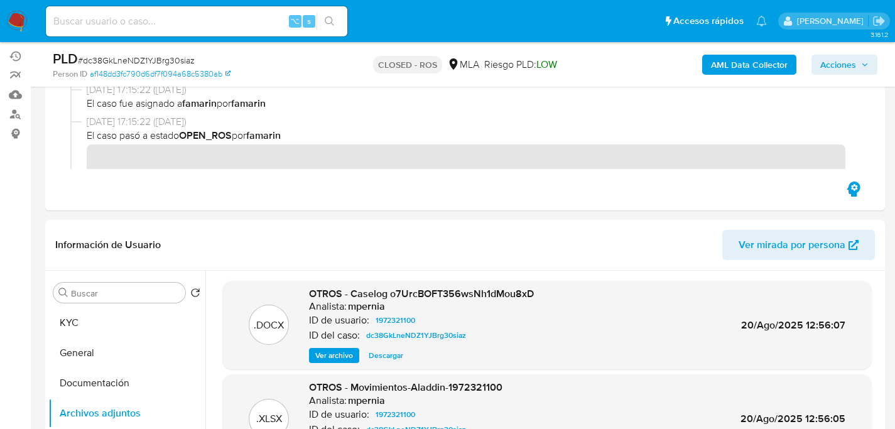
click at [618, 68] on div "AML Data Collector Acciones" at bounding box center [741, 65] width 271 height 30
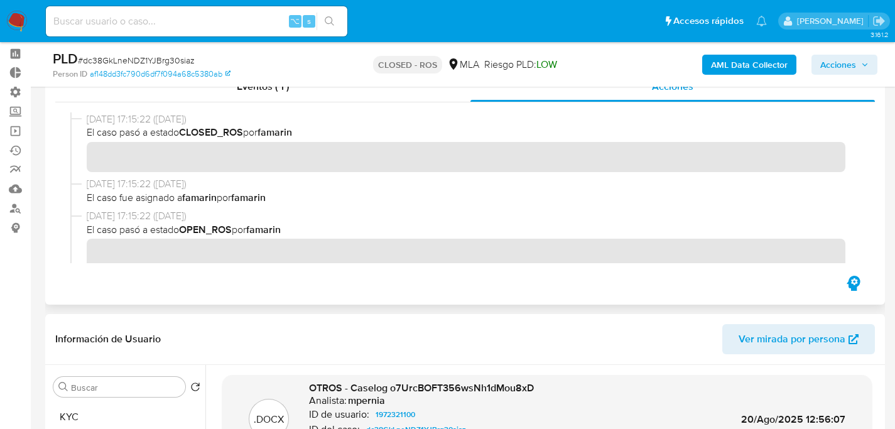
scroll to position [43, 0]
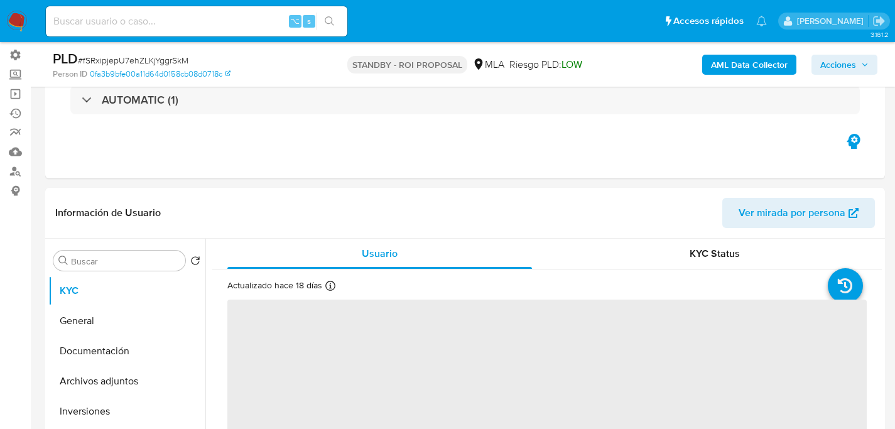
scroll to position [174, 0]
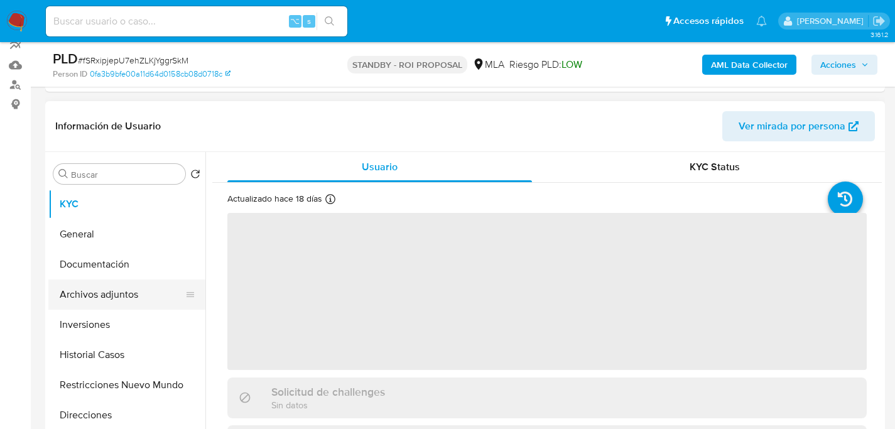
click at [80, 303] on button "Archivos adjuntos" at bounding box center [121, 295] width 147 height 30
select select "10"
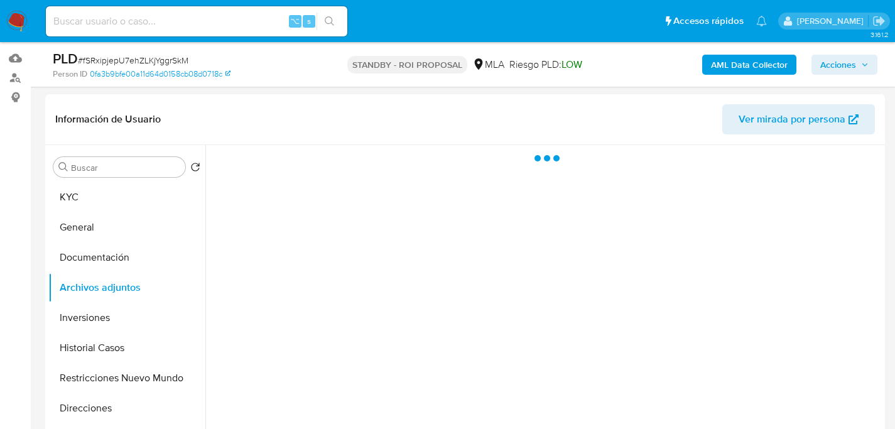
scroll to position [190, 0]
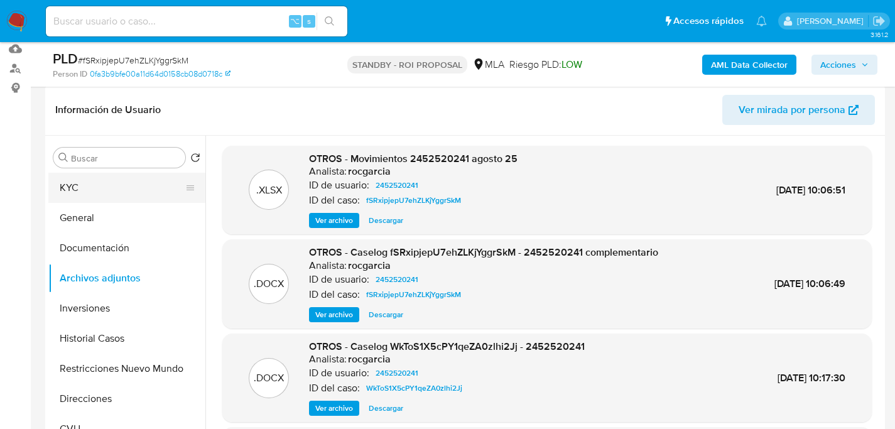
click at [73, 195] on button "KYC" at bounding box center [121, 188] width 147 height 30
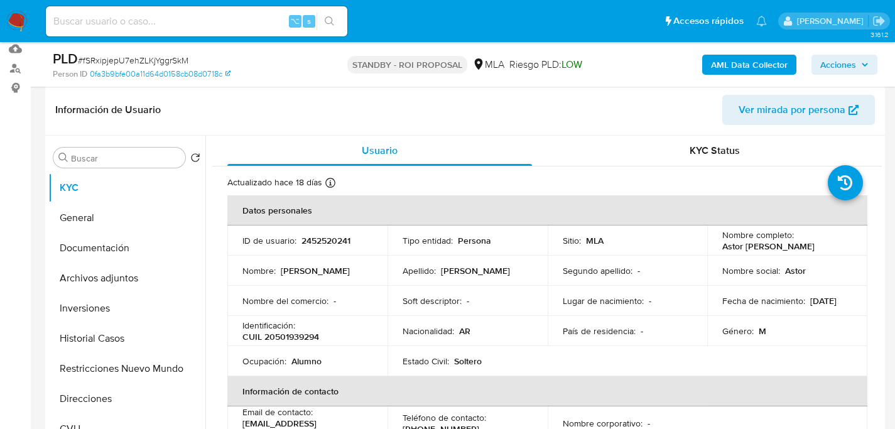
click at [176, 30] on div "⌥ s" at bounding box center [197, 21] width 302 height 30
click at [180, 22] on input at bounding box center [197, 21] width 302 height 16
paste input "2VY8VlRfg07XWjwvXfG0Z663"
type input "2VY8VlRfg07XWjwvXfG0Z663"
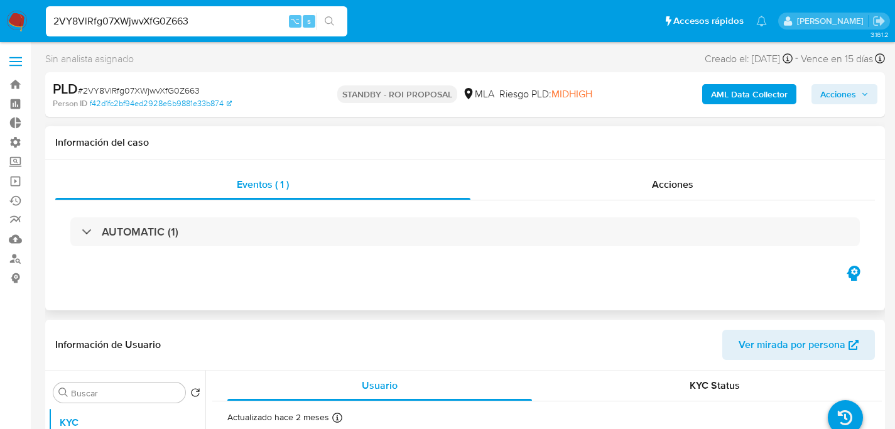
select select "10"
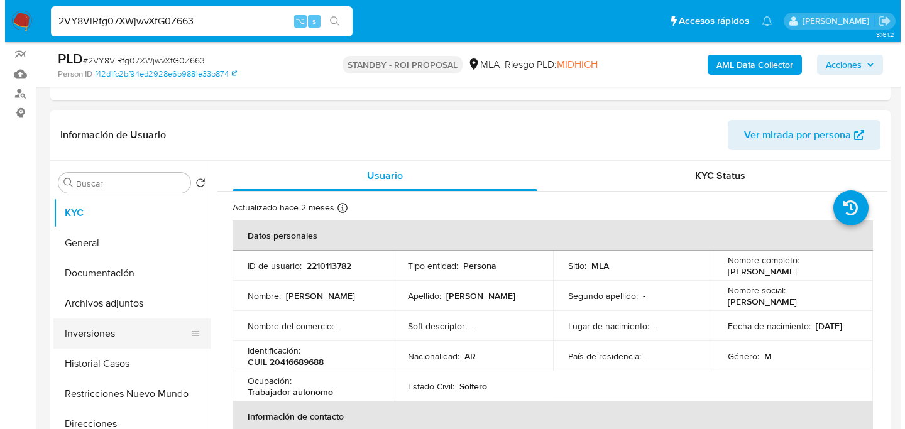
scroll to position [212, 0]
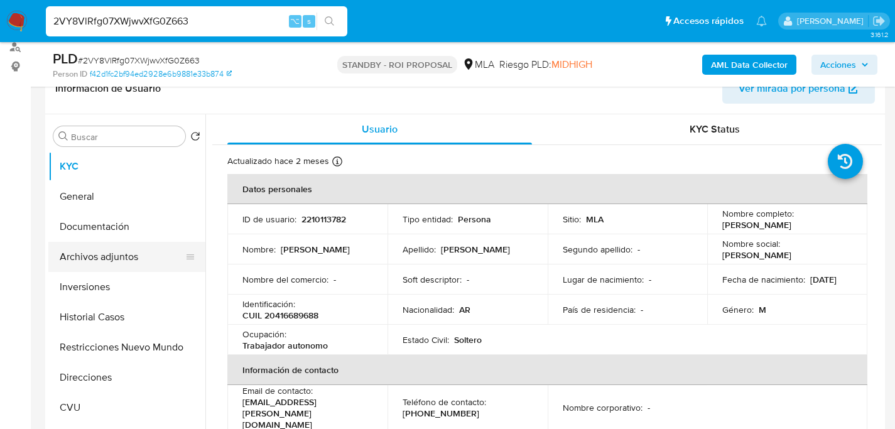
click at [94, 259] on button "Archivos adjuntos" at bounding box center [121, 257] width 147 height 30
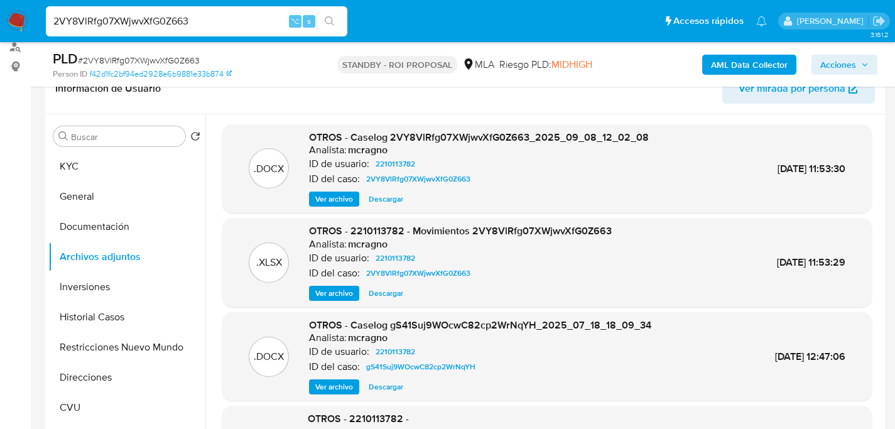
click at [334, 200] on span "Ver archivo" at bounding box center [334, 199] width 38 height 13
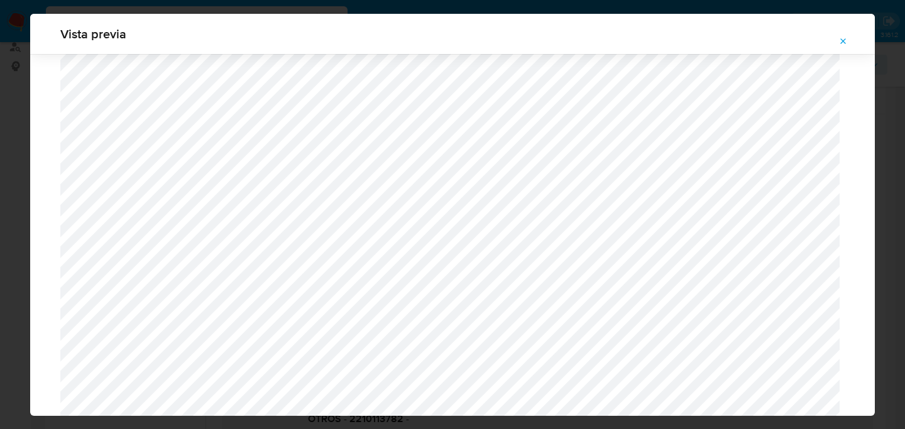
scroll to position [562, 0]
click at [844, 40] on icon "Attachment preview" at bounding box center [844, 41] width 6 height 6
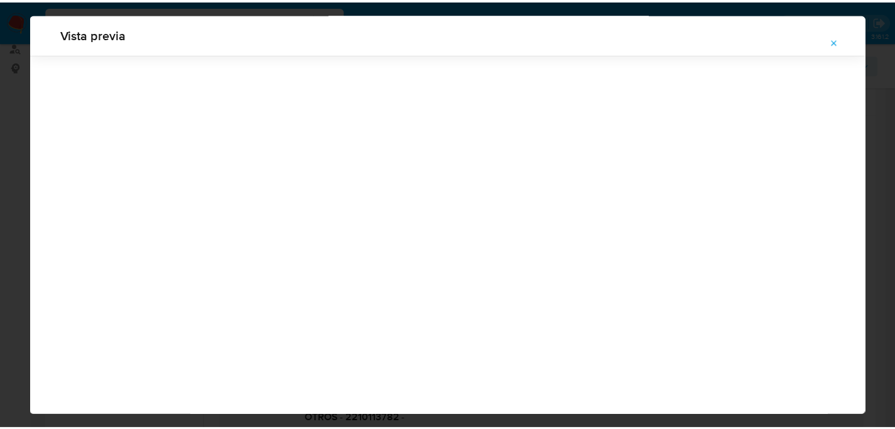
scroll to position [40, 0]
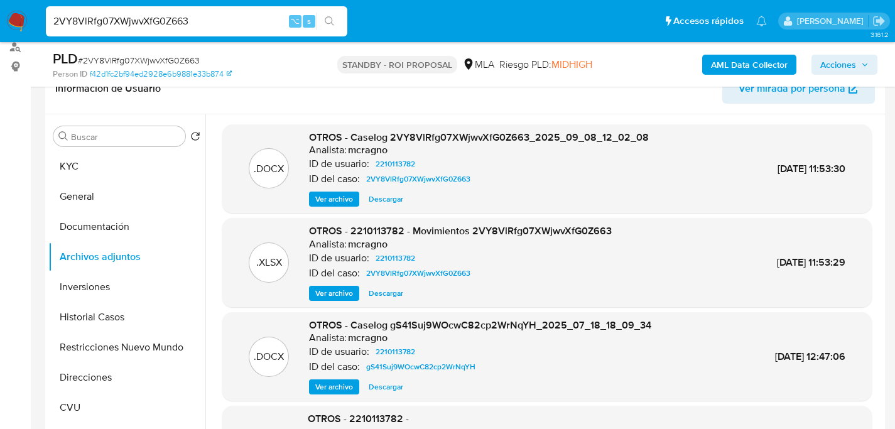
click at [214, 12] on div "2VY8VlRfg07XWjwvXfG0Z663 ⌥ s" at bounding box center [197, 21] width 302 height 30
click at [211, 14] on input "2VY8VlRfg07XWjwvXfG0Z663" at bounding box center [197, 21] width 302 height 16
click at [211, 15] on input "2VY8VlRfg07XWjwvXfG0Z663" at bounding box center [197, 21] width 302 height 16
paste input "4684jHsP8UQxnOIkt3dWni0w"
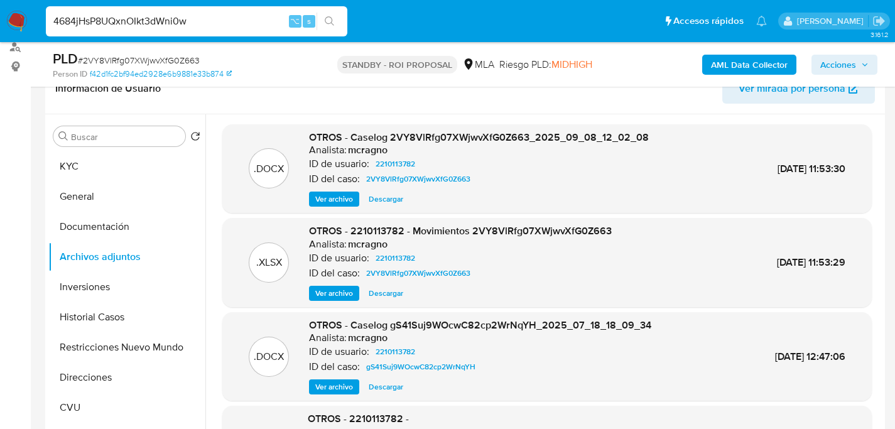
type input "4684jHsP8UQxnOIkt3dWni0w"
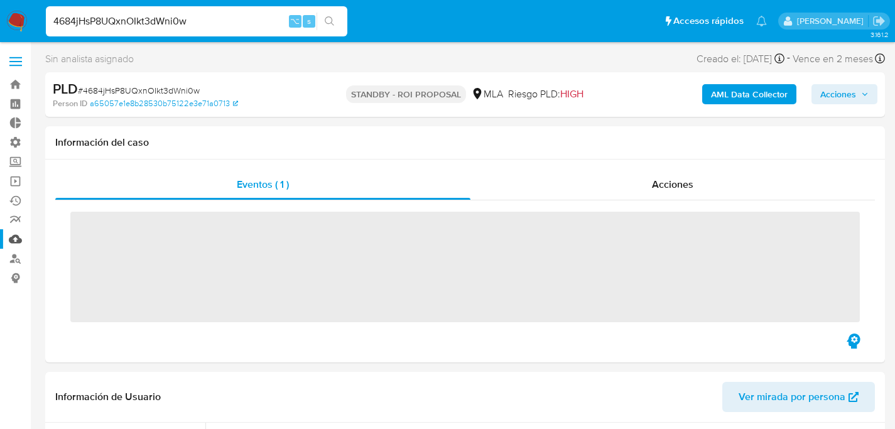
scroll to position [109, 0]
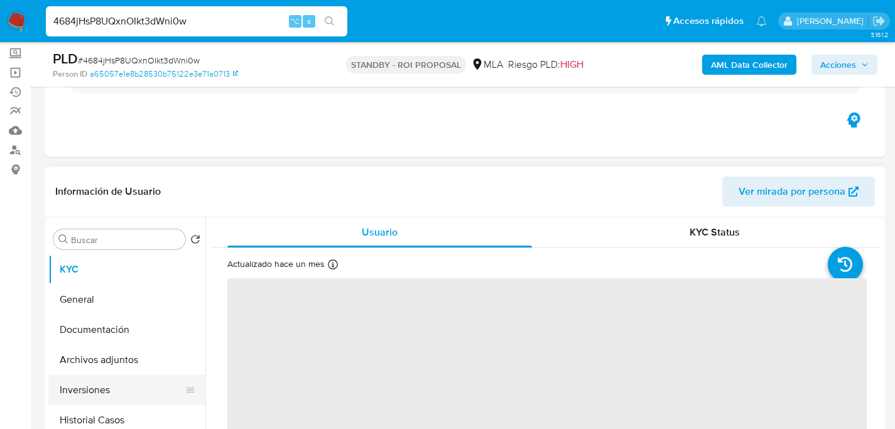
select select "10"
click at [82, 361] on button "Archivos adjuntos" at bounding box center [121, 360] width 147 height 30
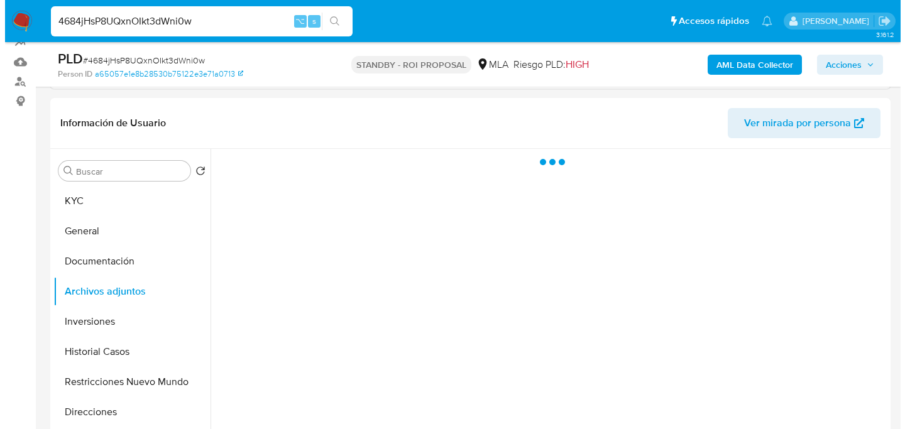
scroll to position [183, 0]
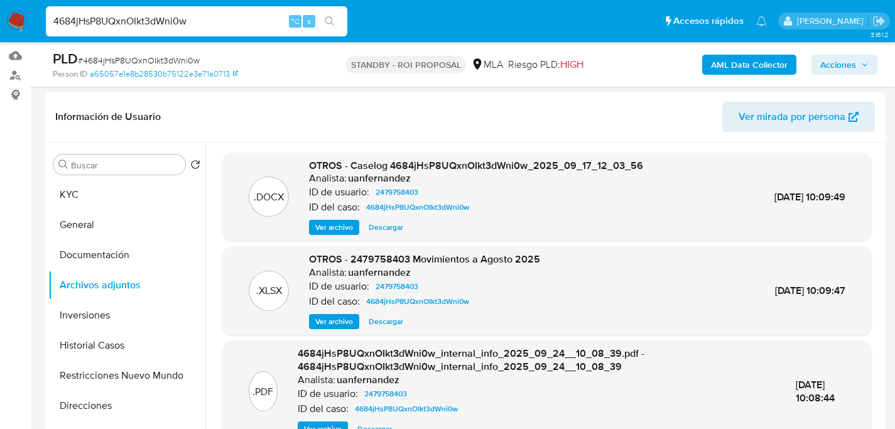
click at [322, 232] on span "Ver archivo" at bounding box center [334, 227] width 38 height 13
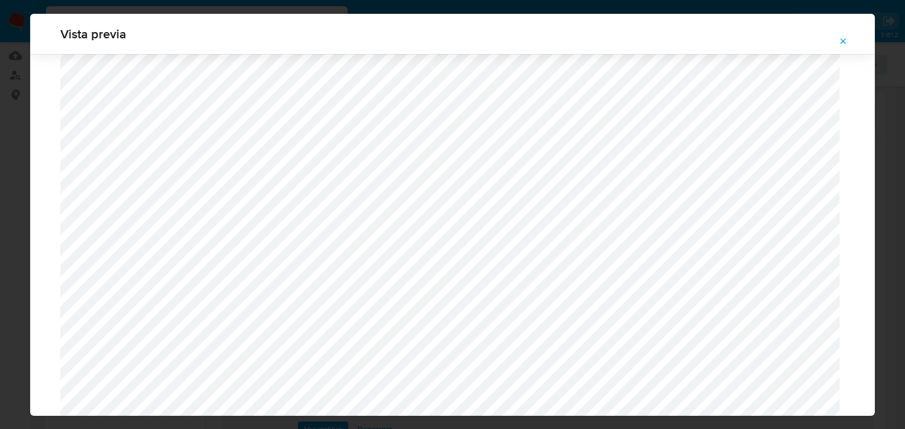
scroll to position [494, 0]
click at [847, 41] on icon "Attachment preview" at bounding box center [843, 41] width 10 height 10
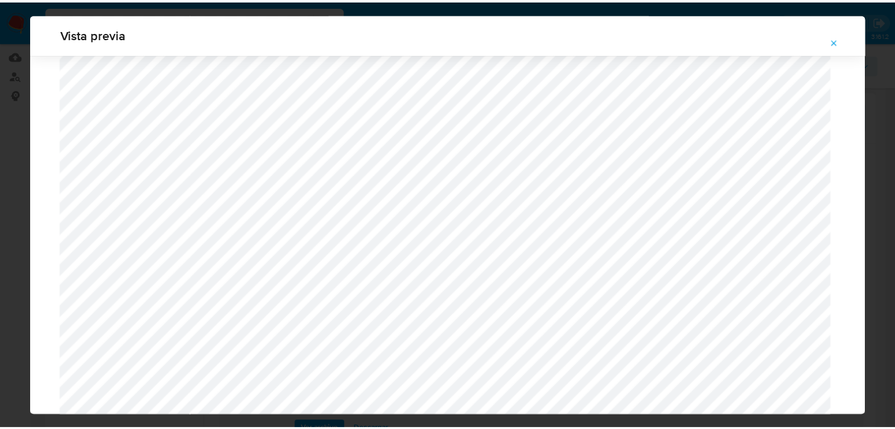
scroll to position [40, 0]
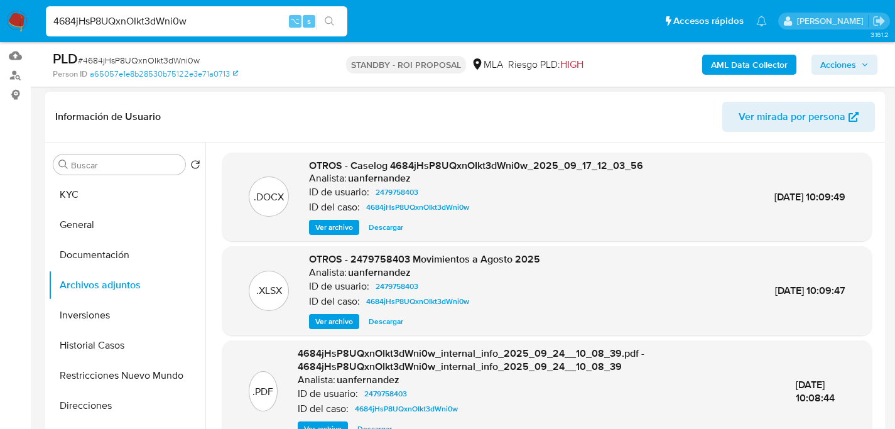
click at [191, 15] on input "4684jHsP8UQxnOIkt3dWni0w" at bounding box center [197, 21] width 302 height 16
paste input "5OkeYeYDulTihlpHJeP4MSyD"
click at [230, 23] on input "4684jHsP8UQxnOIkt3dWni0w5OkeYeYDulTihlpHJeP4MSyD" at bounding box center [197, 21] width 302 height 16
paste input
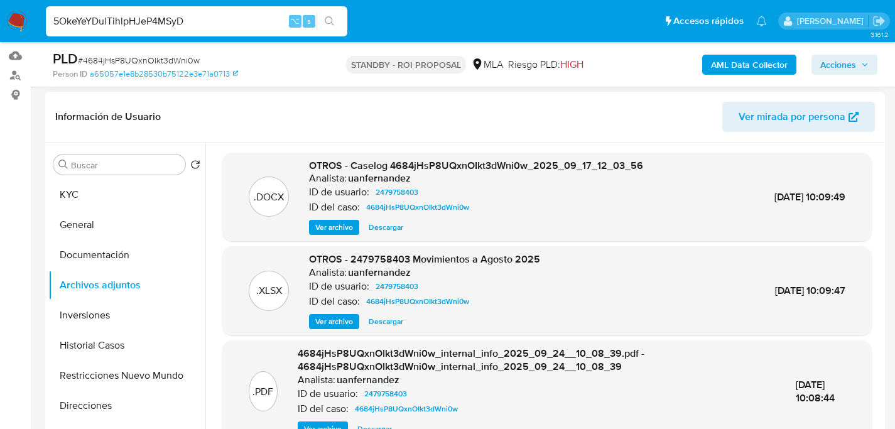
type input "5OkeYeYDulTihlpHJeP4MSyD"
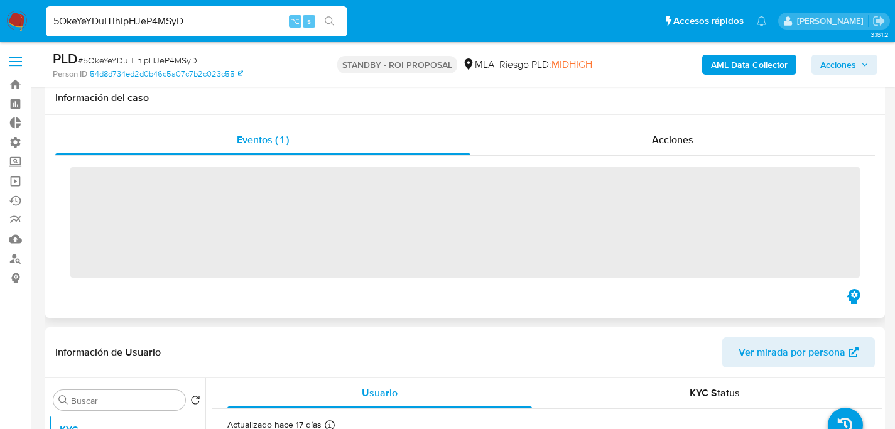
scroll to position [244, 0]
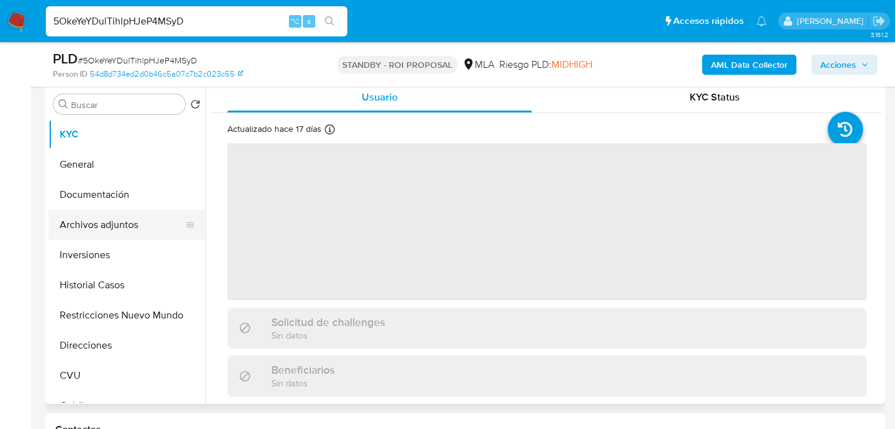
click at [95, 232] on button "Archivos adjuntos" at bounding box center [121, 225] width 147 height 30
select select "10"
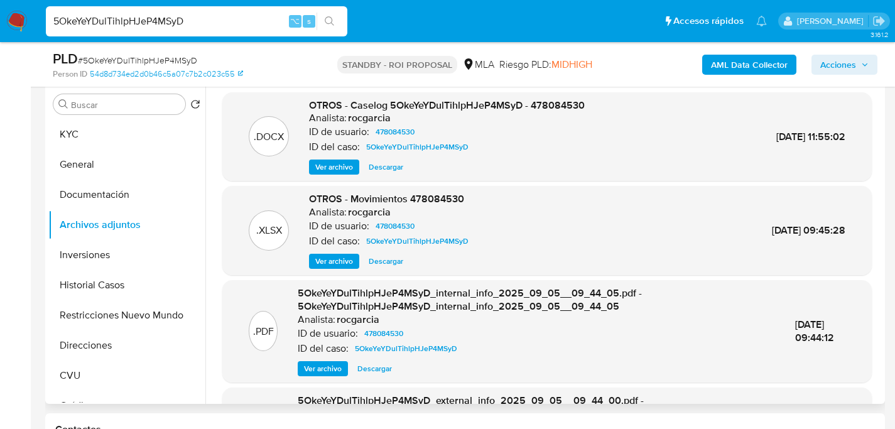
click at [337, 172] on span "Ver archivo" at bounding box center [334, 167] width 38 height 13
click at [210, 24] on input "5OkeYeYDulTihlpHJeP4MSyD" at bounding box center [197, 21] width 302 height 16
paste input "Los montos, tipos, frecuencia y naturaleza de las operaciones que realicen los …"
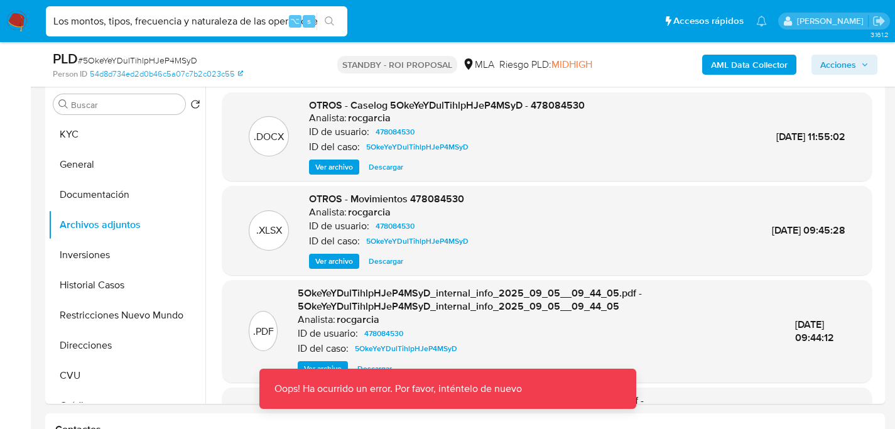
click at [188, 13] on input "Los montos, tipos, frecuencia y naturaleza de las operaciones que realicen los …" at bounding box center [197, 21] width 302 height 16
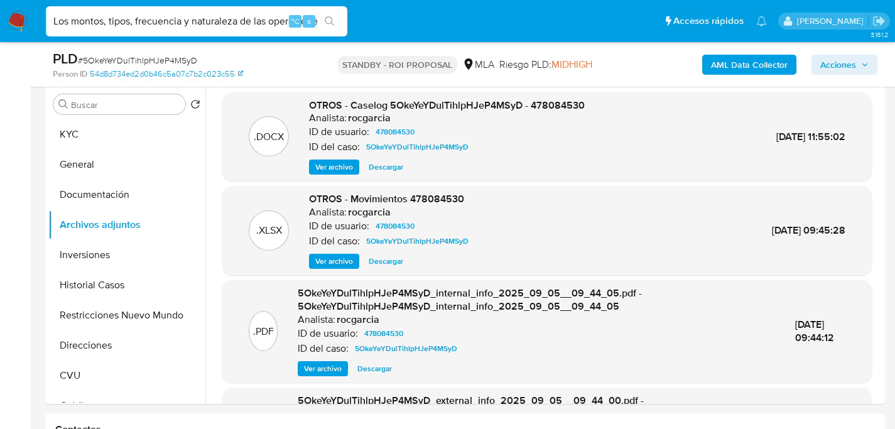
click at [188, 13] on input "Los montos, tipos, frecuencia y naturaleza de las operaciones que realicen los …" at bounding box center [197, 21] width 302 height 16
paste input "AchxwXe8ameYJmzuc6SG0r3Z"
type input "AchxwXe8ameYJmzuc6SG0r3Z"
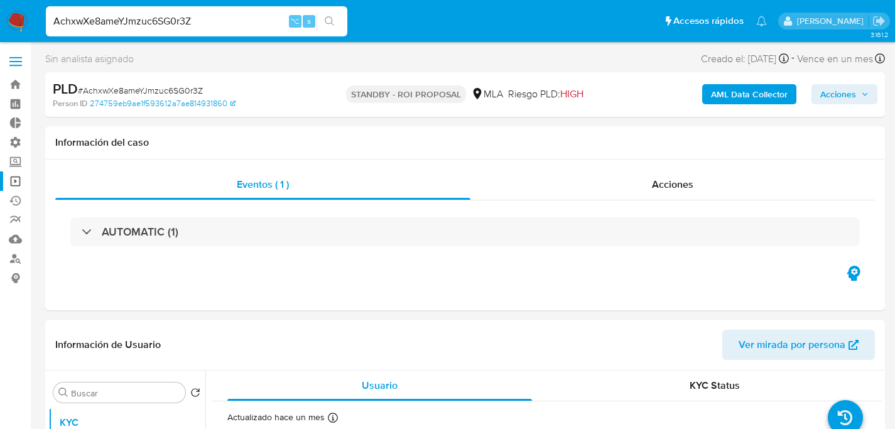
select select "10"
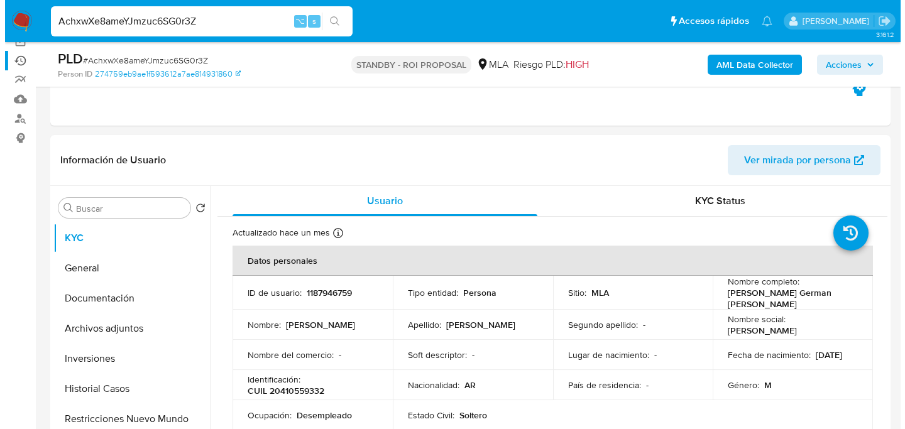
scroll to position [251, 0]
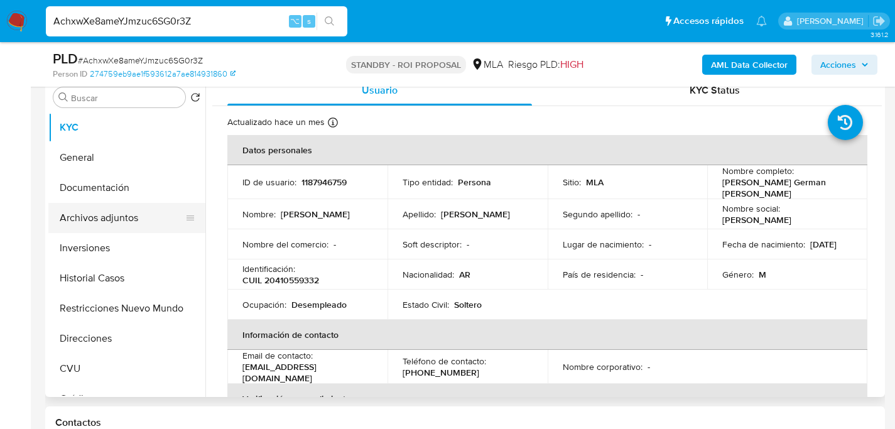
click at [115, 217] on button "Archivos adjuntos" at bounding box center [121, 218] width 147 height 30
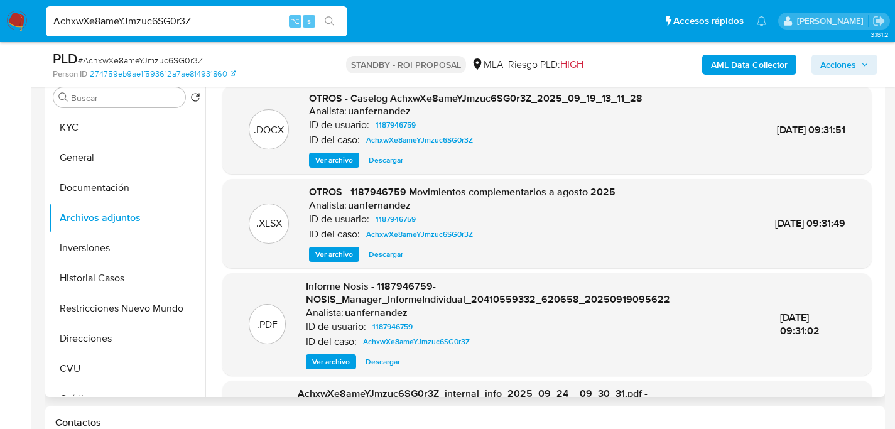
click at [333, 159] on span "Ver archivo" at bounding box center [334, 160] width 38 height 13
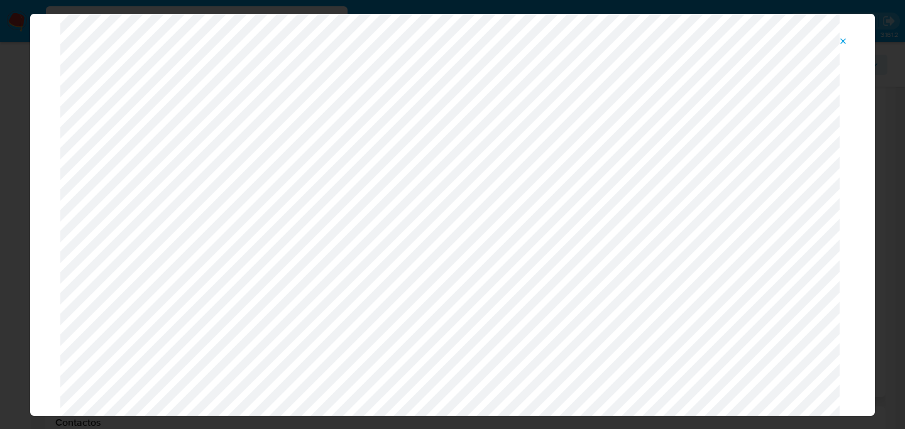
scroll to position [145, 0]
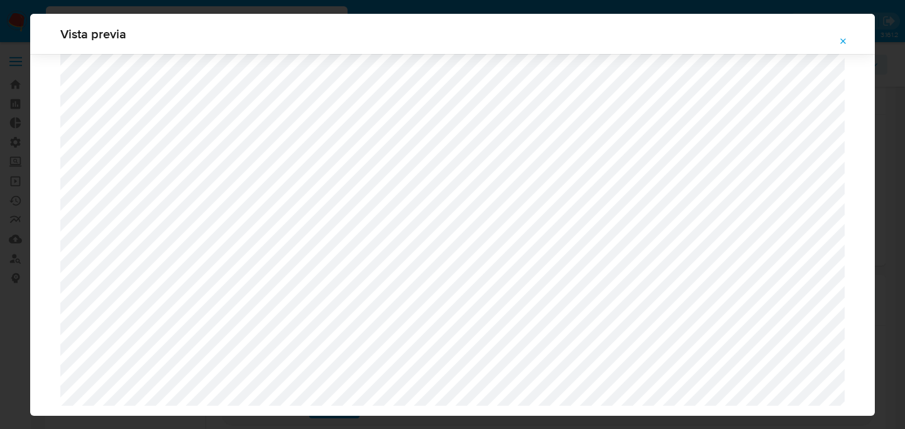
select select "10"
click at [843, 45] on icon "Attachment preview" at bounding box center [843, 41] width 10 height 10
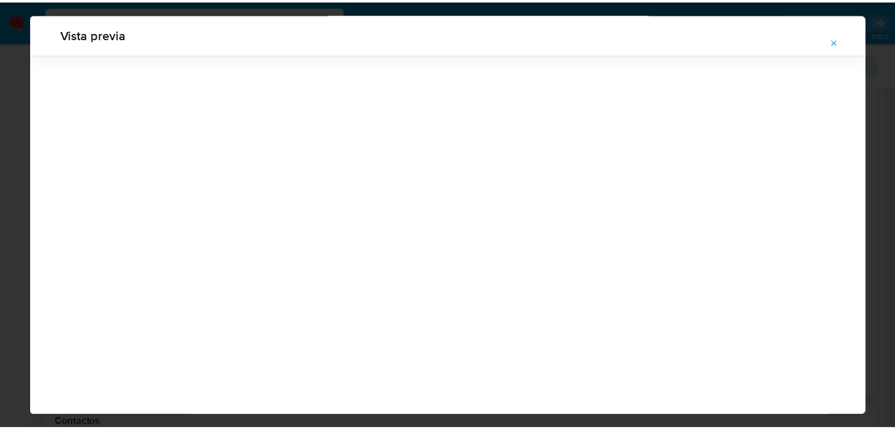
scroll to position [40, 0]
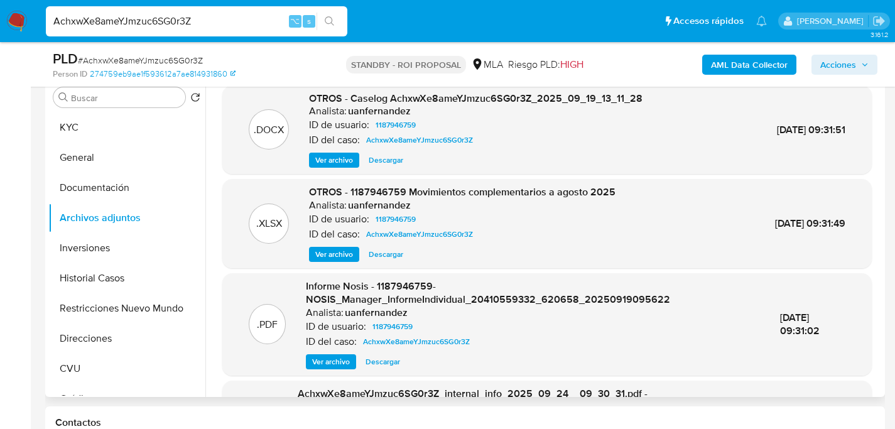
click at [172, 23] on input "AchxwXe8ameYJmzuc6SG0r3Z" at bounding box center [197, 21] width 302 height 16
paste input "cQ7iqV6gJOA8rHGYaLHhqDy1"
type input "cQ7iqV6gJOA8rHGYaLHhqDy1"
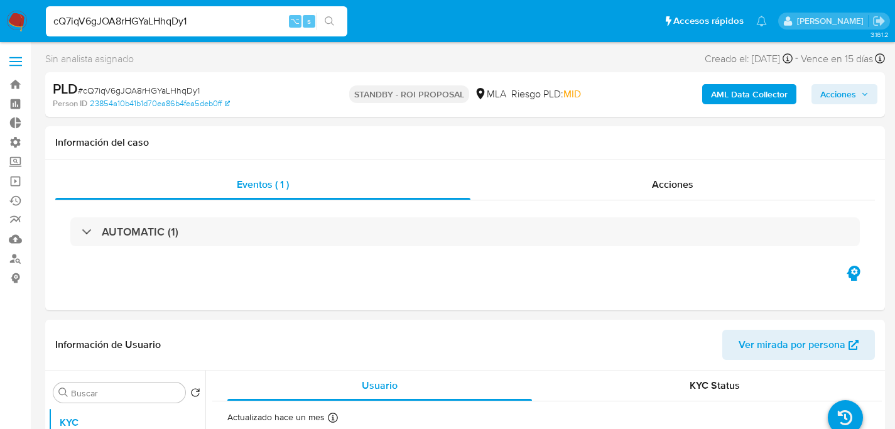
select select "10"
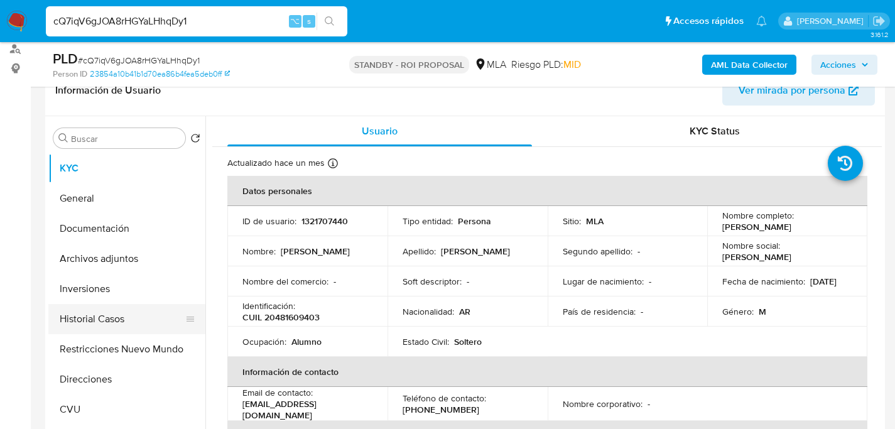
scroll to position [210, 0]
click at [87, 319] on button "Historial Casos" at bounding box center [121, 319] width 147 height 30
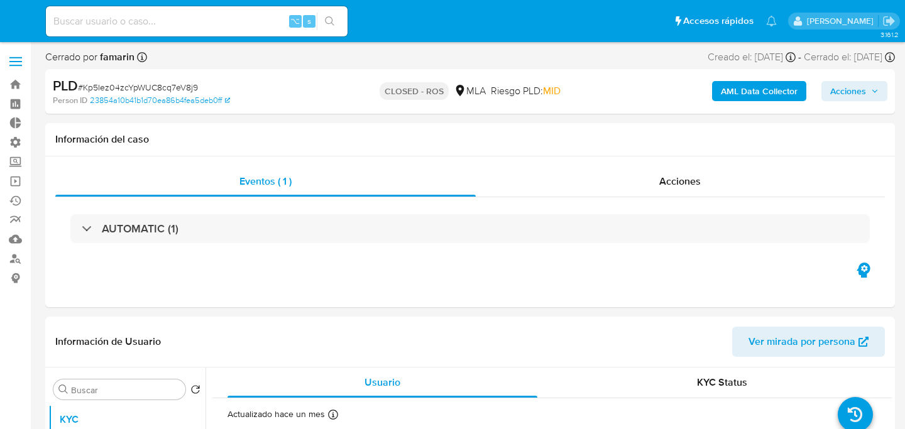
select select "10"
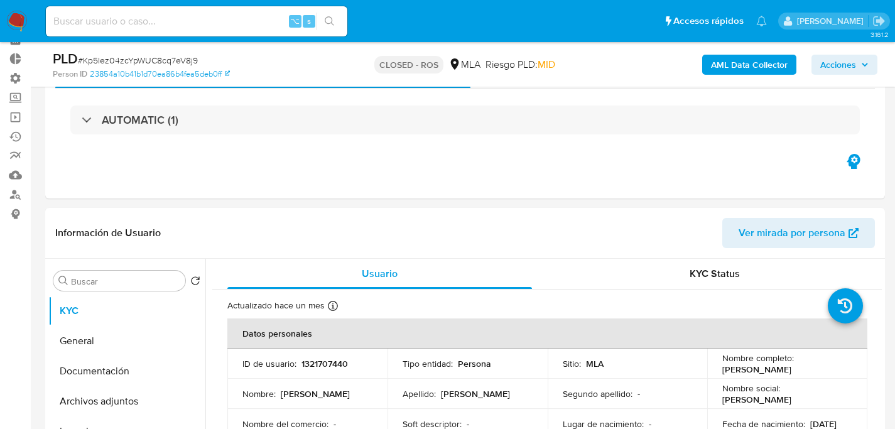
scroll to position [214, 0]
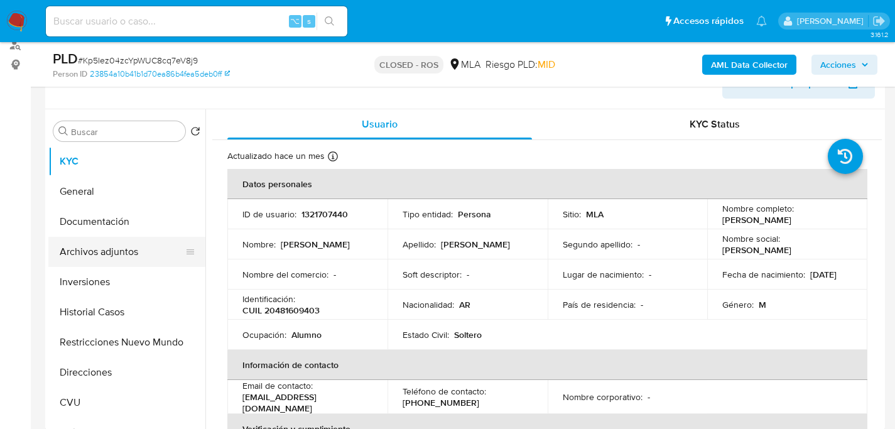
click at [83, 249] on button "Archivos adjuntos" at bounding box center [121, 252] width 147 height 30
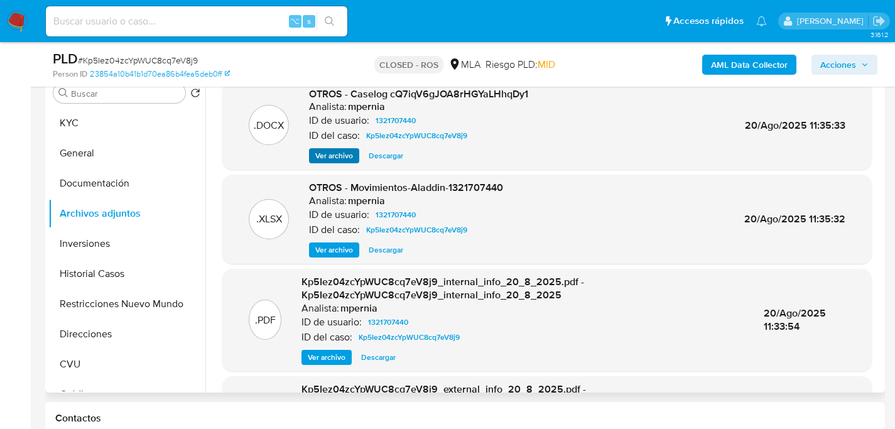
scroll to position [249, 0]
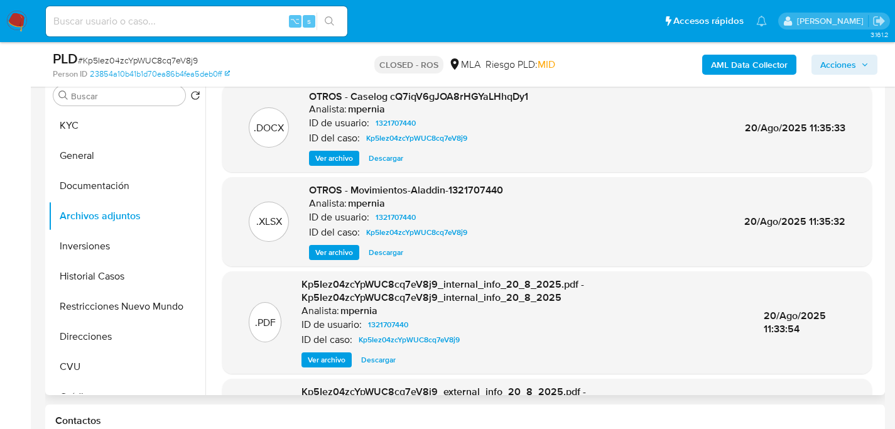
click at [324, 153] on span "Ver archivo" at bounding box center [334, 158] width 38 height 13
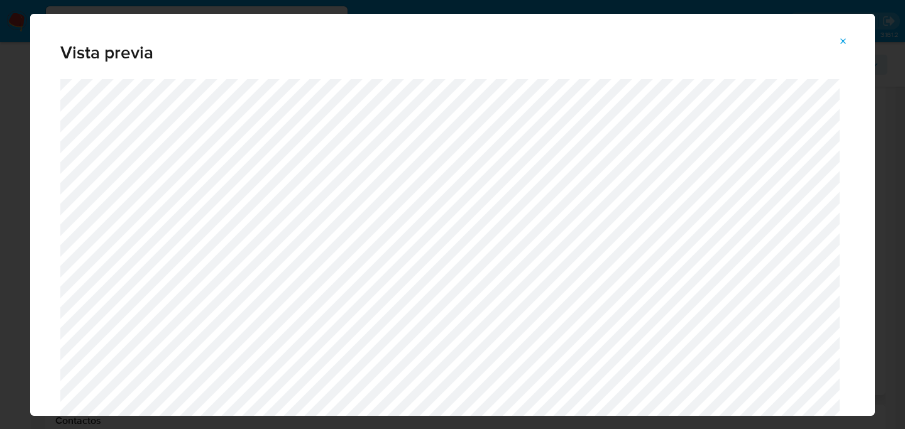
click at [845, 47] on span "Attachment preview" at bounding box center [843, 42] width 10 height 18
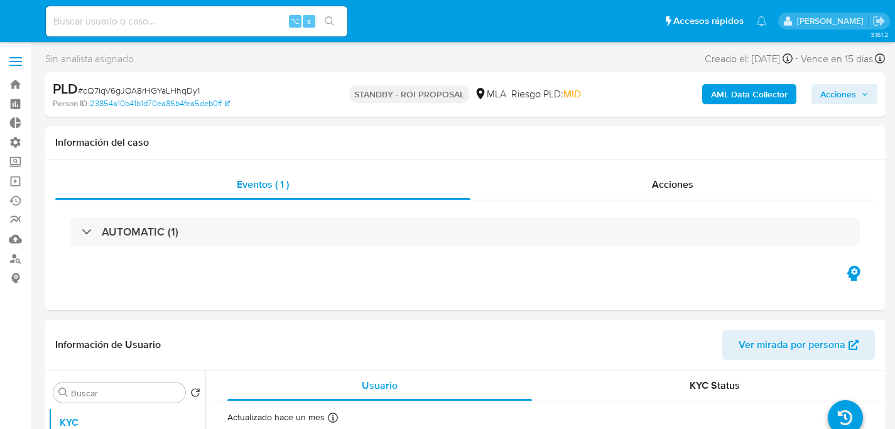
select select "10"
click at [153, 90] on span "# cQ7iqV6gJOA8rHGYaLHhqDy1" at bounding box center [139, 90] width 122 height 13
copy span "cQ7iqV6gJOA8rHGYaLHhqDy1"
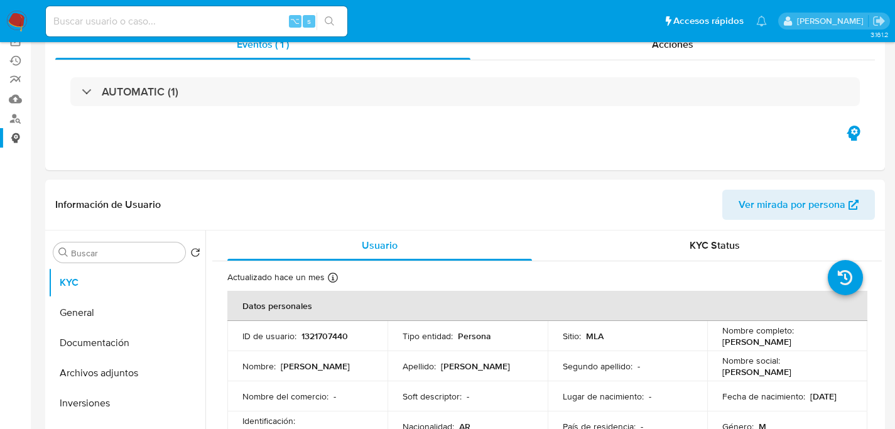
scroll to position [227, 0]
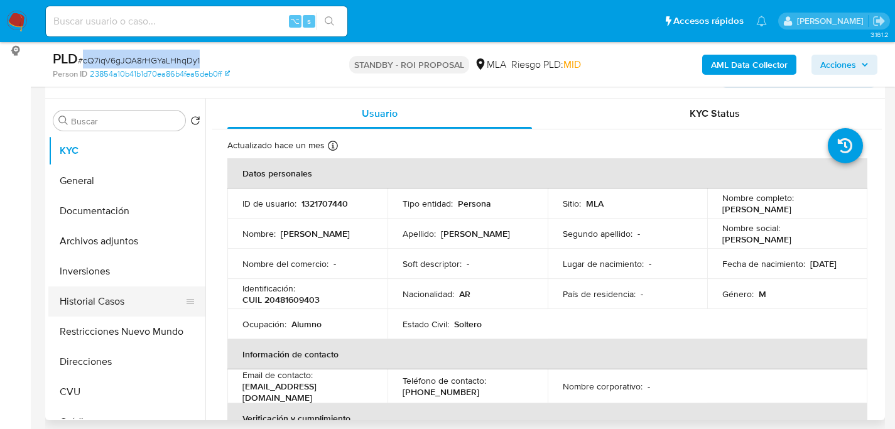
click at [80, 303] on button "Historial Casos" at bounding box center [121, 301] width 147 height 30
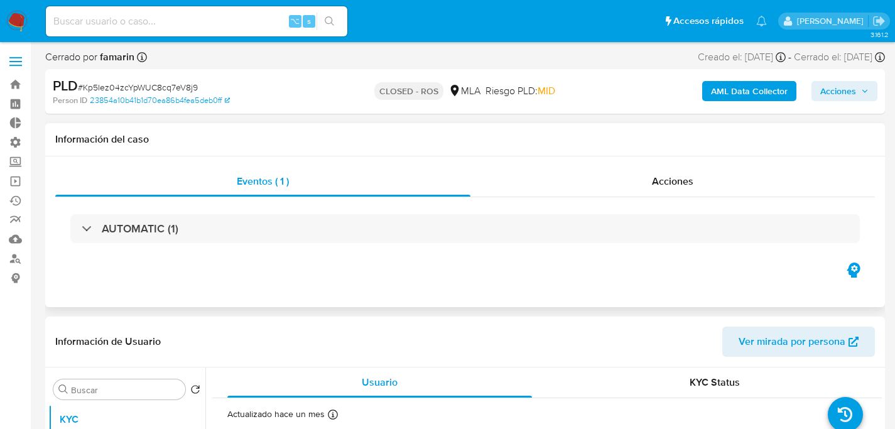
select select "10"
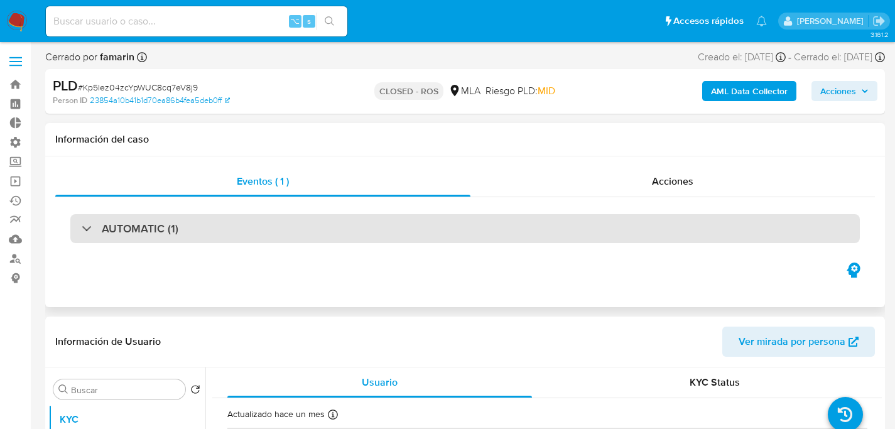
click at [189, 232] on div "AUTOMATIC (1)" at bounding box center [465, 228] width 790 height 29
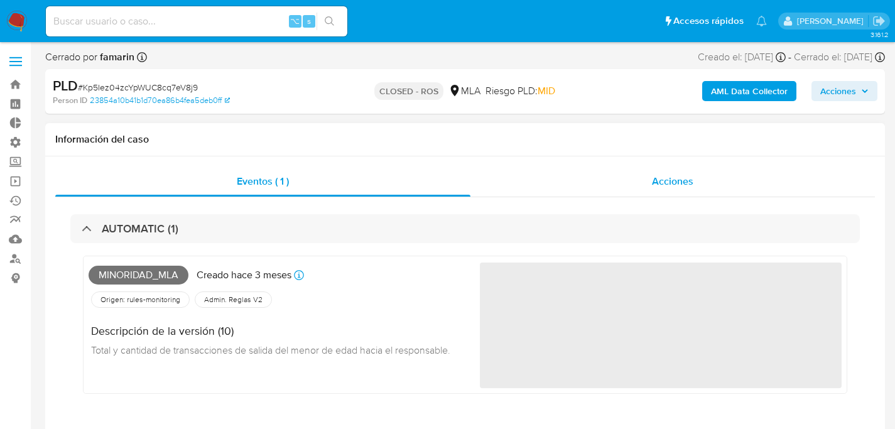
click at [693, 178] on span "Acciones" at bounding box center [672, 181] width 41 height 14
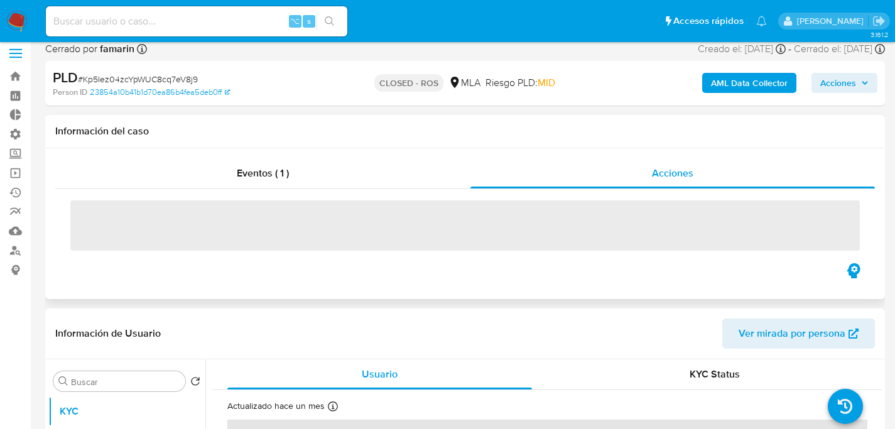
scroll to position [18, 0]
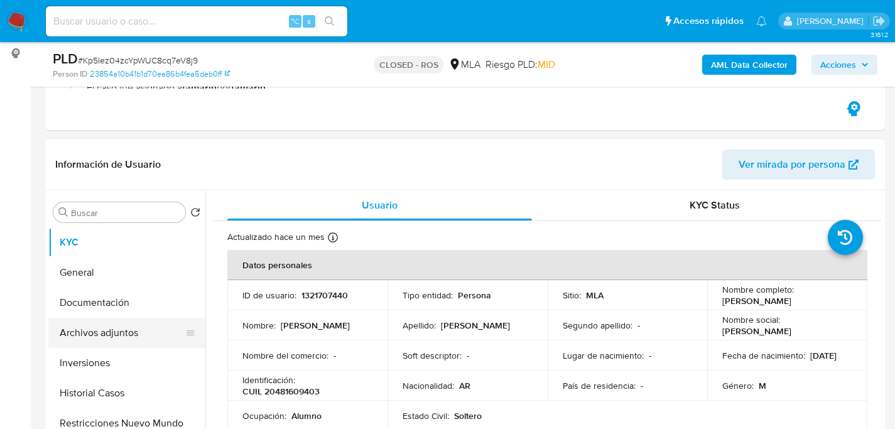
click at [67, 327] on button "Archivos adjuntos" at bounding box center [121, 333] width 147 height 30
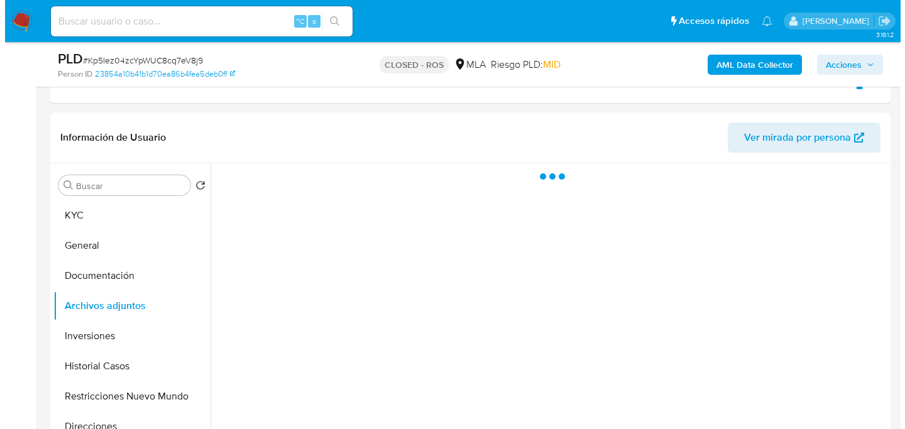
scroll to position [312, 0]
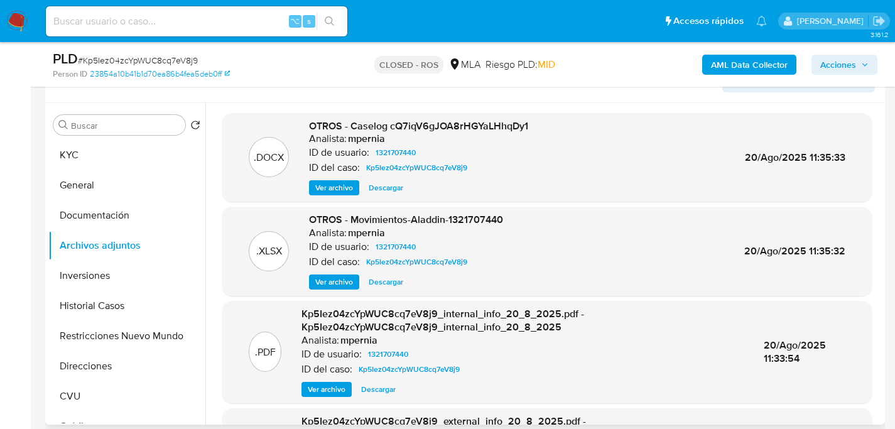
click at [331, 192] on span "Ver archivo" at bounding box center [334, 188] width 38 height 13
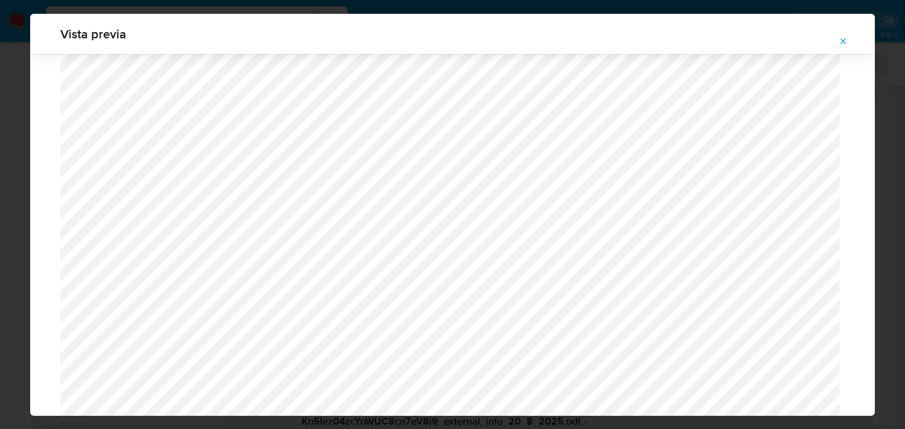
scroll to position [470, 0]
click at [854, 35] on button "Attachment preview" at bounding box center [843, 41] width 28 height 20
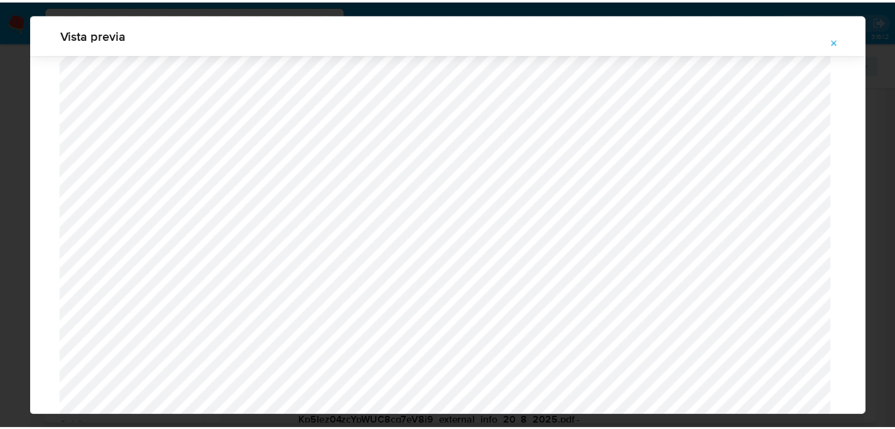
scroll to position [40, 0]
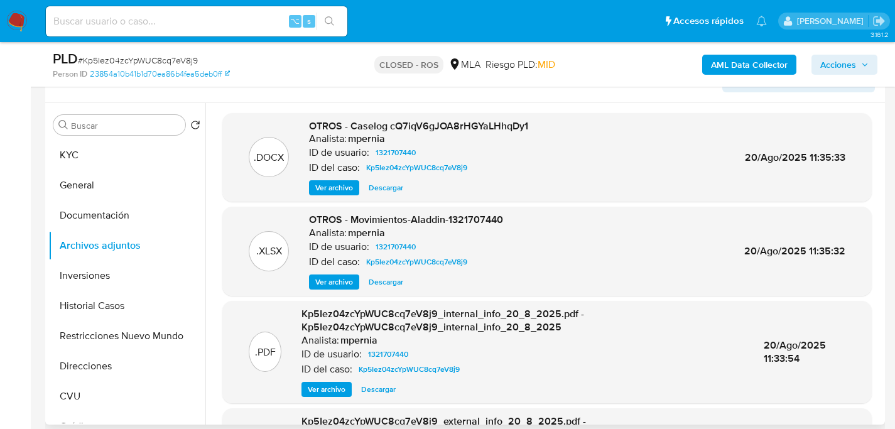
click at [178, 14] on input at bounding box center [197, 21] width 302 height 16
paste input "ZztI8pfSKT53N683IeidQ62r"
type input "ZztI8pfSKT53N683IeidQ62r"
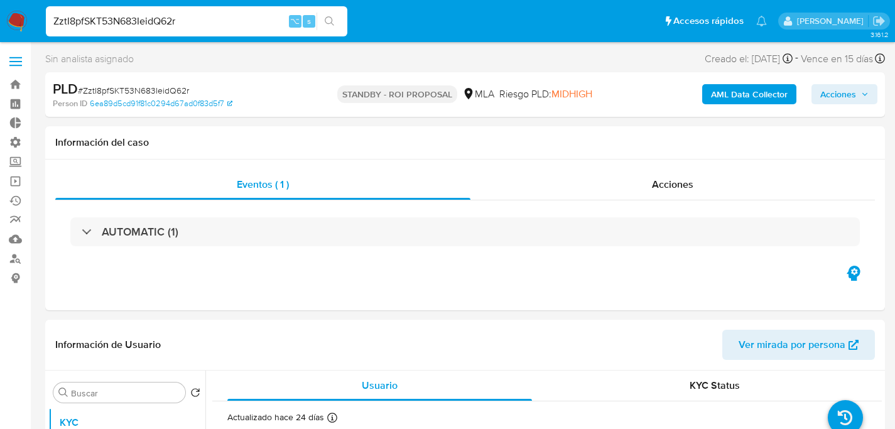
select select "10"
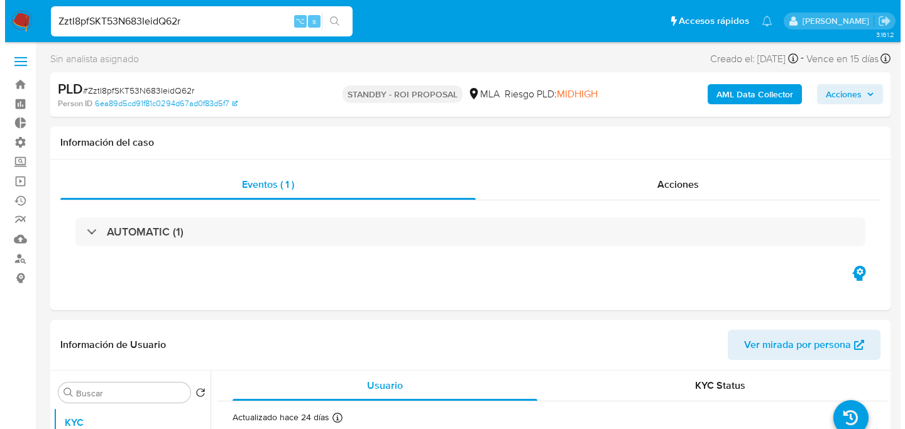
scroll to position [230, 0]
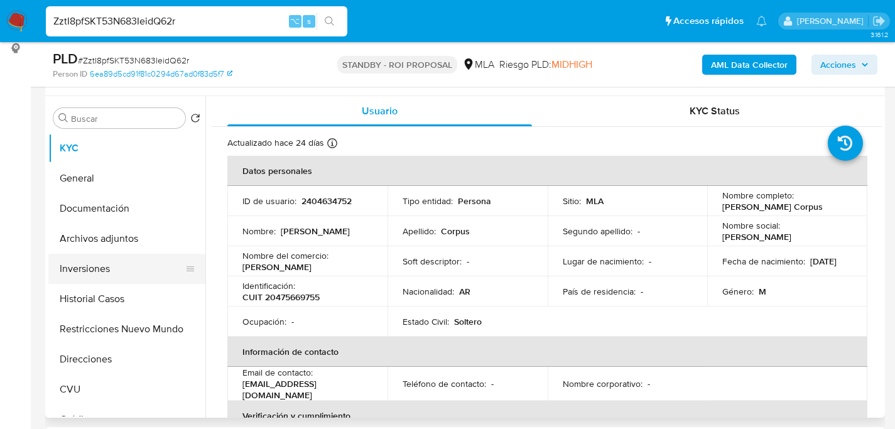
click at [99, 258] on button "Inversiones" at bounding box center [121, 269] width 147 height 30
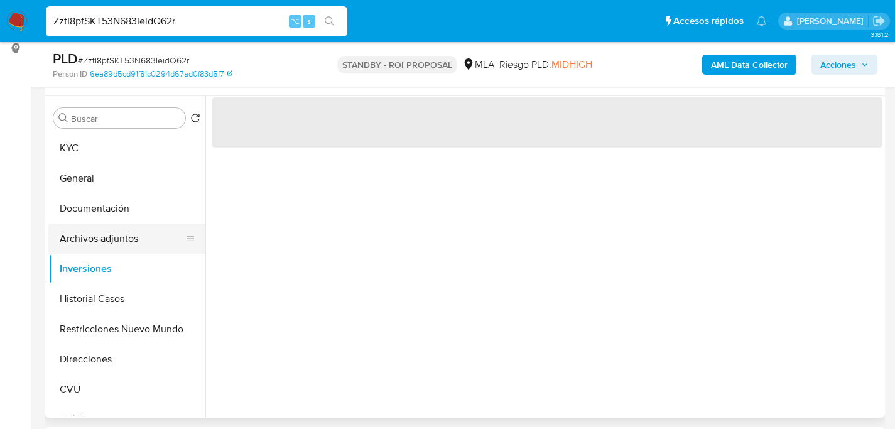
click at [105, 239] on button "Archivos adjuntos" at bounding box center [121, 239] width 147 height 30
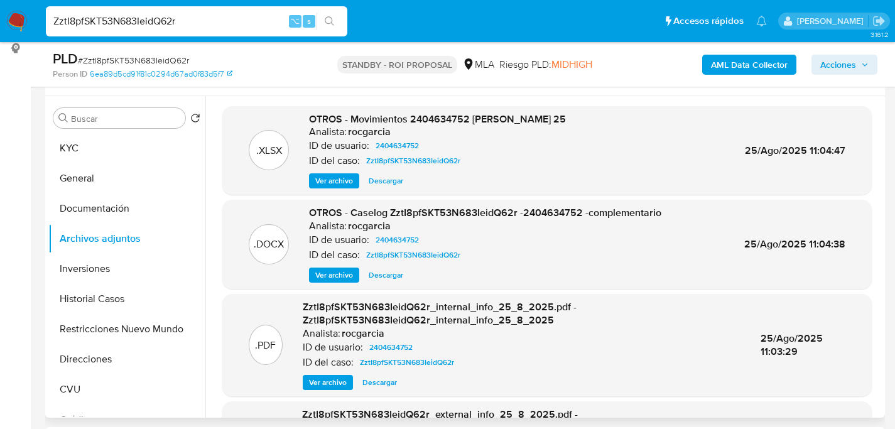
click at [325, 272] on span "Ver archivo" at bounding box center [334, 275] width 38 height 13
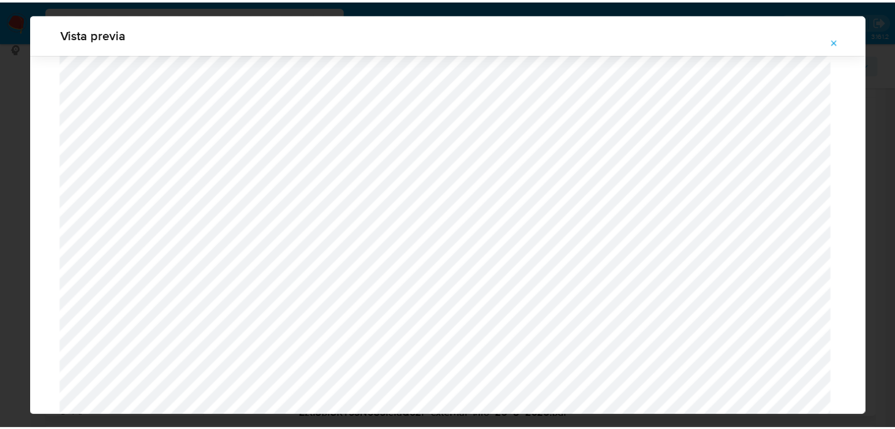
scroll to position [0, 0]
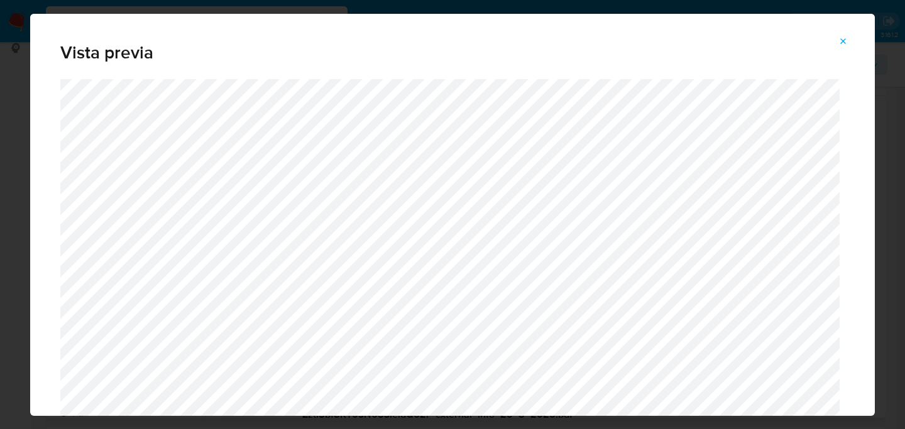
click at [853, 41] on button "Attachment preview" at bounding box center [843, 41] width 28 height 20
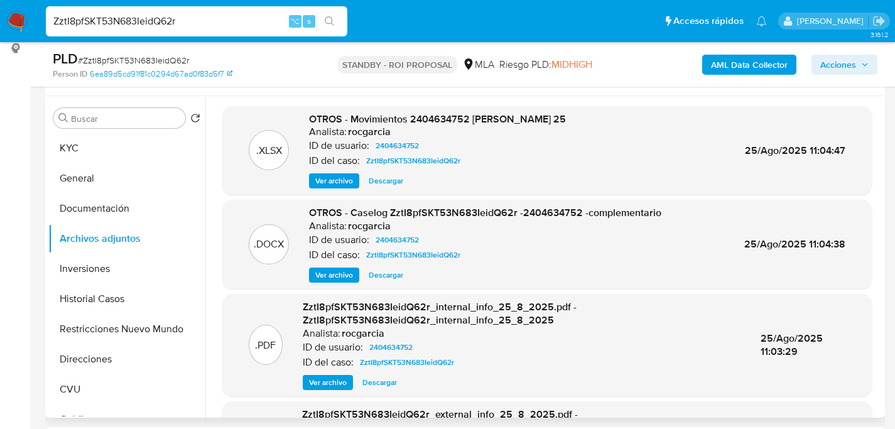
click at [160, 30] on div "ZztI8pfSKT53N683IeidQ62r ⌥ s" at bounding box center [197, 21] width 302 height 30
click at [161, 26] on input "ZztI8pfSKT53N683IeidQ62r" at bounding box center [197, 21] width 302 height 16
paste input "RUfxxBr0xvISovFaJndczwiK"
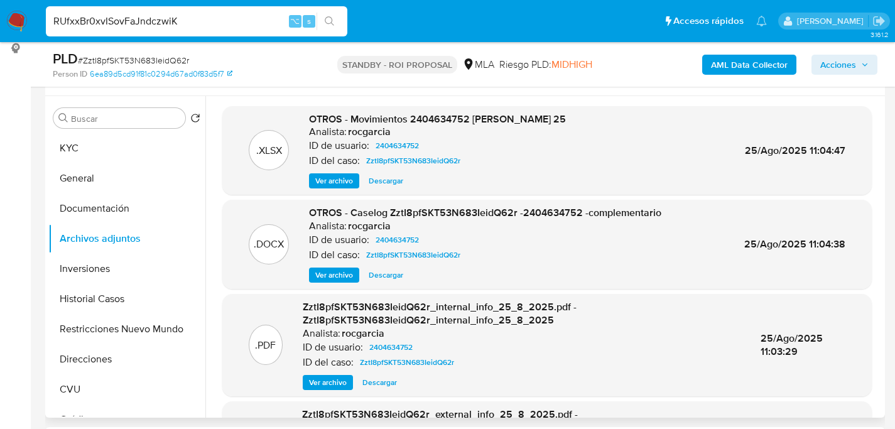
type input "RUfxxBr0xvISovFaJndczwiK"
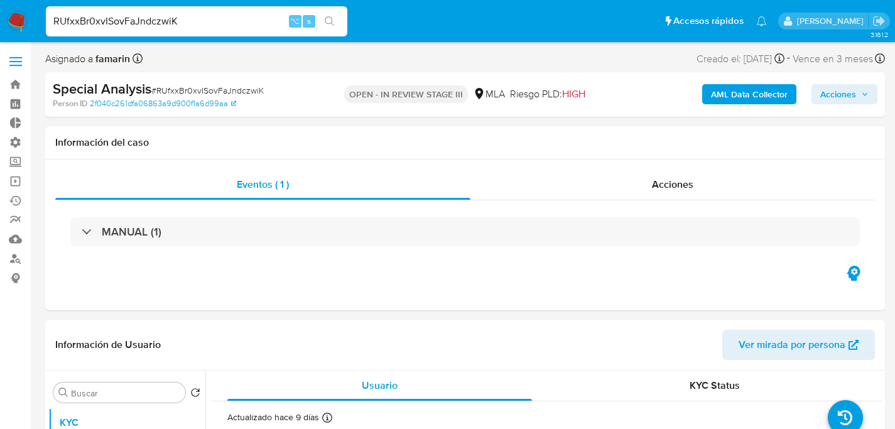
click at [841, 88] on span "Acciones" at bounding box center [839, 94] width 36 height 20
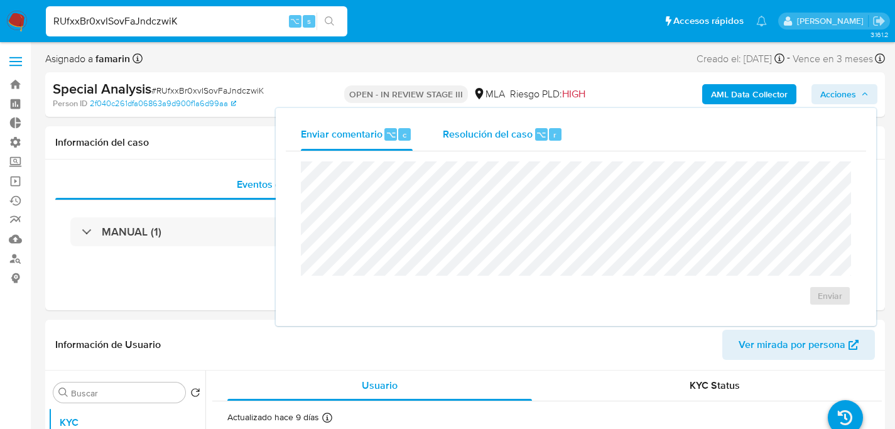
click at [491, 145] on div "Resolución del caso ⌥ r" at bounding box center [503, 134] width 120 height 33
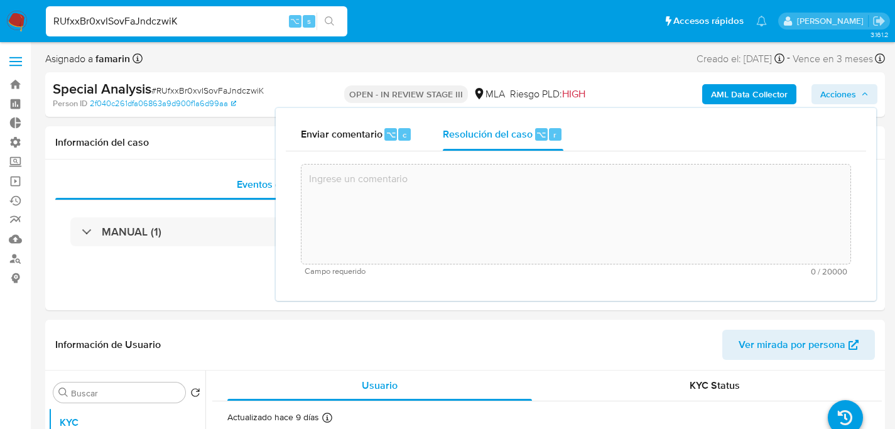
click at [549, 233] on textarea at bounding box center [576, 214] width 549 height 101
select select "10"
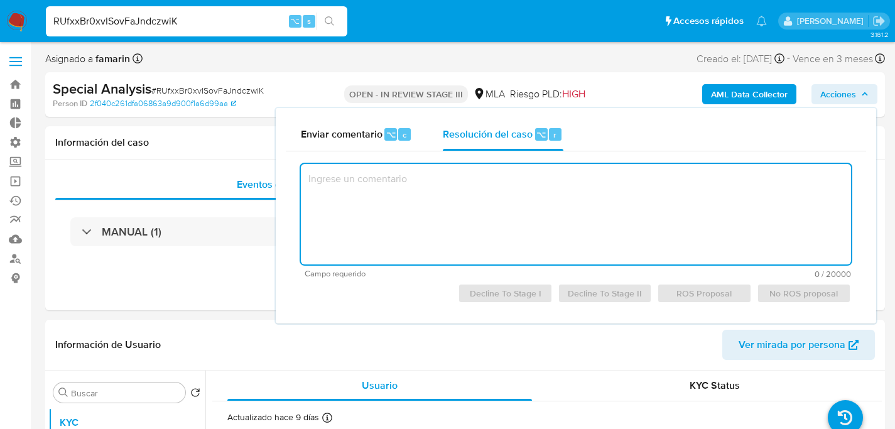
click at [579, 208] on textarea at bounding box center [576, 214] width 550 height 101
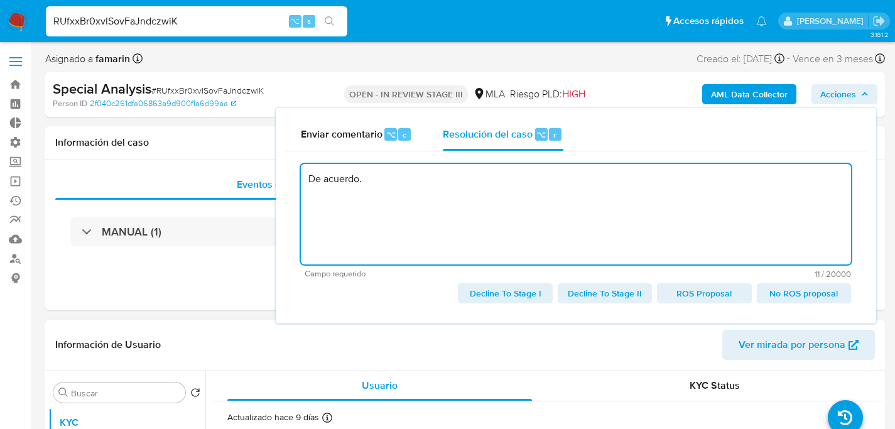
type textarea "De acuerdo."
click at [433, 205] on textarea "De acuerdo." at bounding box center [576, 214] width 550 height 101
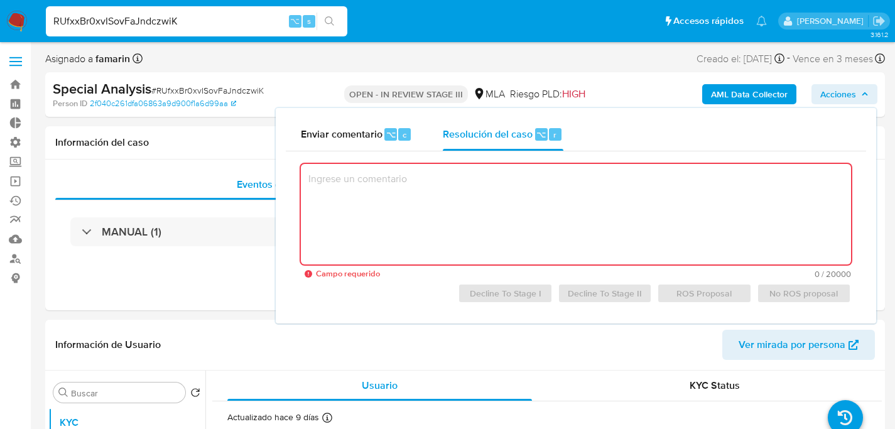
click at [19, 20] on img at bounding box center [16, 21] width 21 height 21
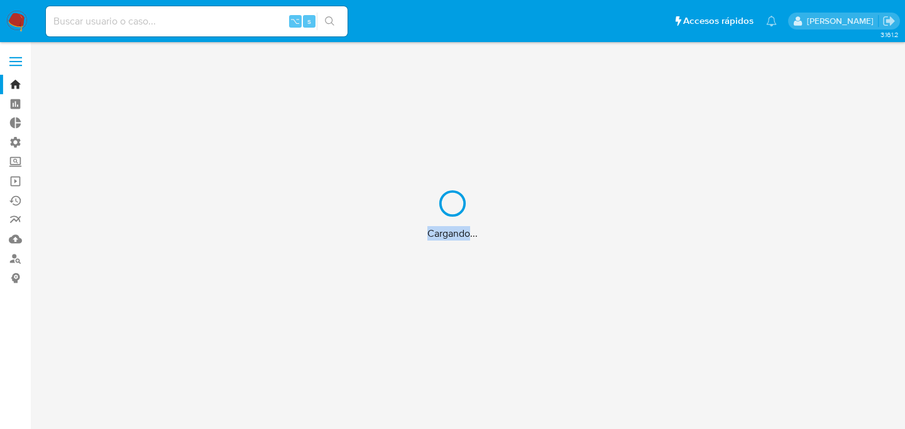
click at [13, 182] on div "Cargando..." at bounding box center [452, 214] width 905 height 429
click at [14, 182] on div "Cargando..." at bounding box center [452, 214] width 905 height 429
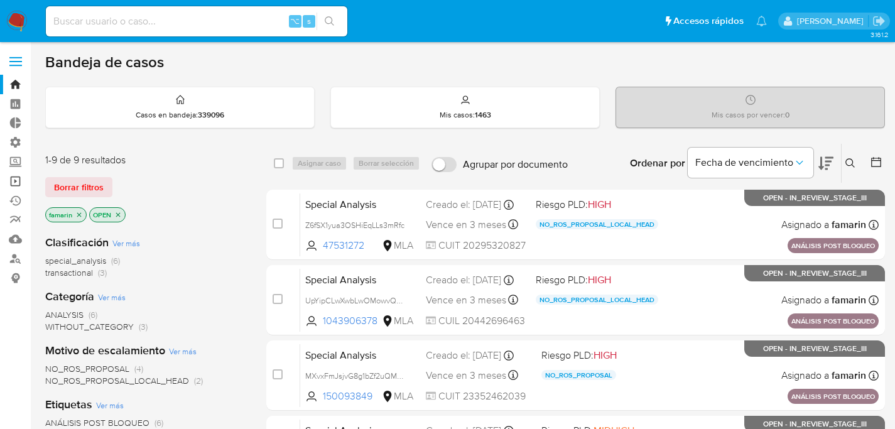
click at [14, 182] on link "Operaciones masivas" at bounding box center [75, 181] width 150 height 19
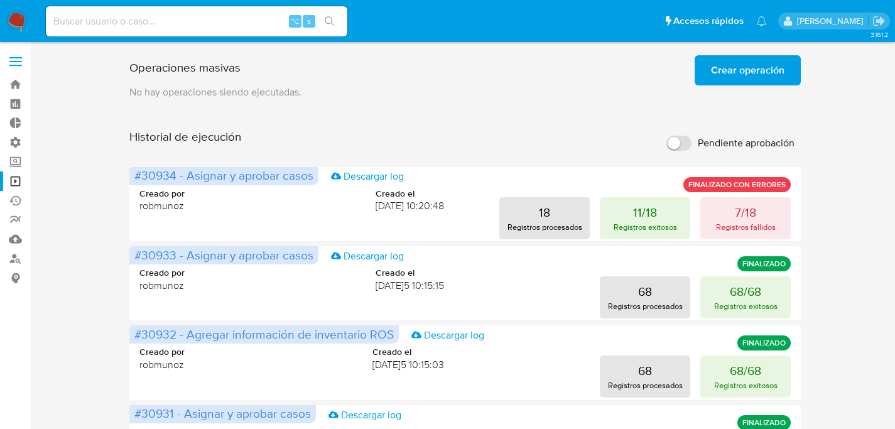
click at [729, 80] on span "Crear operación" at bounding box center [748, 71] width 74 height 28
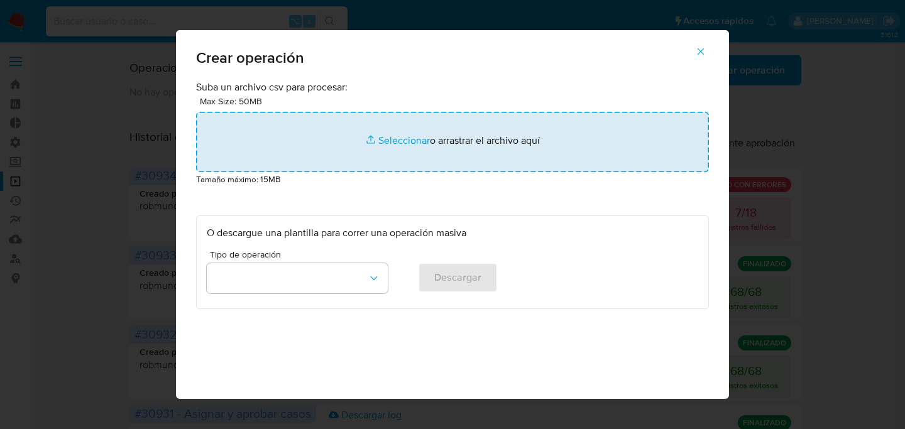
click at [393, 145] on input "file" at bounding box center [452, 142] width 513 height 60
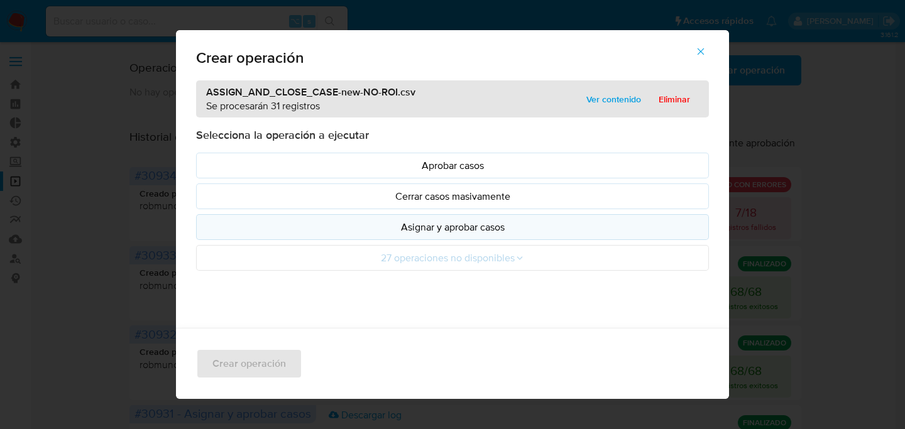
click at [450, 227] on p "Asignar y aprobar casos" at bounding box center [452, 227] width 491 height 14
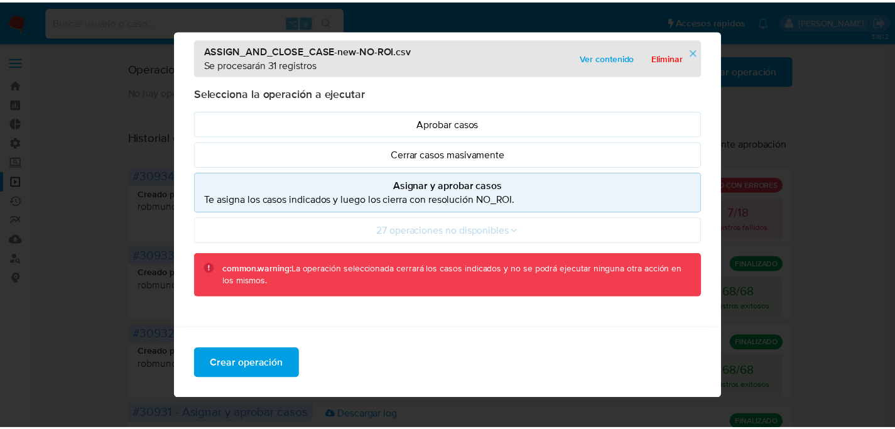
scroll to position [10, 0]
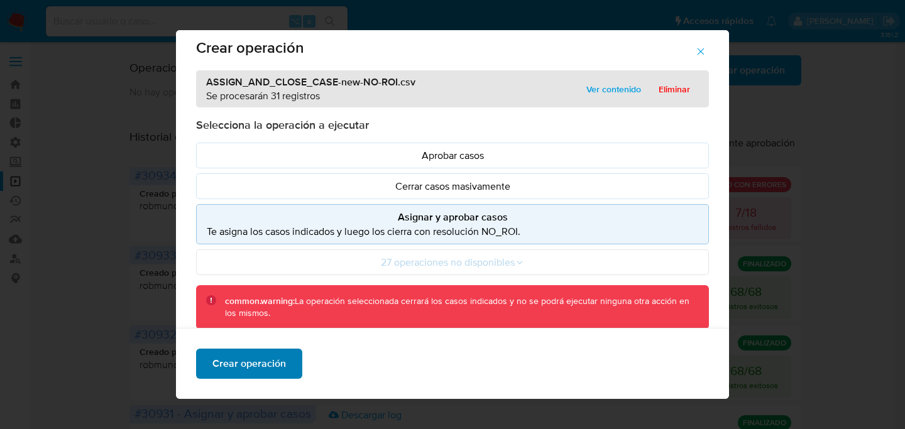
click at [261, 357] on span "Crear operación" at bounding box center [249, 364] width 74 height 28
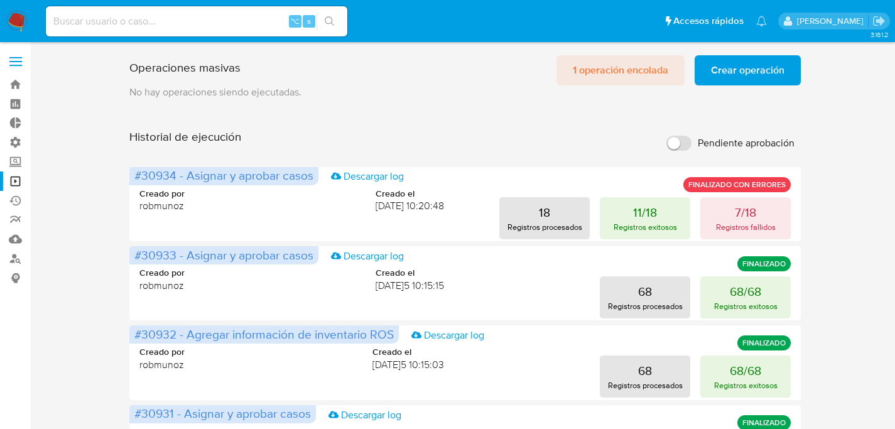
click at [568, 69] on button "1 operación encolada" at bounding box center [621, 70] width 128 height 30
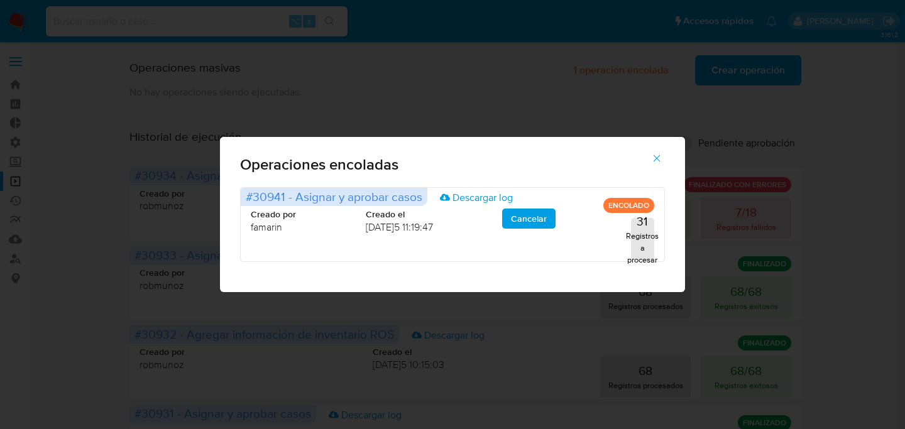
click at [658, 151] on span "button" at bounding box center [656, 159] width 11 height 28
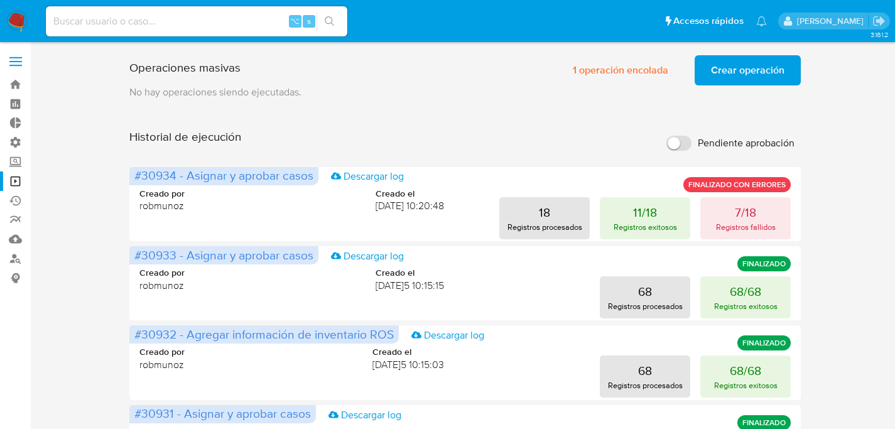
click at [227, 29] on input at bounding box center [197, 21] width 302 height 16
click at [227, 27] on input at bounding box center [197, 21] width 302 height 16
paste input "RUfxxBr0xvISovFaJndczwiK"
type input "RUfxxBr0xvISovFaJndczwiK"
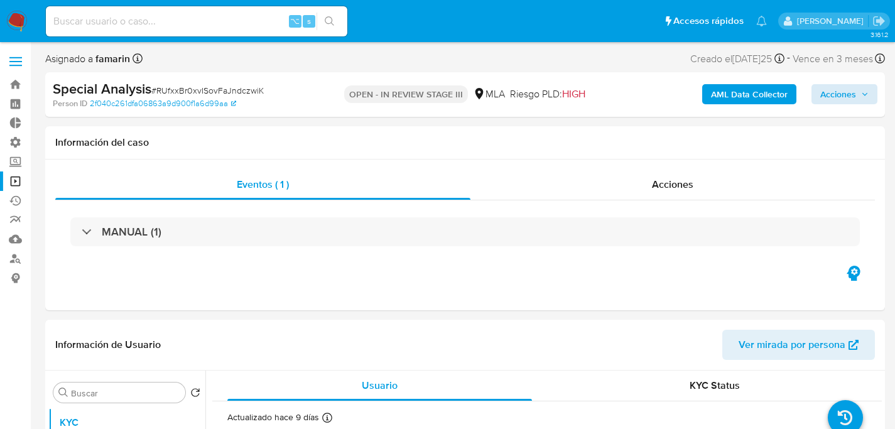
select select "10"
click at [697, 187] on div "Acciones" at bounding box center [673, 185] width 405 height 30
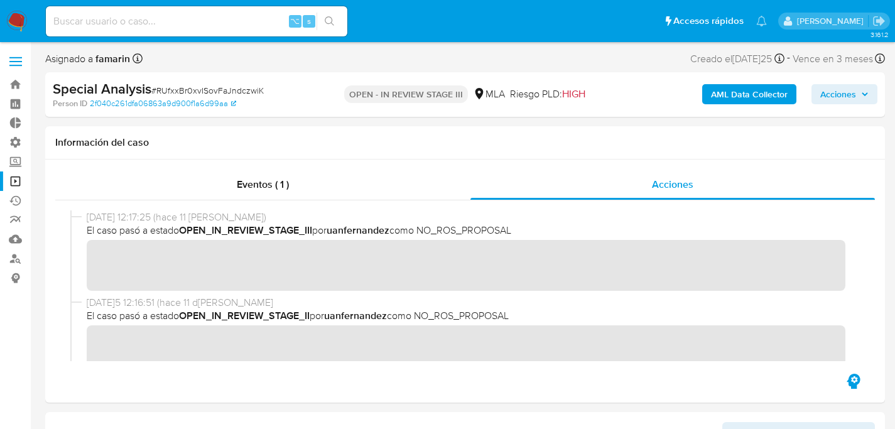
click at [845, 100] on span "Acciones" at bounding box center [839, 94] width 36 height 20
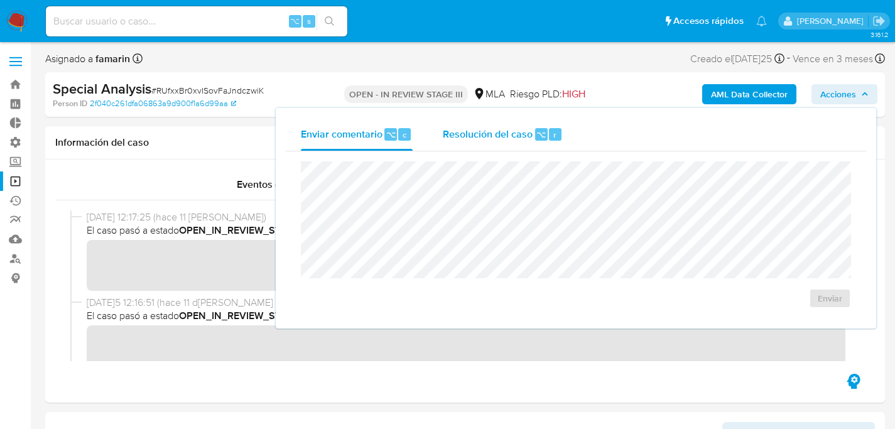
click at [513, 143] on div "Resolución del caso ⌥ r" at bounding box center [503, 134] width 120 height 33
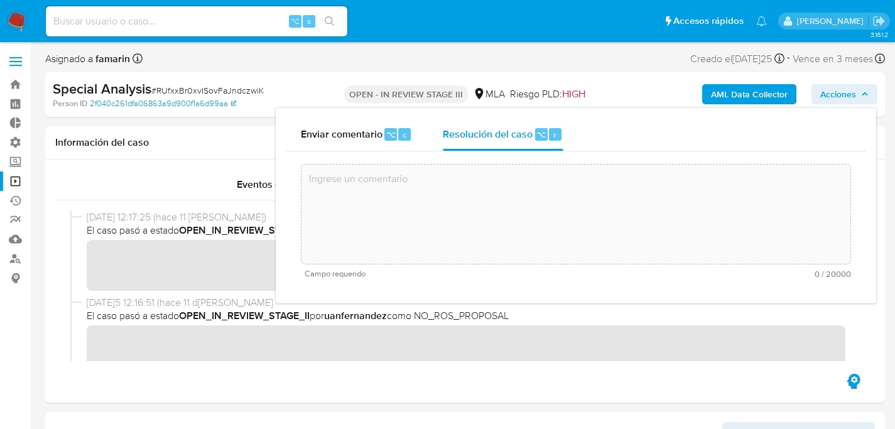
click at [509, 210] on textarea at bounding box center [576, 214] width 549 height 101
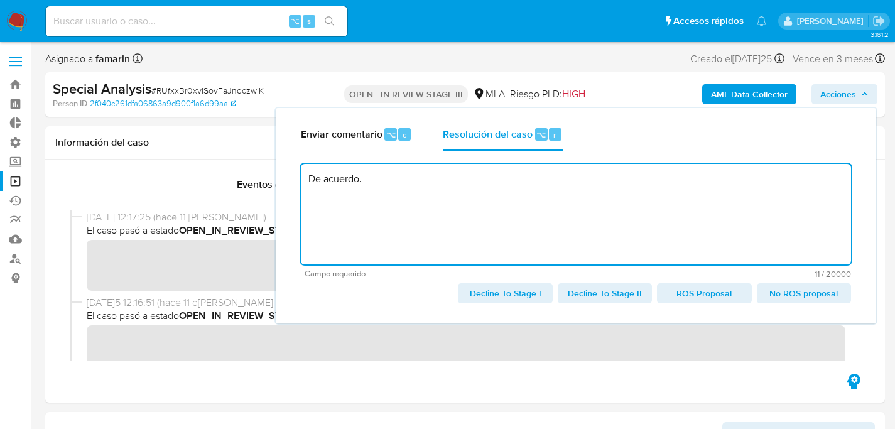
click at [810, 291] on span "No ROS proposal" at bounding box center [804, 294] width 77 height 18
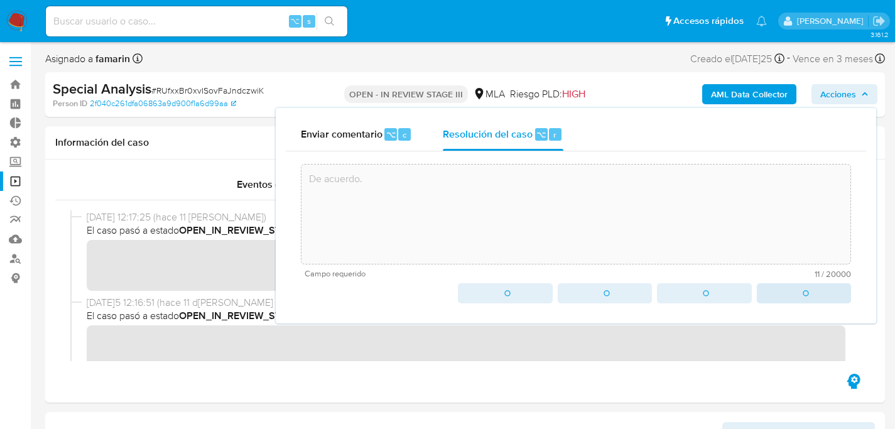
type textarea "De acuerdo."
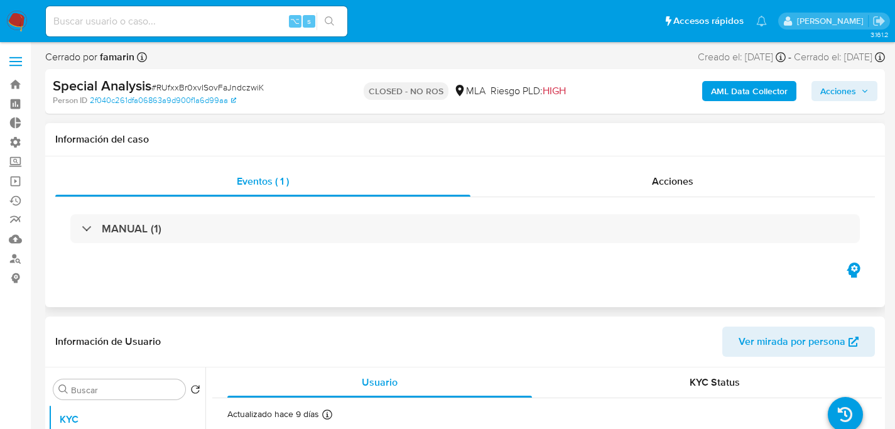
select select "10"
click at [222, 26] on input at bounding box center [197, 21] width 302 height 16
paste input "jlRx4gKIk9rhZO65JPEeyq3v"
type input "jlRx4gKIk9rhZO65JPEeyq3v"
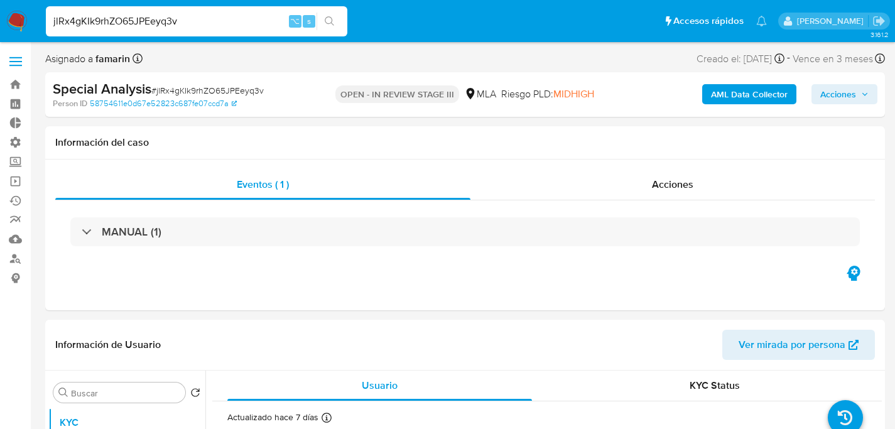
click at [822, 101] on span "Acciones" at bounding box center [839, 94] width 36 height 20
select select "10"
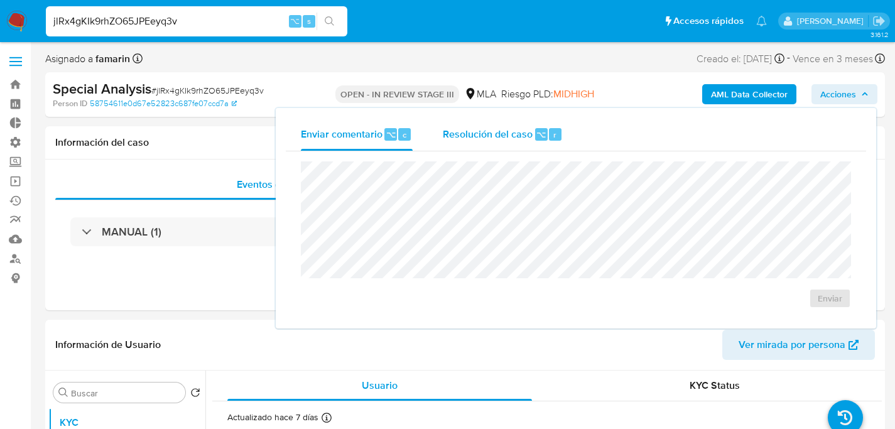
click at [543, 144] on div "Resolución del caso ⌥ r" at bounding box center [503, 134] width 120 height 33
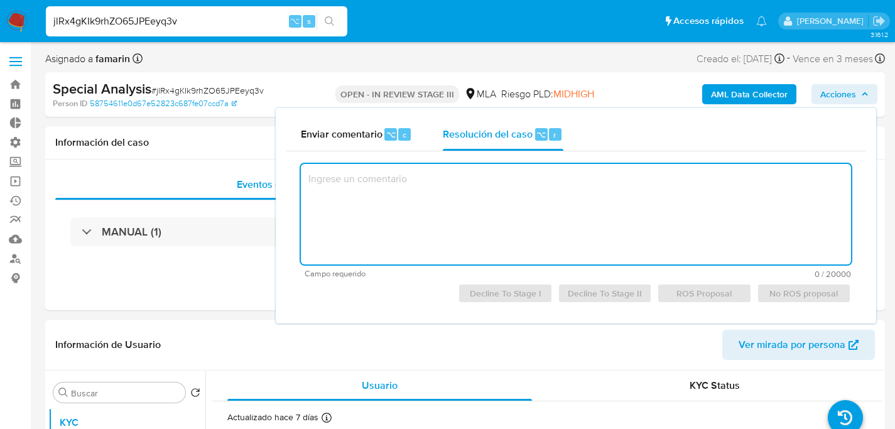
click at [509, 219] on textarea at bounding box center [576, 214] width 550 height 101
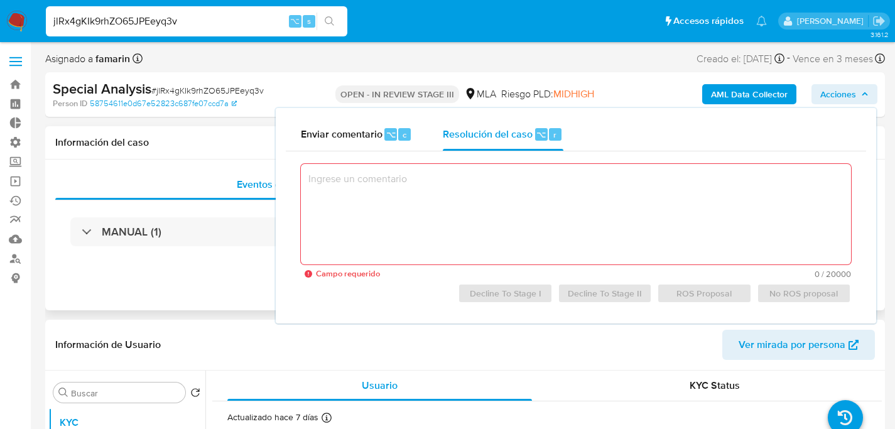
click at [197, 153] on div "Información del caso" at bounding box center [465, 142] width 840 height 33
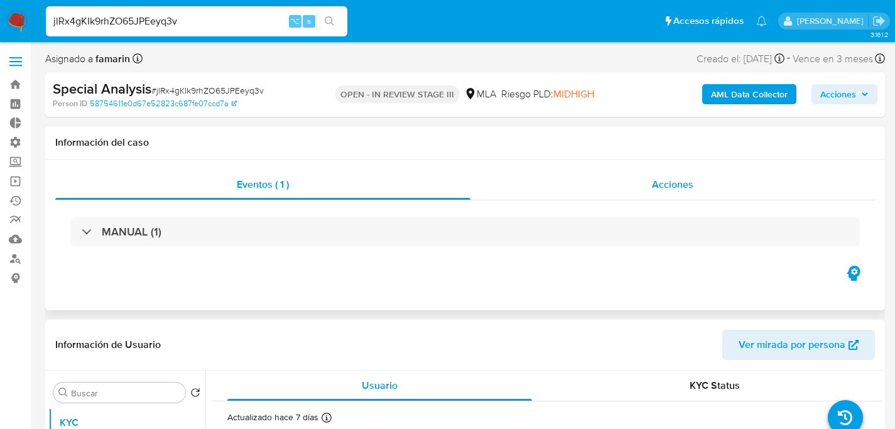
click at [542, 191] on div "Acciones" at bounding box center [673, 185] width 405 height 30
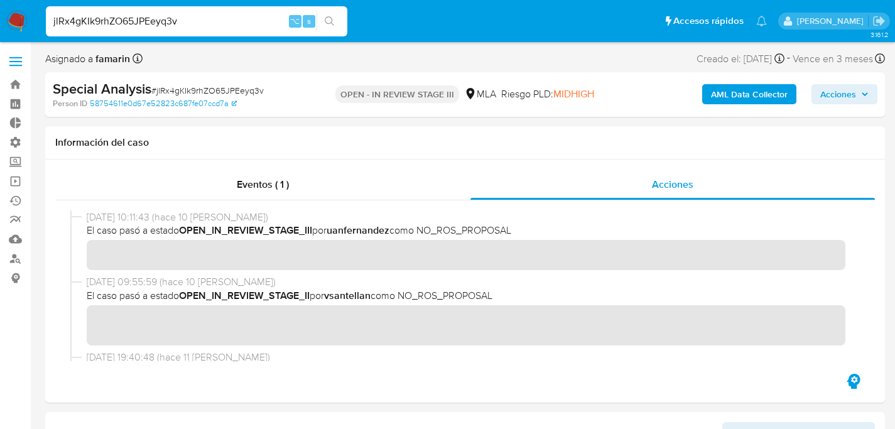
click at [829, 97] on span "Acciones" at bounding box center [839, 94] width 36 height 20
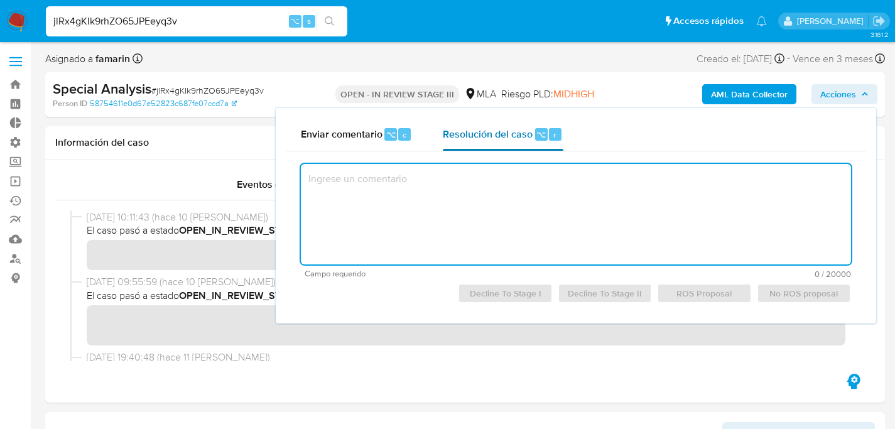
click at [501, 126] on div "Resolución del caso ⌥ r" at bounding box center [503, 134] width 120 height 33
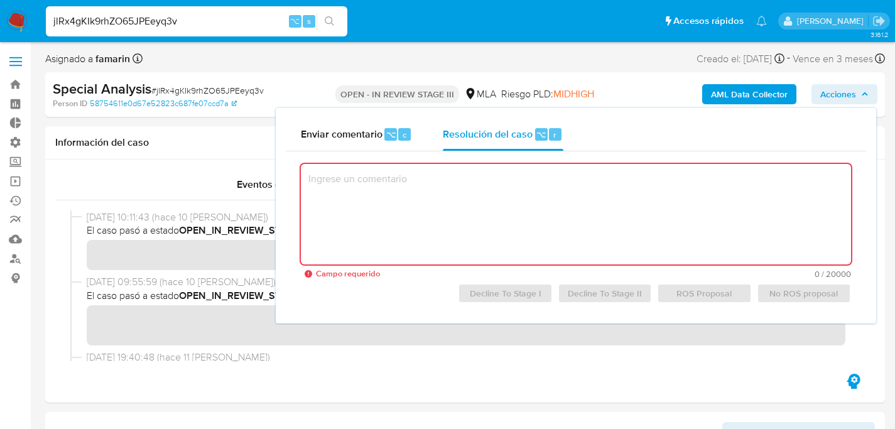
click at [520, 211] on textarea at bounding box center [576, 214] width 550 height 101
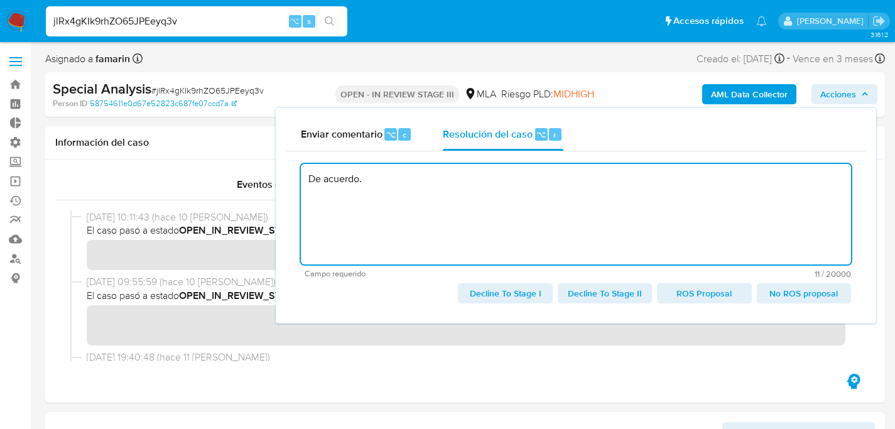
click at [791, 300] on span "No ROS proposal" at bounding box center [804, 294] width 77 height 18
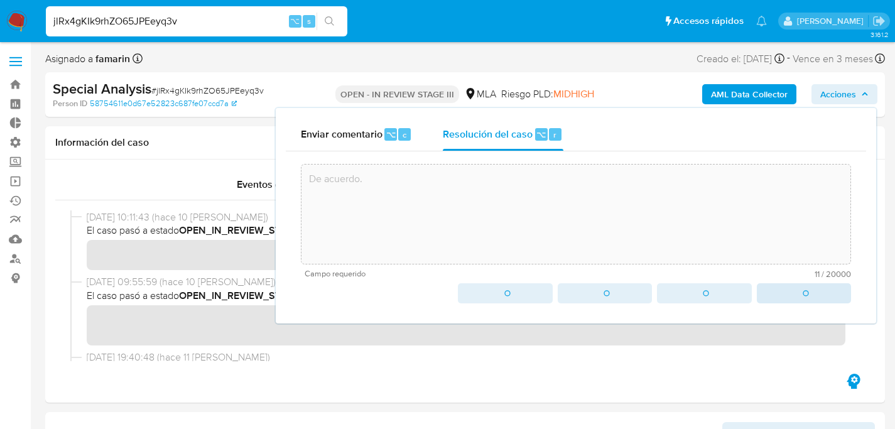
type textarea "De acuerdo."
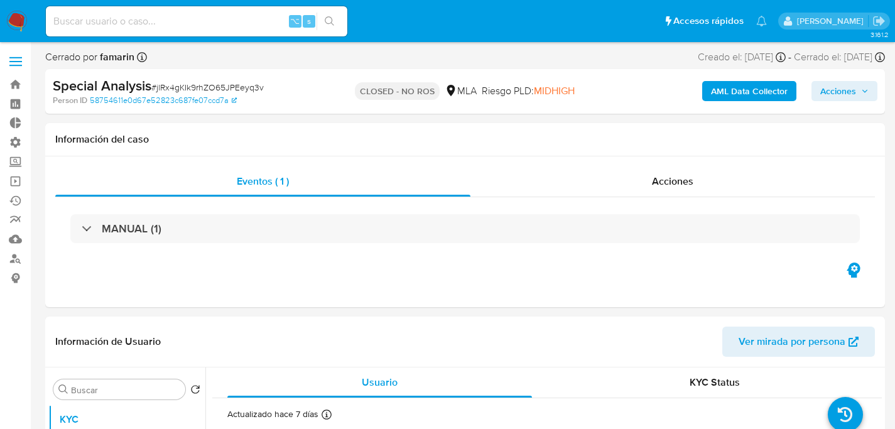
select select "10"
click at [224, 25] on input at bounding box center [197, 21] width 302 height 16
paste input "UpYipCLwXwbLwOMowvQUwbp3"
type input "UpYipCLwXwbLwOMowvQUwbp3"
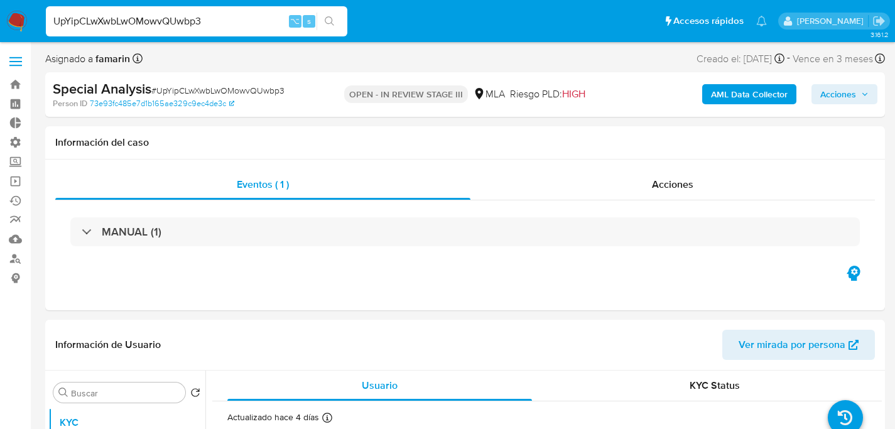
select select "10"
click at [689, 170] on div "Acciones" at bounding box center [673, 185] width 405 height 30
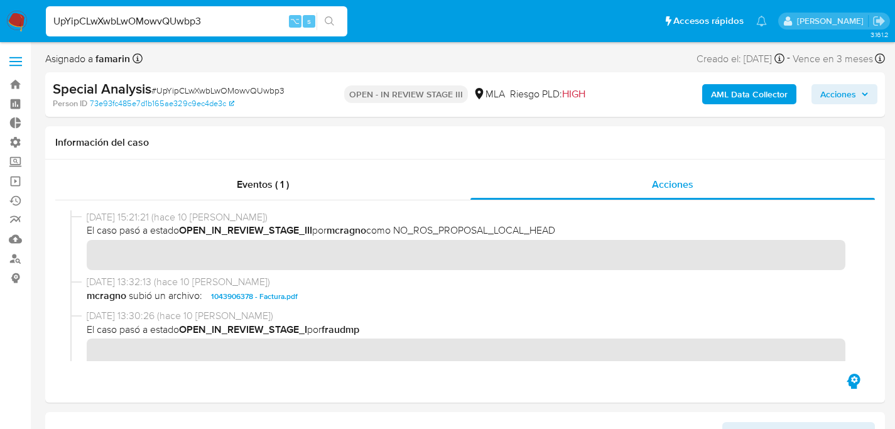
click at [845, 94] on span "Acciones" at bounding box center [839, 94] width 36 height 20
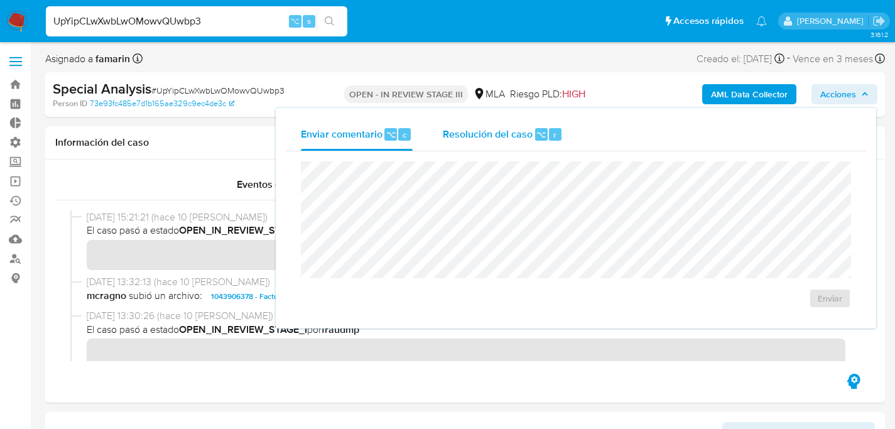
click at [491, 138] on span "Resolución del caso" at bounding box center [488, 134] width 90 height 14
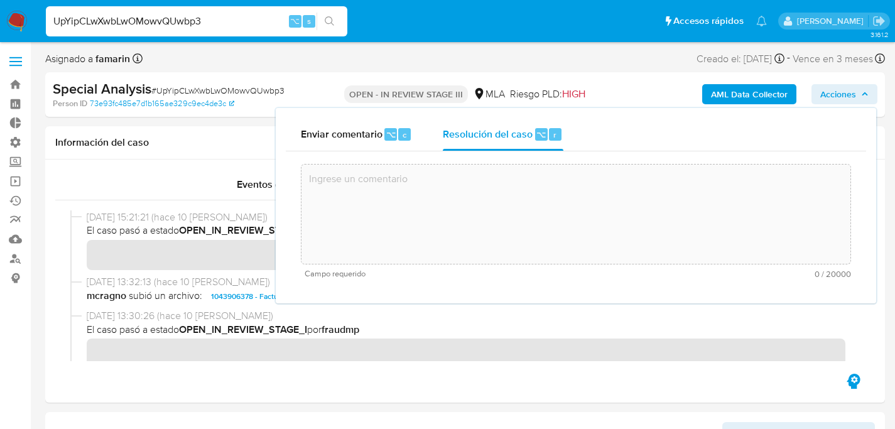
click at [482, 224] on textarea at bounding box center [576, 214] width 549 height 101
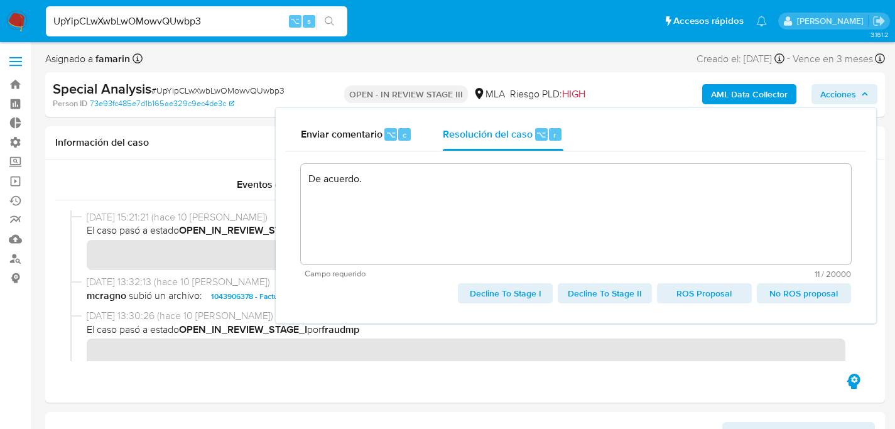
click at [790, 300] on span "No ROS proposal" at bounding box center [804, 294] width 77 height 18
type textarea "De acuerdo."
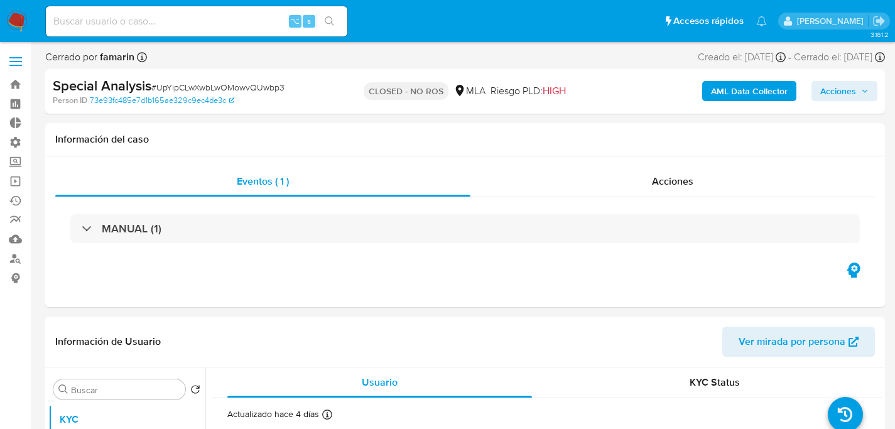
select select "10"
click at [240, 22] on input at bounding box center [197, 21] width 302 height 16
paste input "MXvxFmJsjvG8g1bZf2uQMDRd"
type input "MXvxFmJsjvG8g1bZf2uQMDRd"
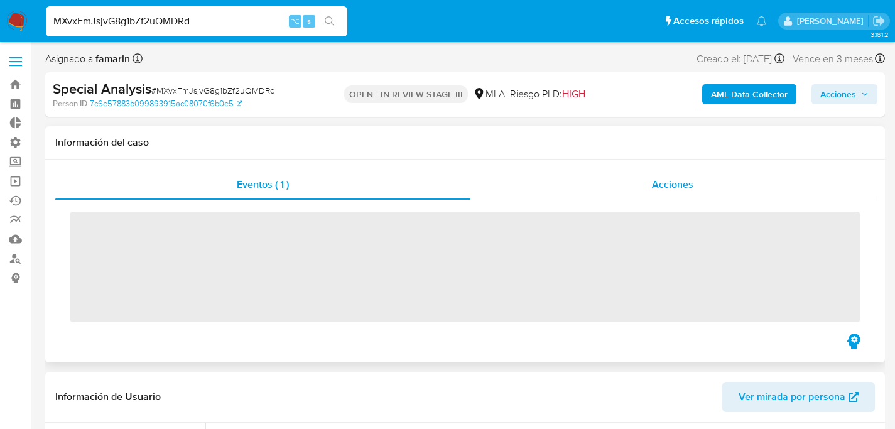
click at [677, 195] on div "Acciones" at bounding box center [673, 185] width 405 height 30
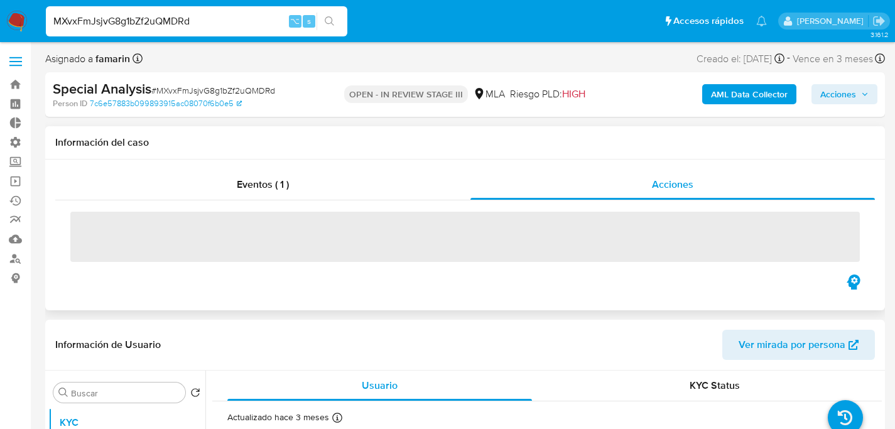
select select "10"
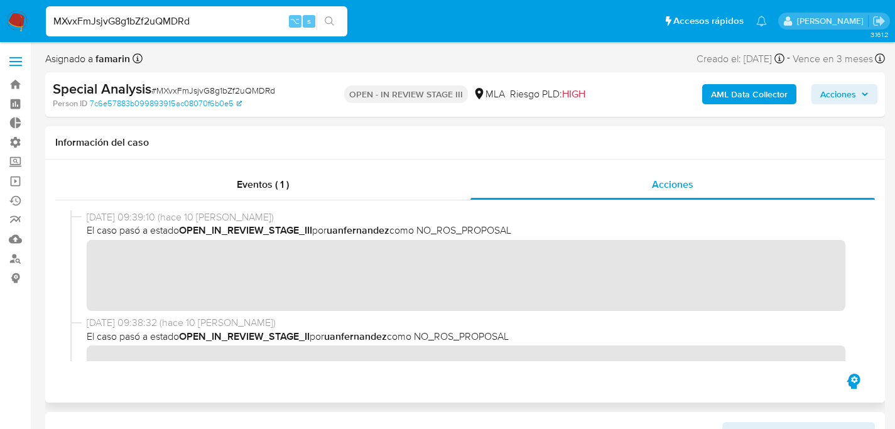
click at [819, 102] on button "Acciones" at bounding box center [845, 94] width 66 height 20
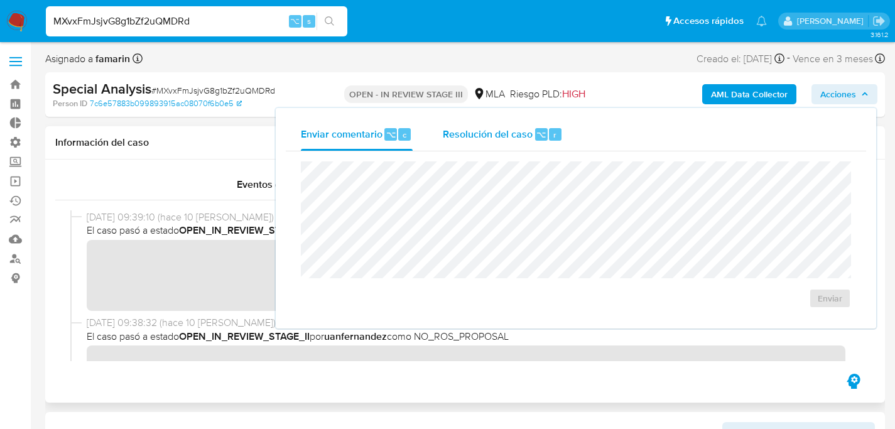
click at [533, 136] on div "Resolución del caso ⌥ r" at bounding box center [503, 134] width 120 height 33
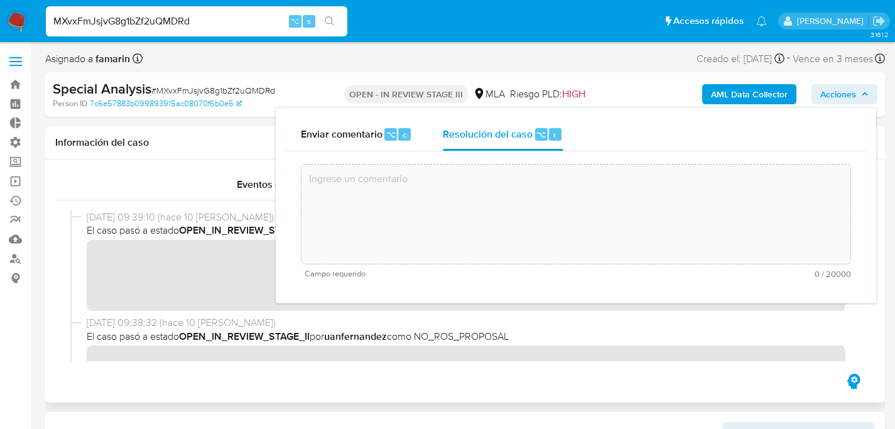
click at [476, 221] on textarea at bounding box center [576, 214] width 549 height 101
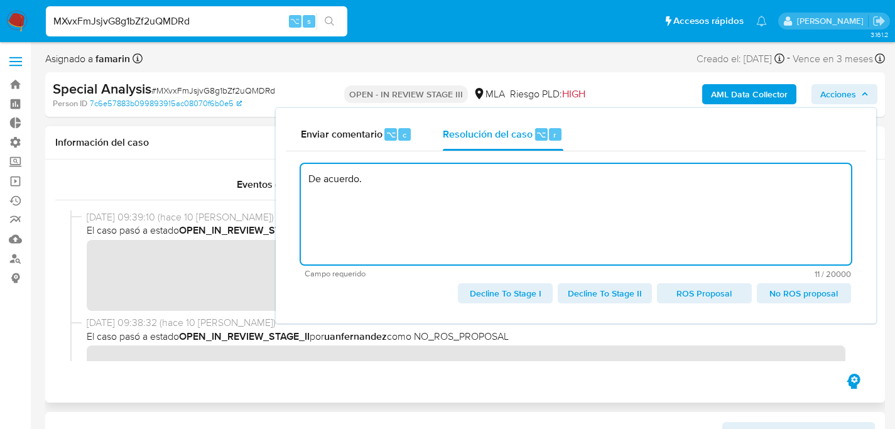
click at [836, 301] on span "No ROS proposal" at bounding box center [804, 294] width 77 height 18
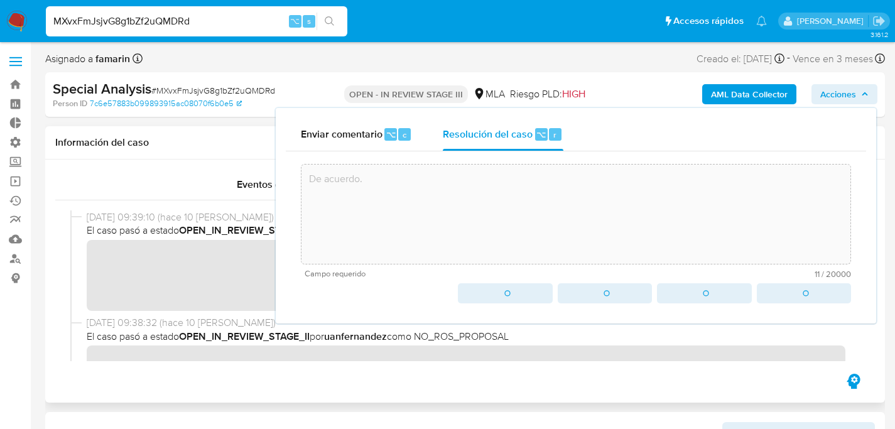
type textarea "De acuerdo."
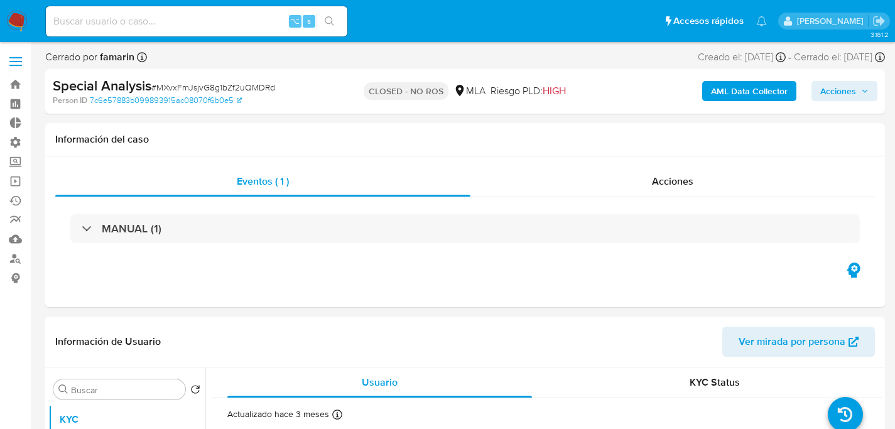
select select "10"
click at [224, 30] on div "⌥ s" at bounding box center [197, 21] width 302 height 30
click at [226, 24] on input at bounding box center [197, 21] width 302 height 16
paste input "Z6fSX1yua3OSHiEqLLs3mRfc"
type input "Z6fSX1yua3OSHiEqLLs3mRfc"
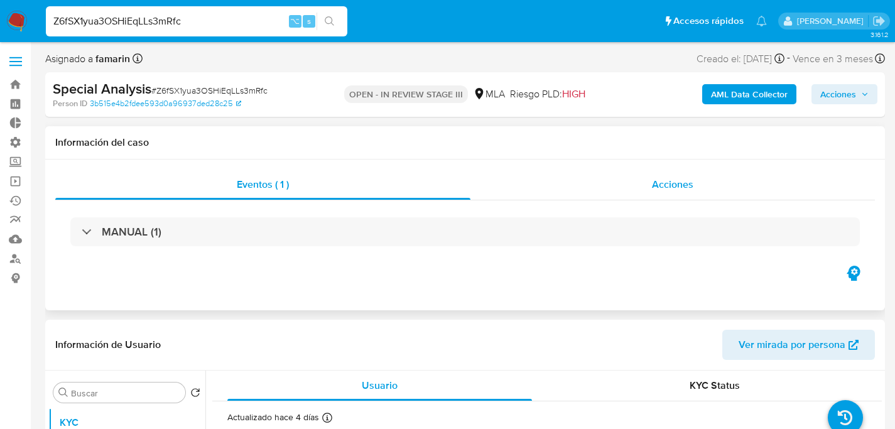
click at [689, 186] on span "Acciones" at bounding box center [672, 184] width 41 height 14
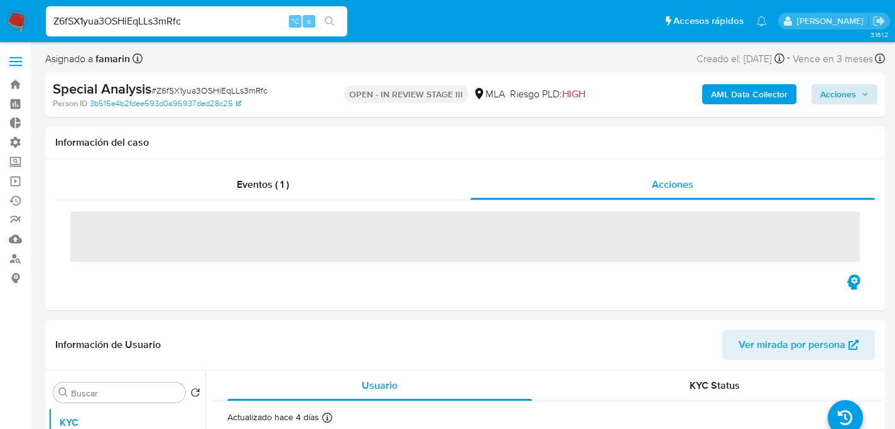
select select "10"
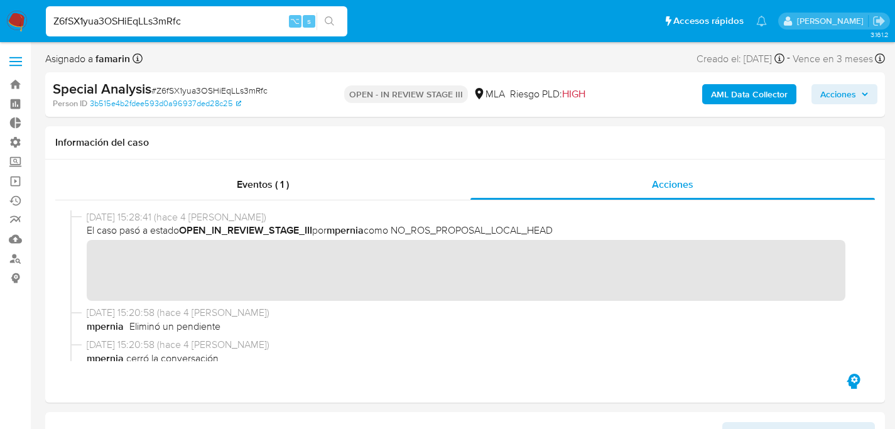
click at [874, 92] on button "Acciones" at bounding box center [845, 94] width 66 height 20
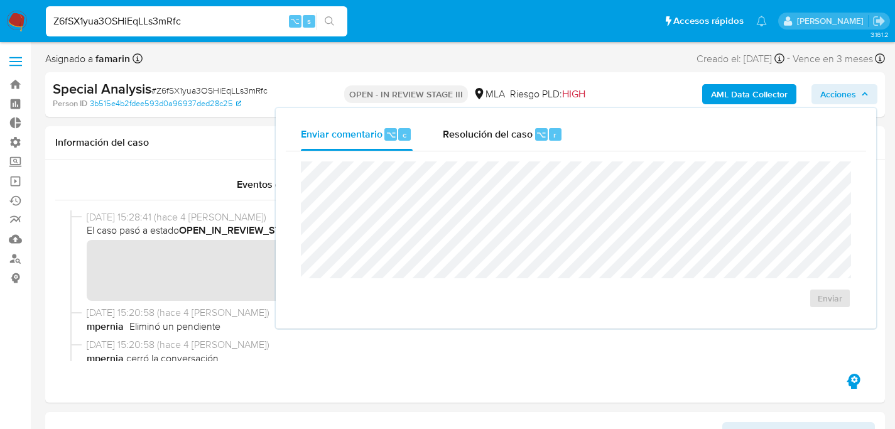
click at [494, 154] on div "Enviar" at bounding box center [576, 234] width 581 height 167
click at [508, 138] on span "Resolución del caso" at bounding box center [488, 134] width 90 height 14
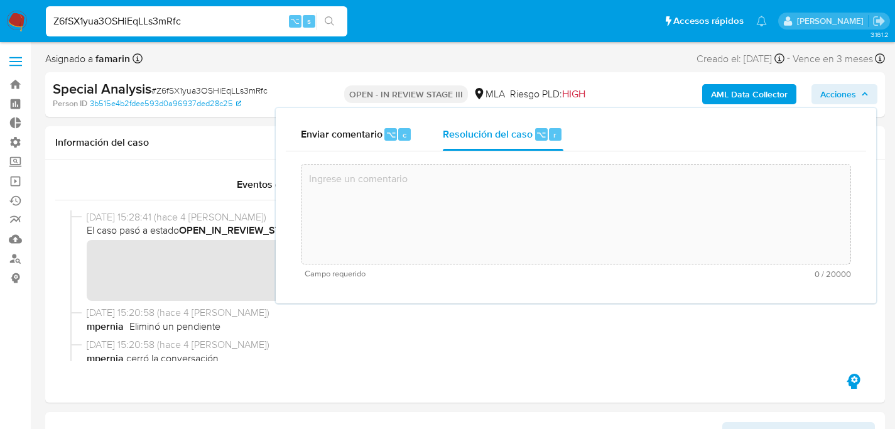
click at [520, 194] on textarea at bounding box center [576, 214] width 549 height 101
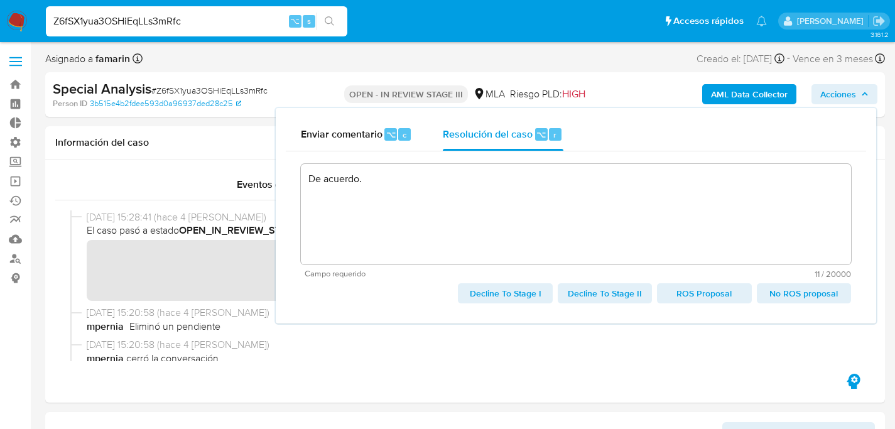
click at [788, 292] on span "No ROS proposal" at bounding box center [804, 294] width 77 height 18
type textarea "De acuerdo."
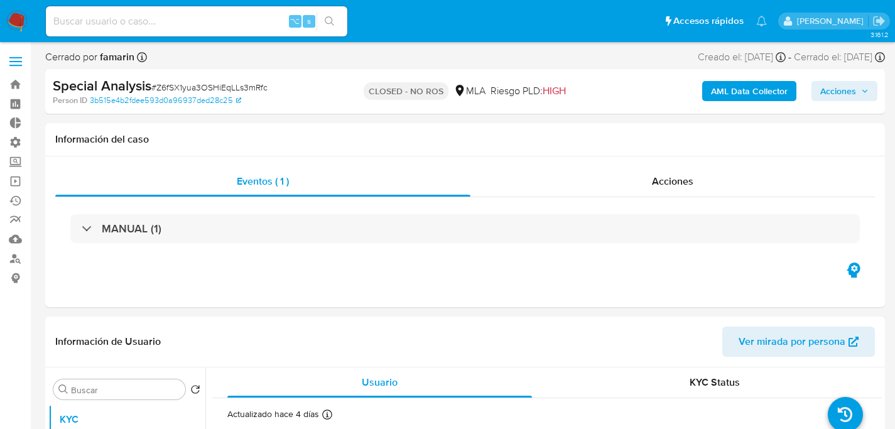
select select "10"
click at [180, 30] on div "⌥ s" at bounding box center [197, 21] width 302 height 30
click at [190, 26] on input at bounding box center [197, 21] width 302 height 16
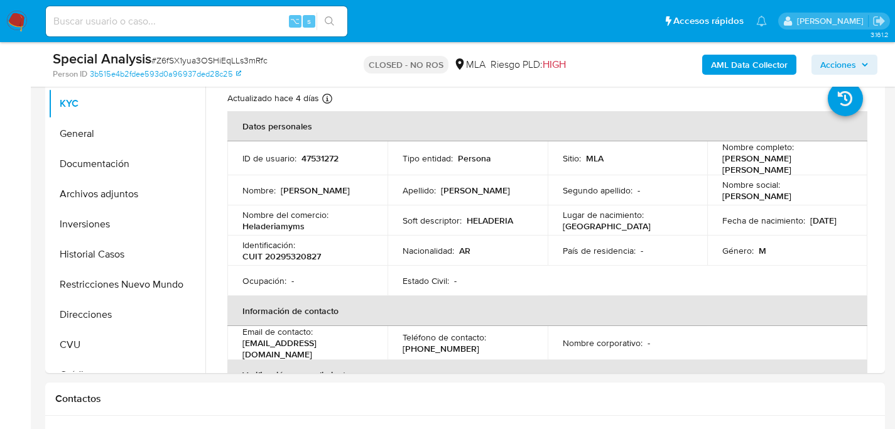
scroll to position [265, 0]
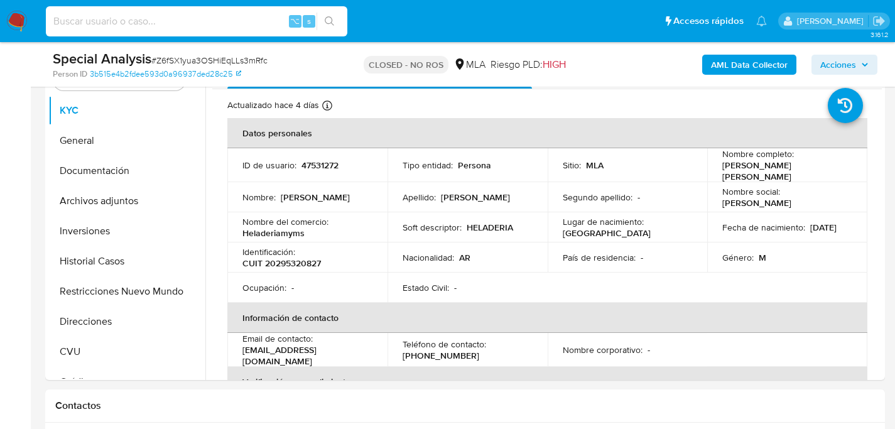
click at [11, 27] on img at bounding box center [16, 21] width 21 height 21
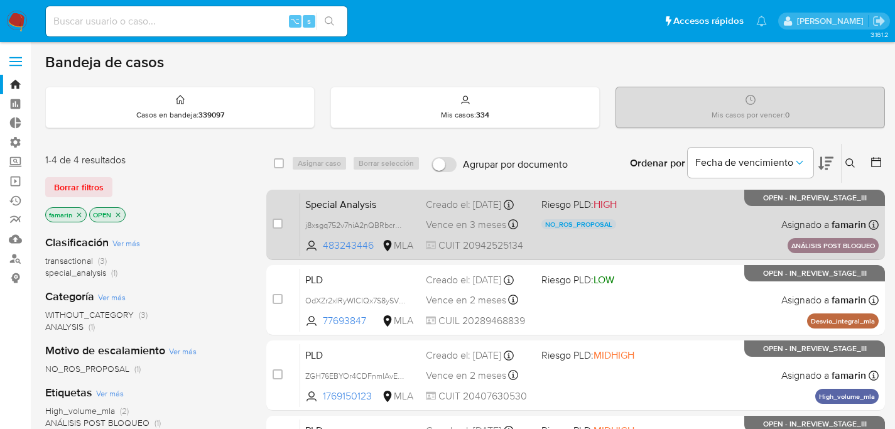
click at [715, 224] on div "Special Analysis j8xsgq752v7hiA2nQBRbcrUW 483243446 MLA Riesgo PLD: HIGH NO_ROS…" at bounding box center [589, 224] width 579 height 63
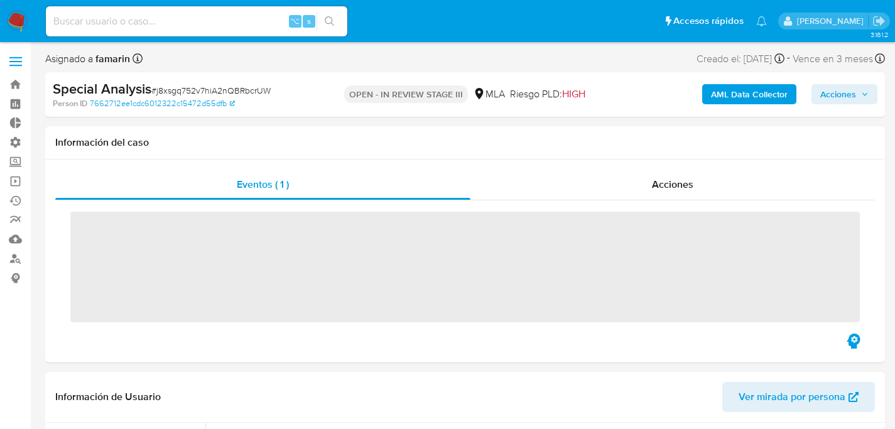
click at [763, 92] on b "AML Data Collector" at bounding box center [749, 94] width 77 height 20
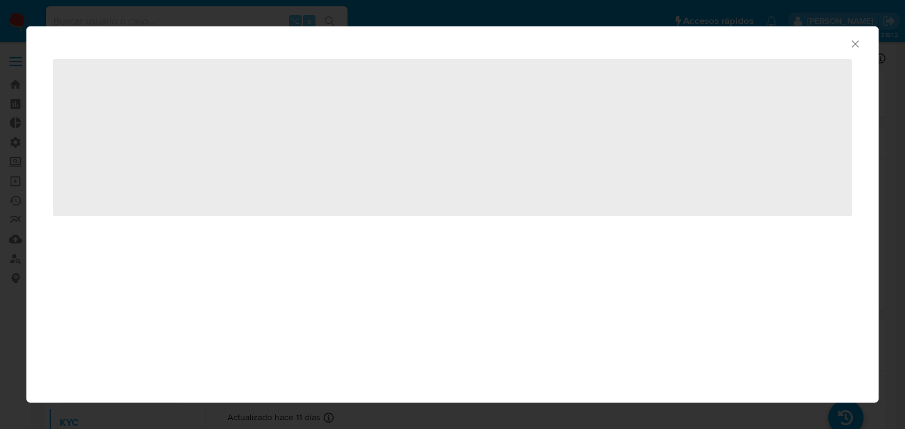
select select "10"
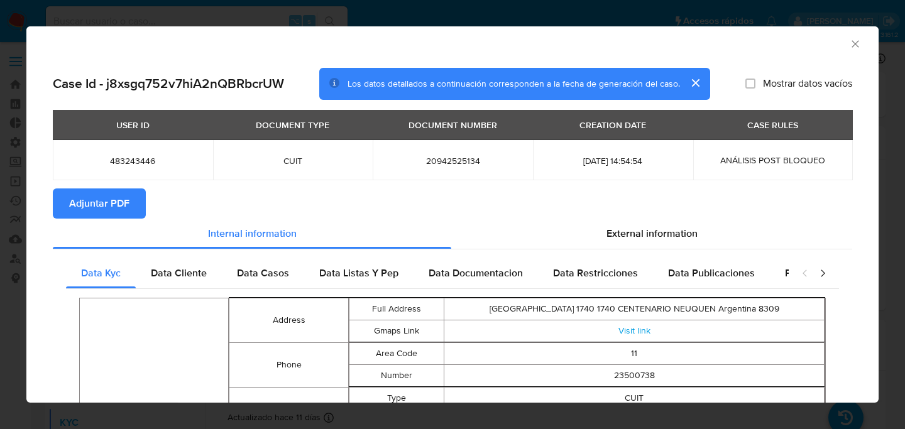
click at [858, 43] on div "AML Data Collector" at bounding box center [452, 41] width 852 height 31
click at [851, 45] on icon "Cerrar ventana" at bounding box center [855, 44] width 13 height 13
